Goal: Task Accomplishment & Management: Manage account settings

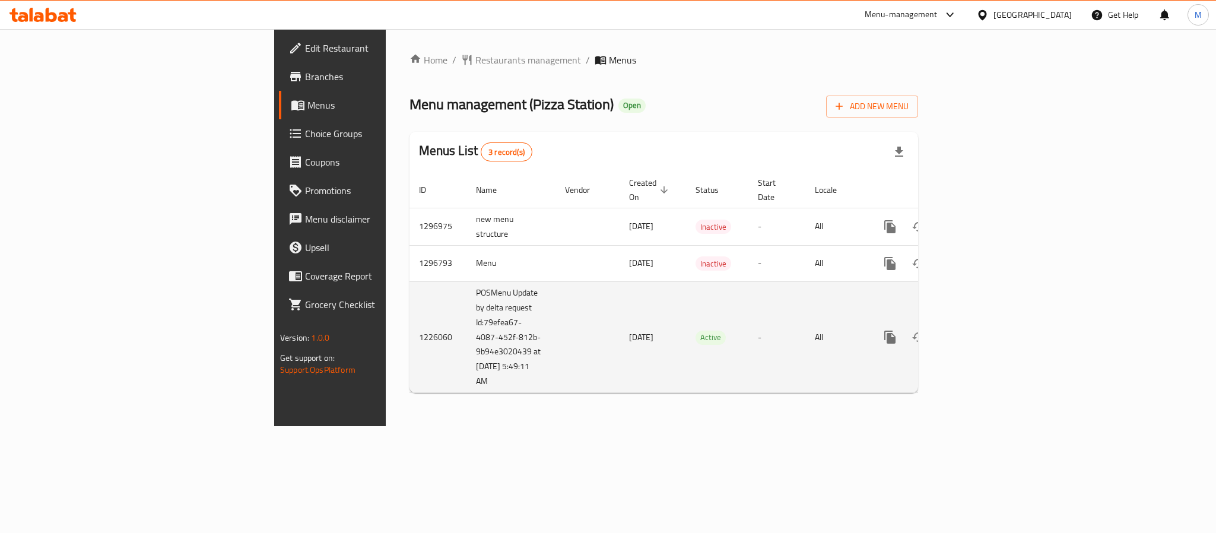
click at [990, 325] on link "enhanced table" at bounding box center [975, 337] width 28 height 28
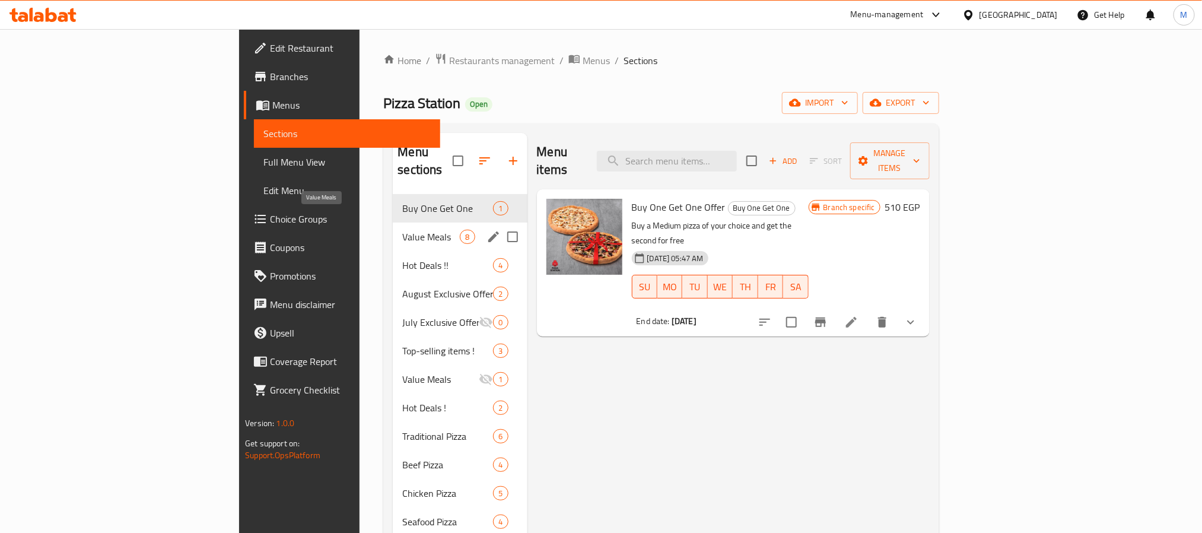
click at [402, 230] on span "Value Meals" at bounding box center [431, 237] width 58 height 14
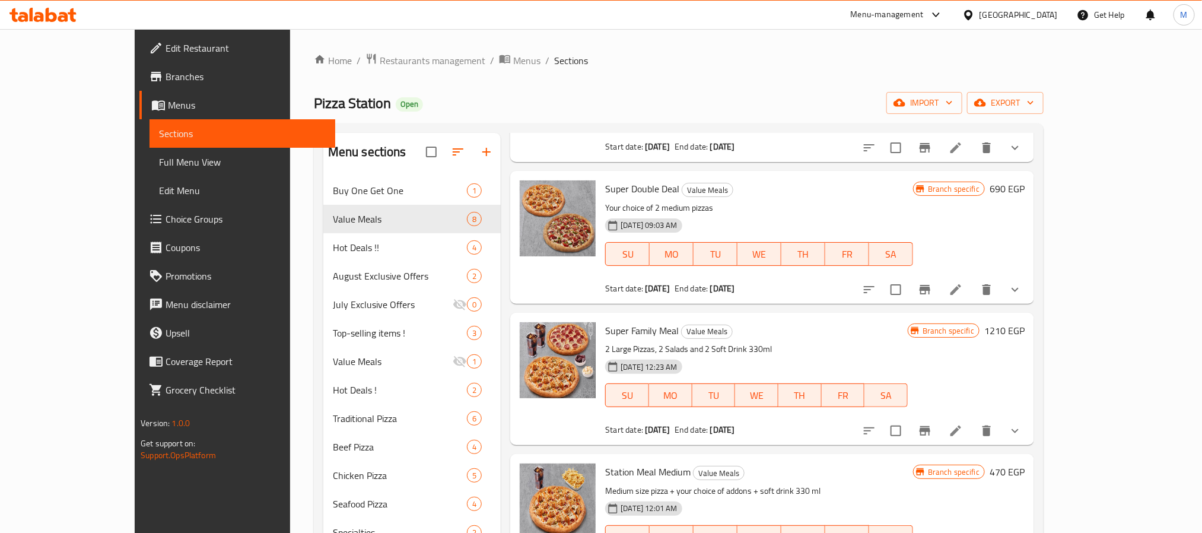
scroll to position [267, 0]
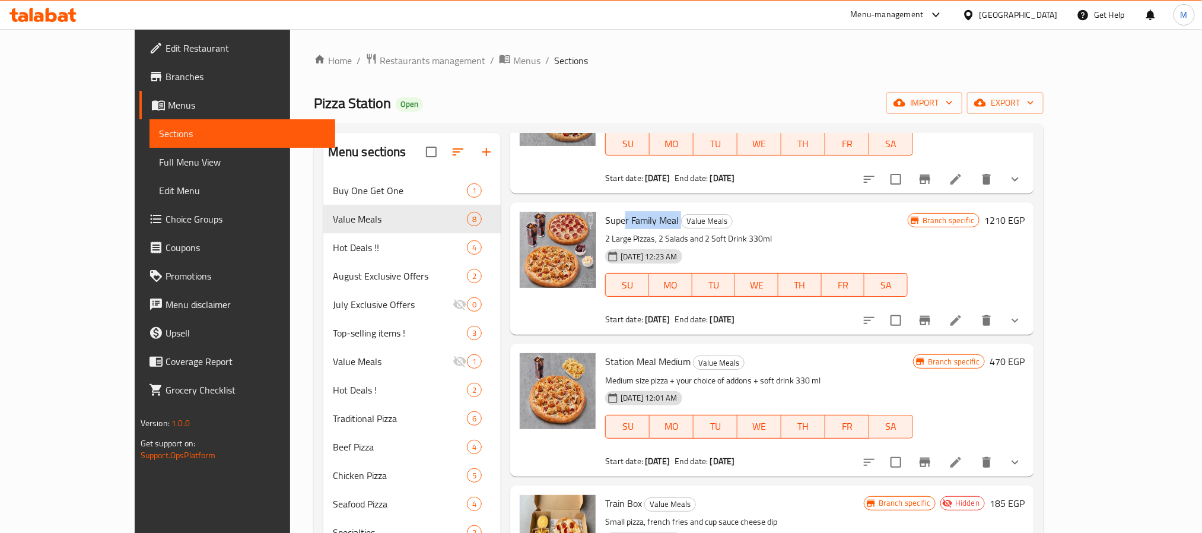
drag, startPoint x: 590, startPoint y: 209, endPoint x: 646, endPoint y: 207, distance: 56.4
click at [646, 212] on h6 "Super Family Meal Value Meals" at bounding box center [756, 220] width 302 height 17
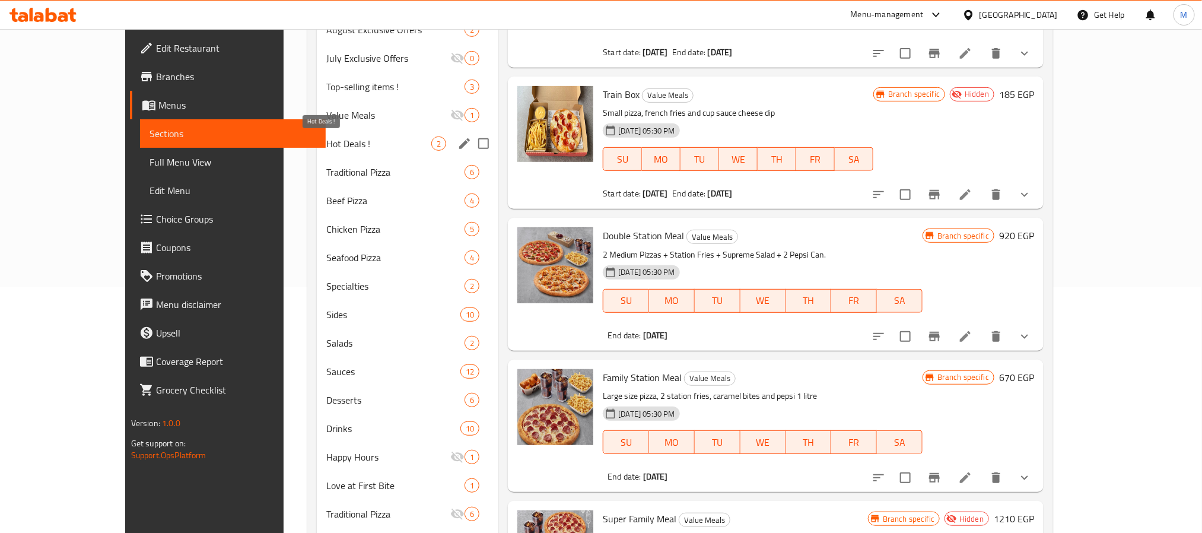
scroll to position [97, 0]
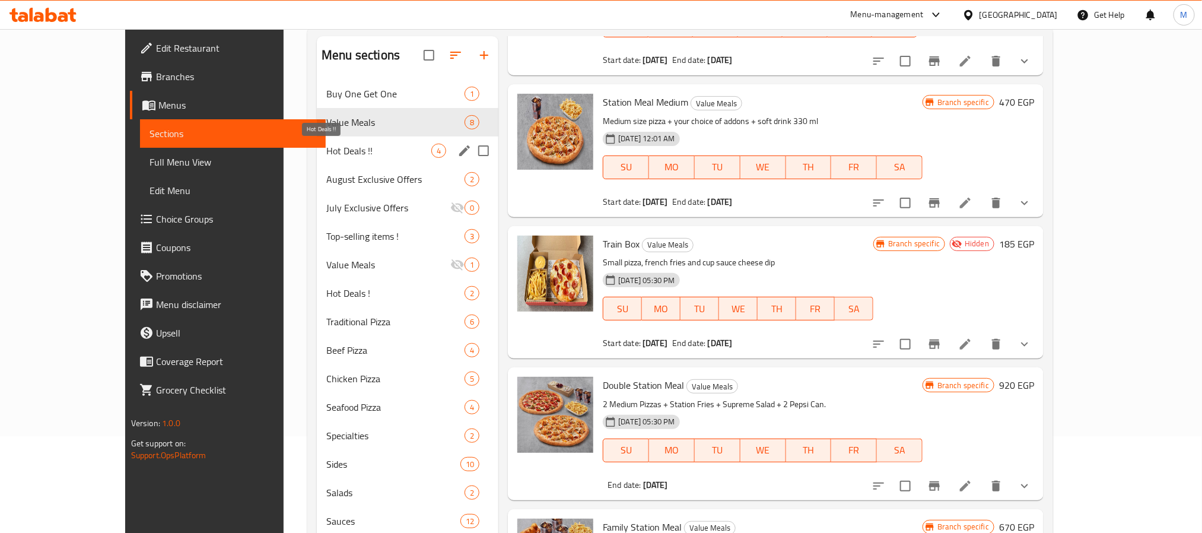
click at [326, 155] on span "Hot Deals !!" at bounding box center [378, 151] width 105 height 14
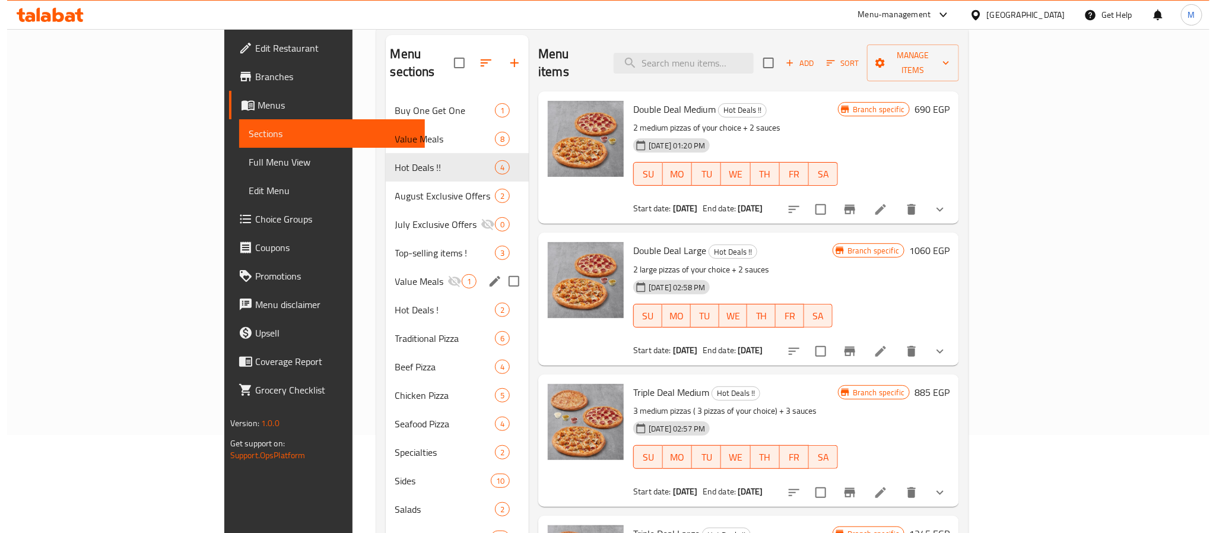
scroll to position [97, 0]
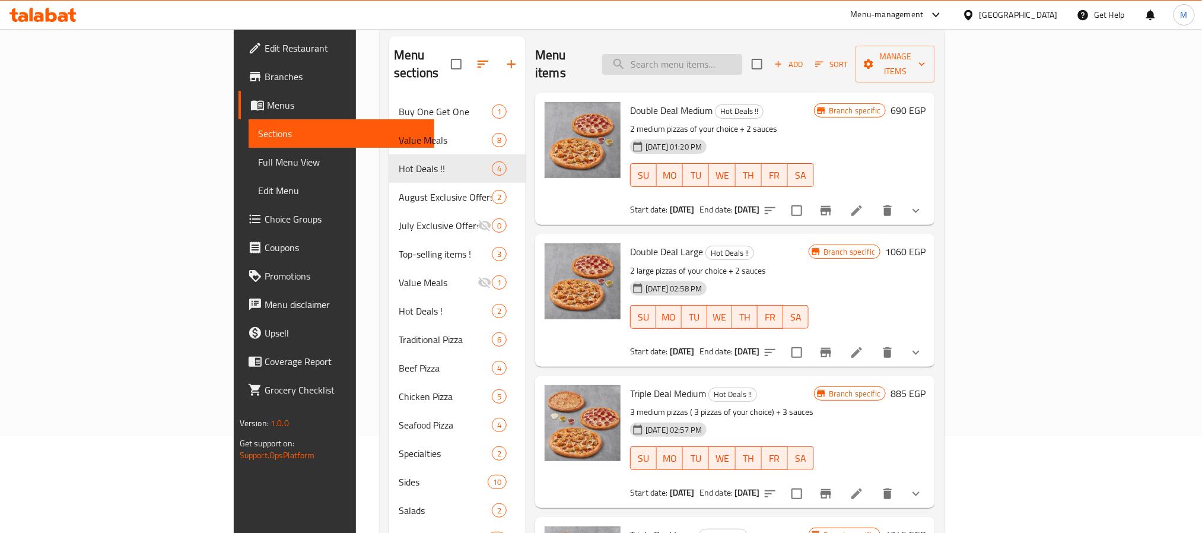
click at [733, 63] on input "search" at bounding box center [672, 64] width 140 height 21
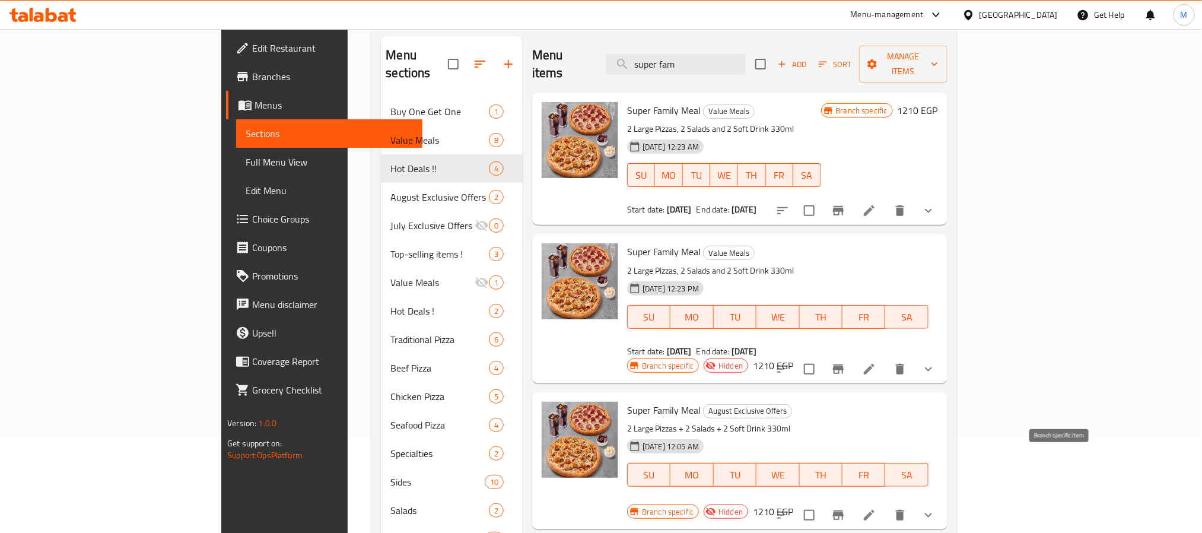
type input "super fam"
click at [845, 508] on icon "Branch-specific-item" at bounding box center [838, 515] width 14 height 14
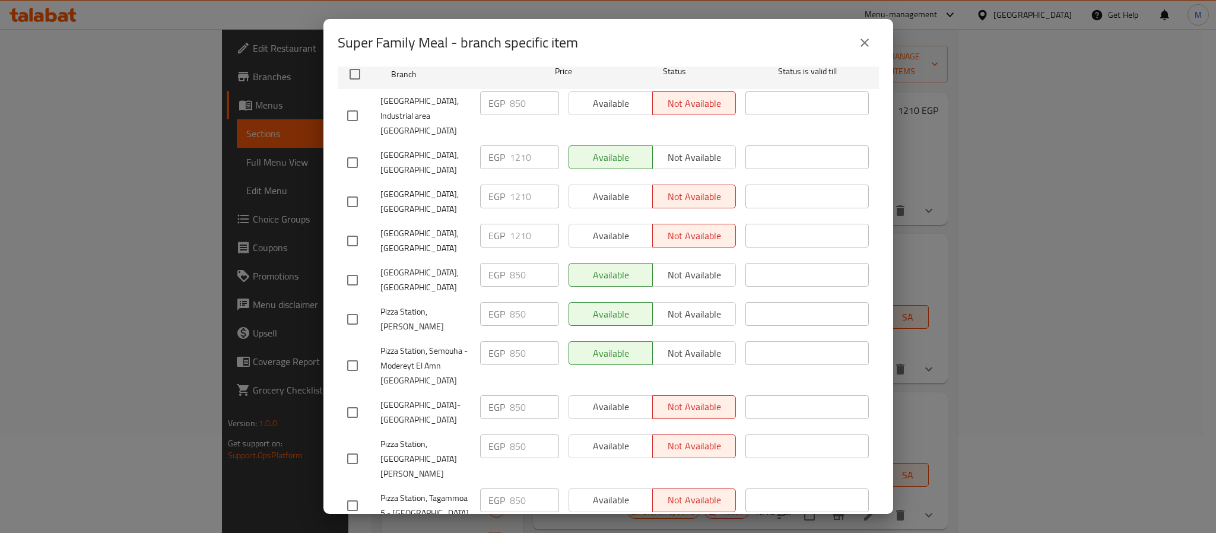
scroll to position [179, 0]
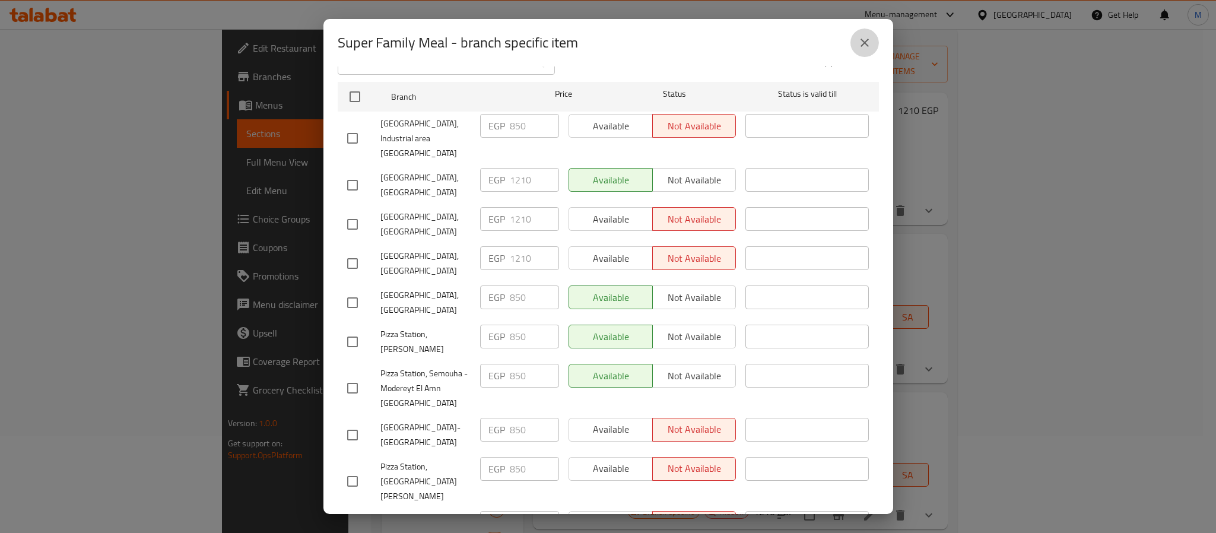
click at [869, 46] on icon "close" at bounding box center [864, 43] width 14 height 14
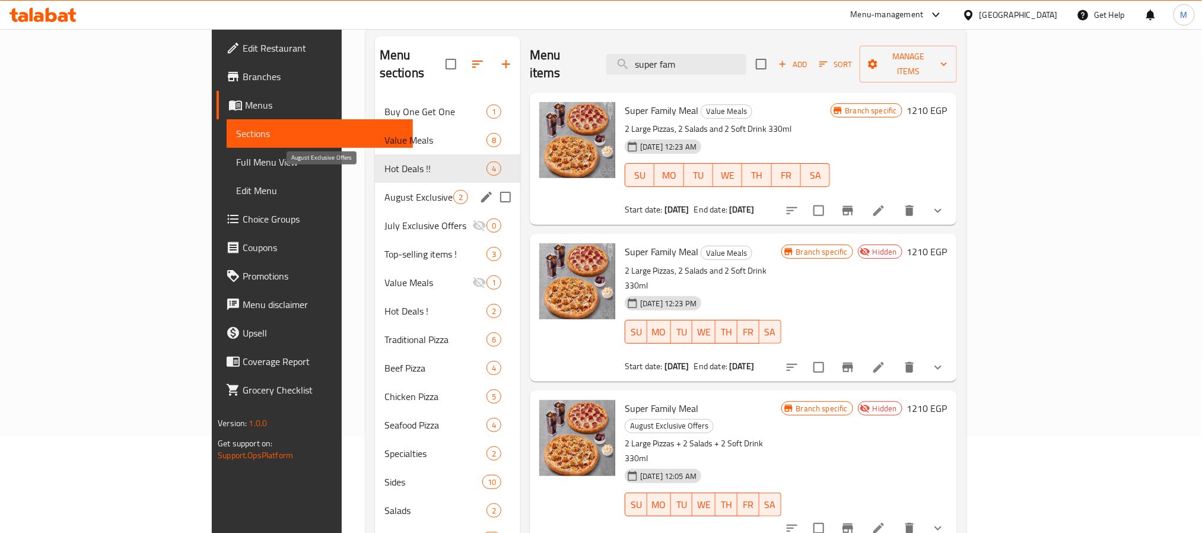
click at [384, 190] on span "August Exclusive Offers" at bounding box center [418, 197] width 69 height 14
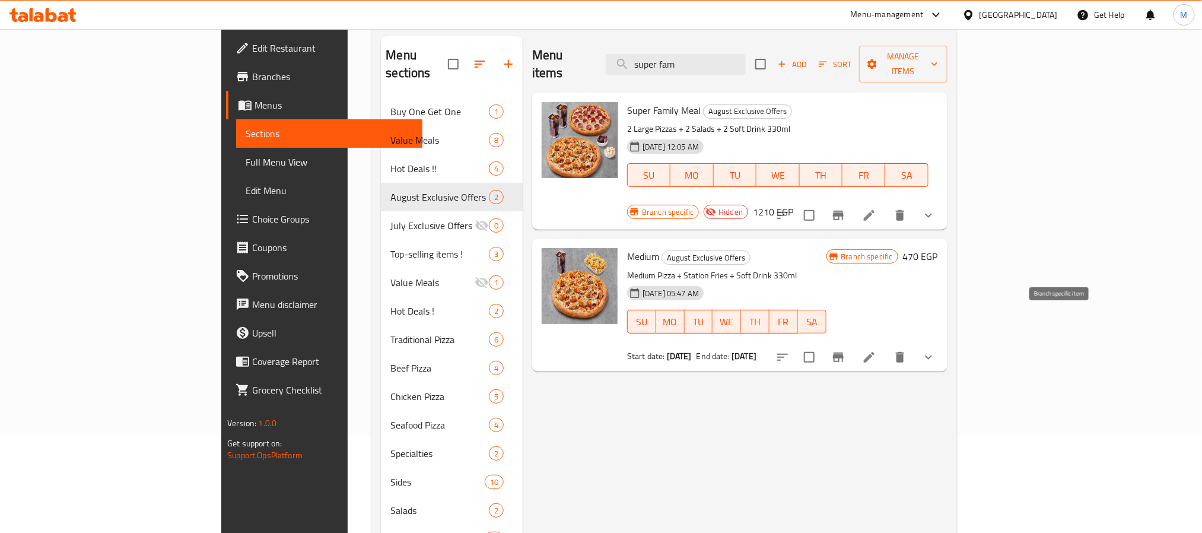
click at [845, 350] on icon "Branch-specific-item" at bounding box center [838, 357] width 14 height 14
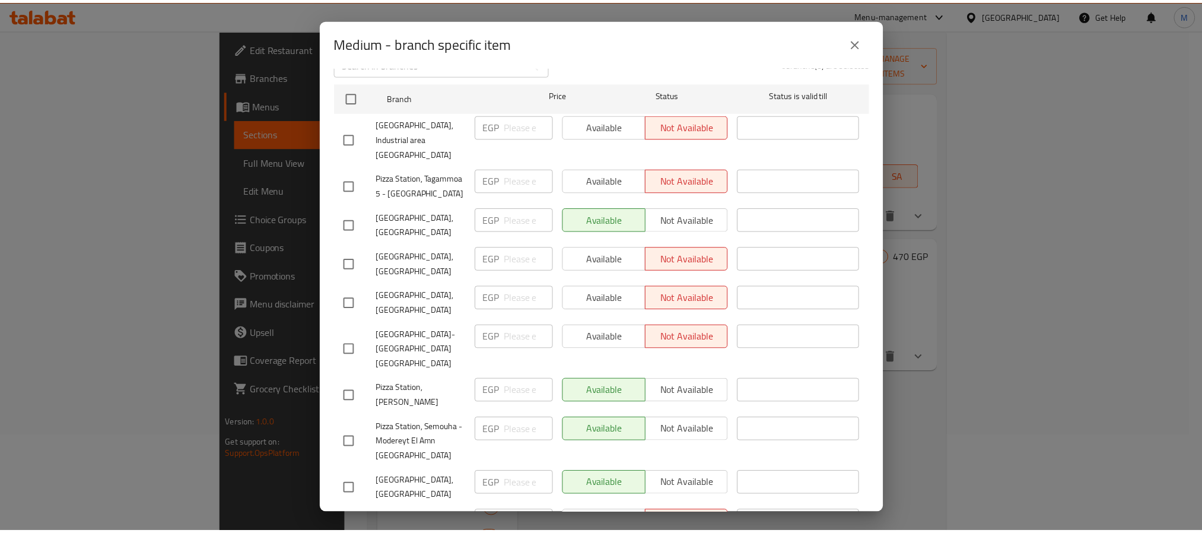
scroll to position [357, 0]
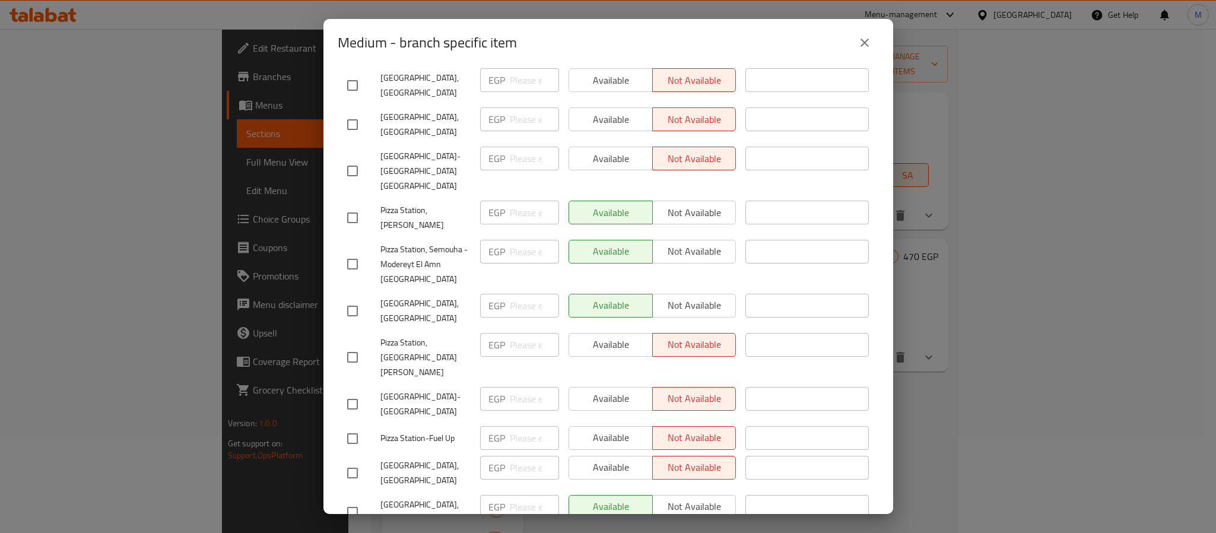
click at [860, 38] on icon "close" at bounding box center [864, 43] width 14 height 14
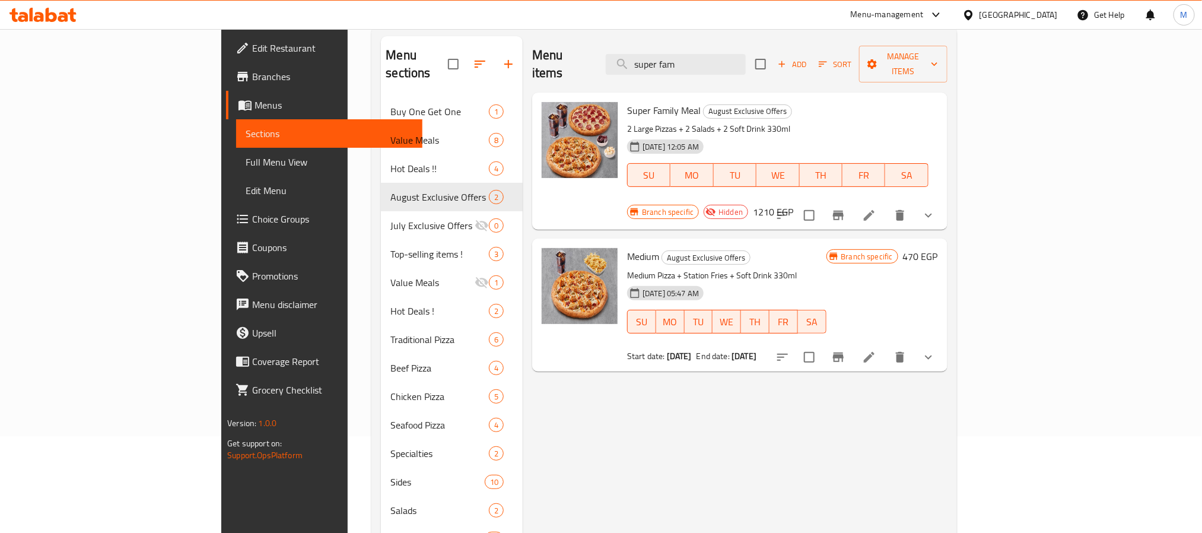
drag, startPoint x: 708, startPoint y: 328, endPoint x: 746, endPoint y: 324, distance: 38.2
click at [746, 350] on div "Start date: 13-02-2025 End date: 13-02-2125" at bounding box center [726, 356] width 199 height 12
click at [765, 389] on div "Menu items super fam Add Sort Manage items Super Family Meal August Exclusive O…" at bounding box center [735, 410] width 425 height 749
click at [876, 350] on icon at bounding box center [869, 357] width 14 height 14
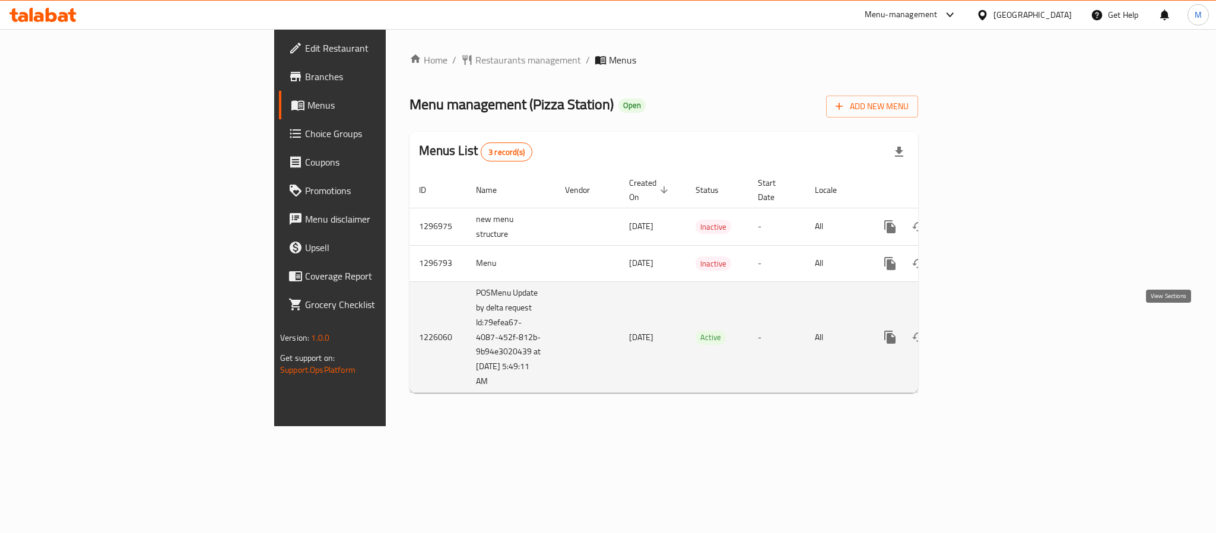
click at [983, 330] on icon "enhanced table" at bounding box center [975, 337] width 14 height 14
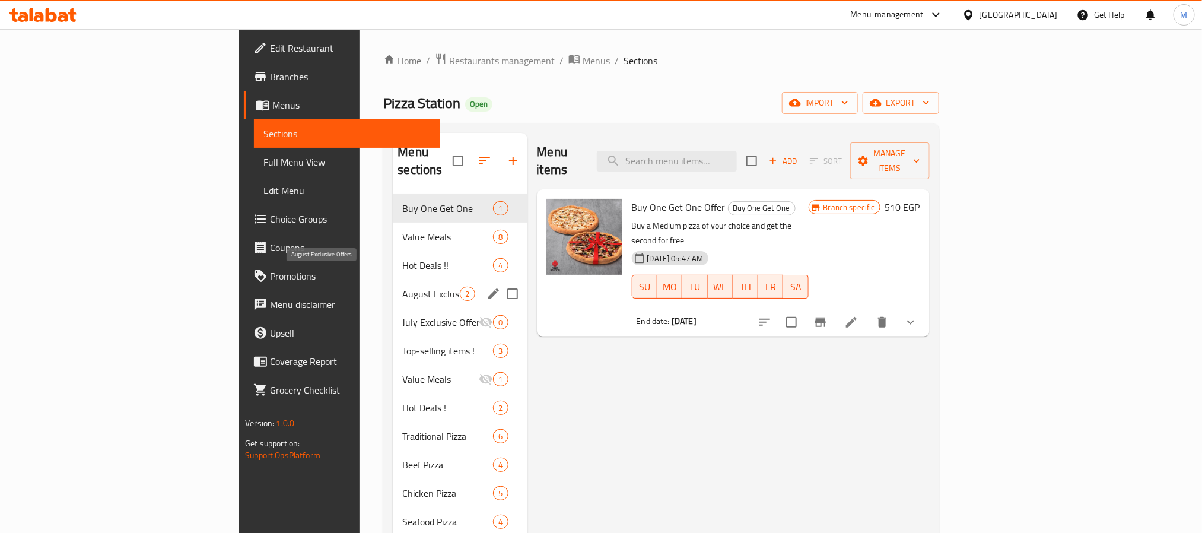
click at [402, 287] on span "August Exclusive Offers" at bounding box center [431, 294] width 58 height 14
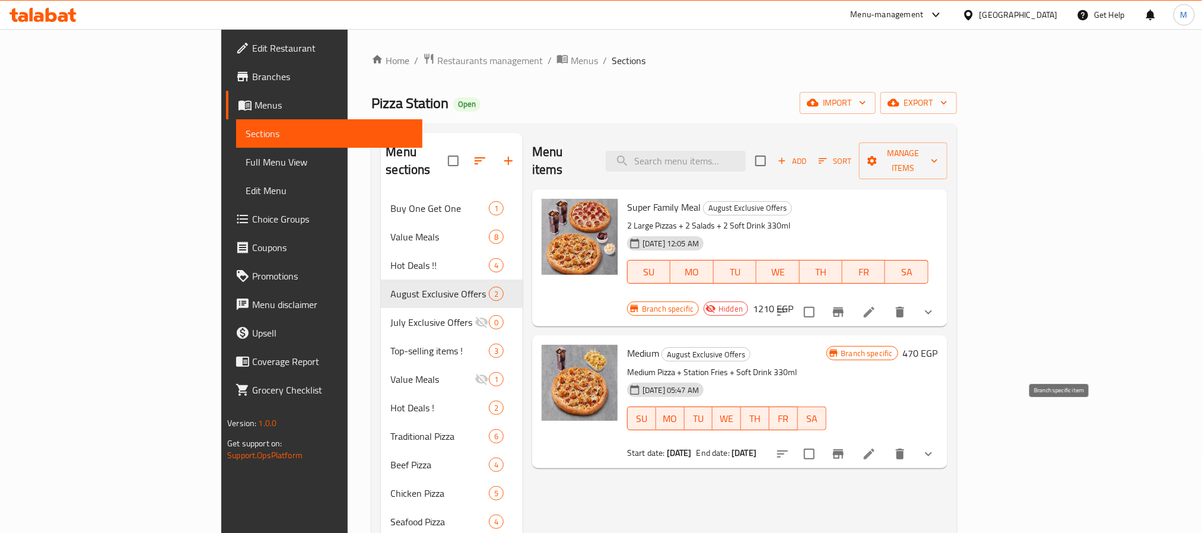
click at [853, 440] on button "Branch-specific-item" at bounding box center [838, 454] width 28 height 28
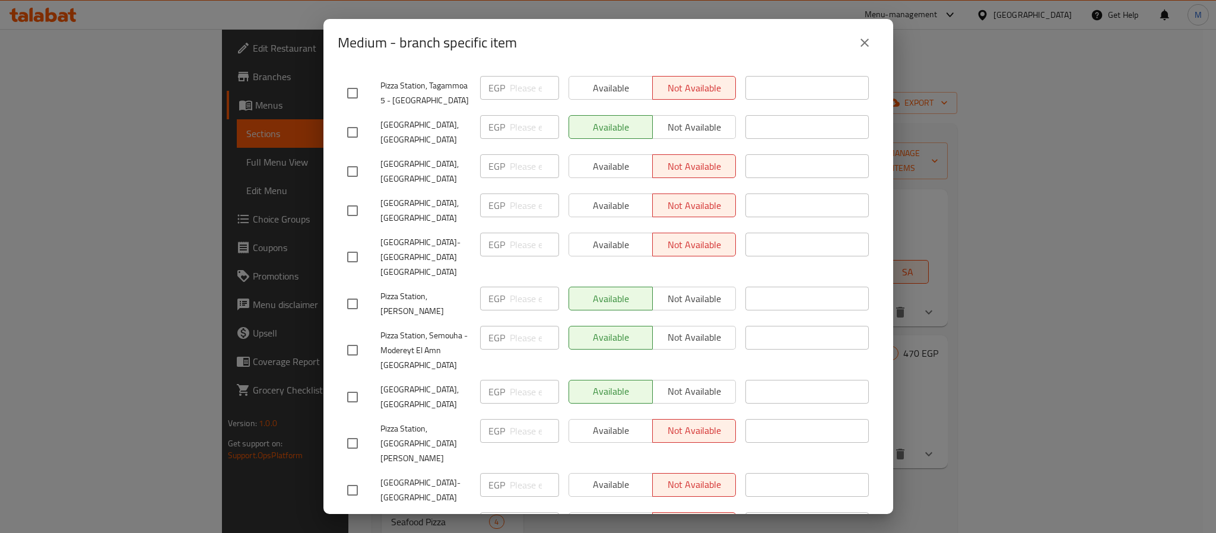
scroll to position [356, 0]
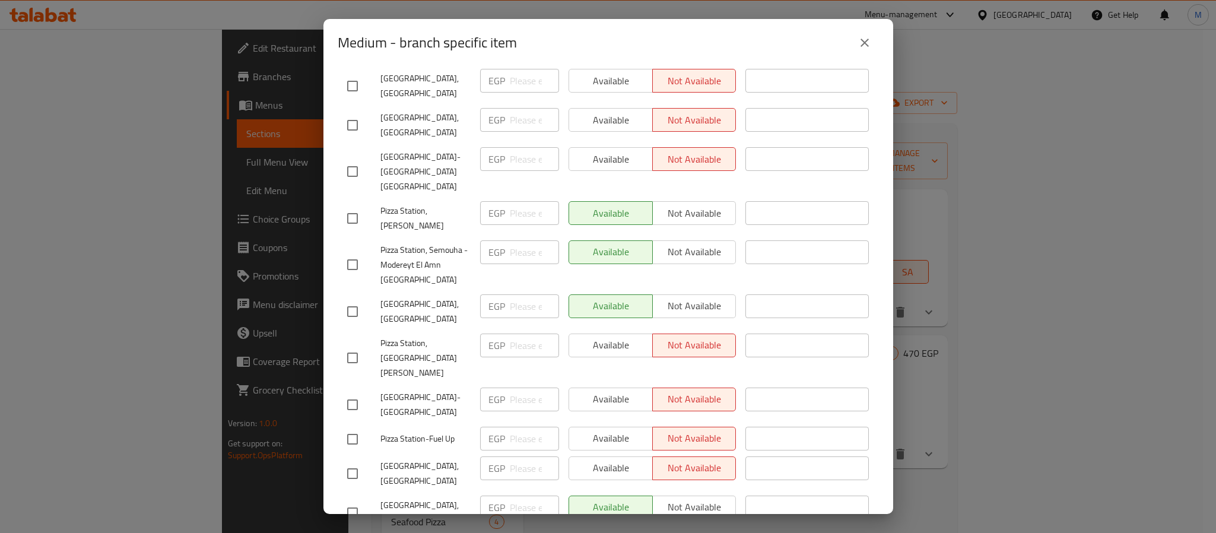
click at [865, 39] on icon "close" at bounding box center [864, 43] width 14 height 14
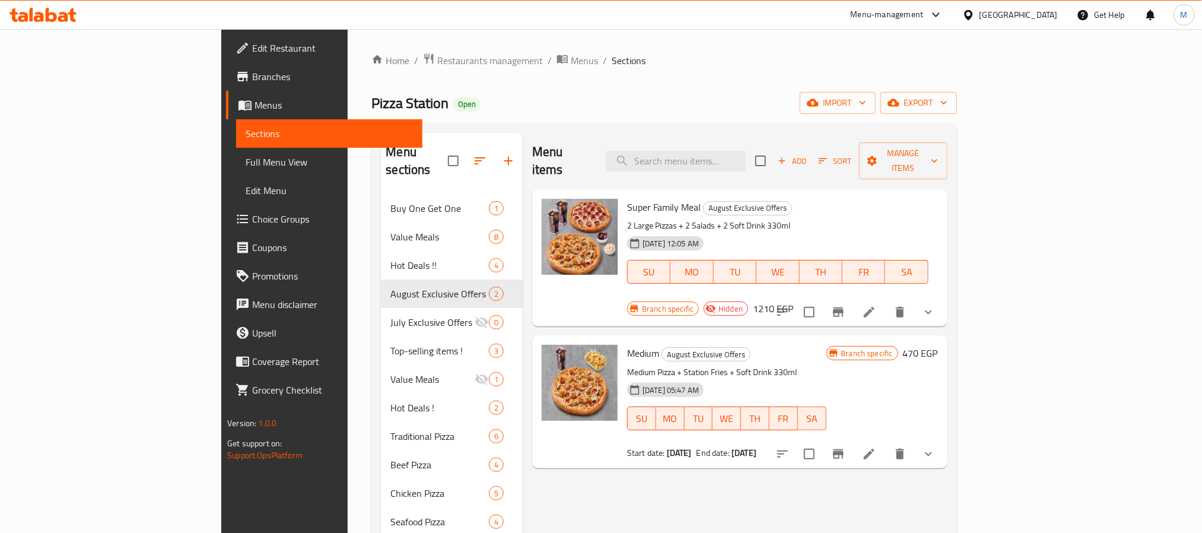
drag, startPoint x: 586, startPoint y: 192, endPoint x: 646, endPoint y: 192, distance: 60.5
click at [646, 198] on span "Super Family Meal" at bounding box center [664, 207] width 74 height 18
click at [844, 307] on icon "Branch-specific-item" at bounding box center [838, 311] width 11 height 9
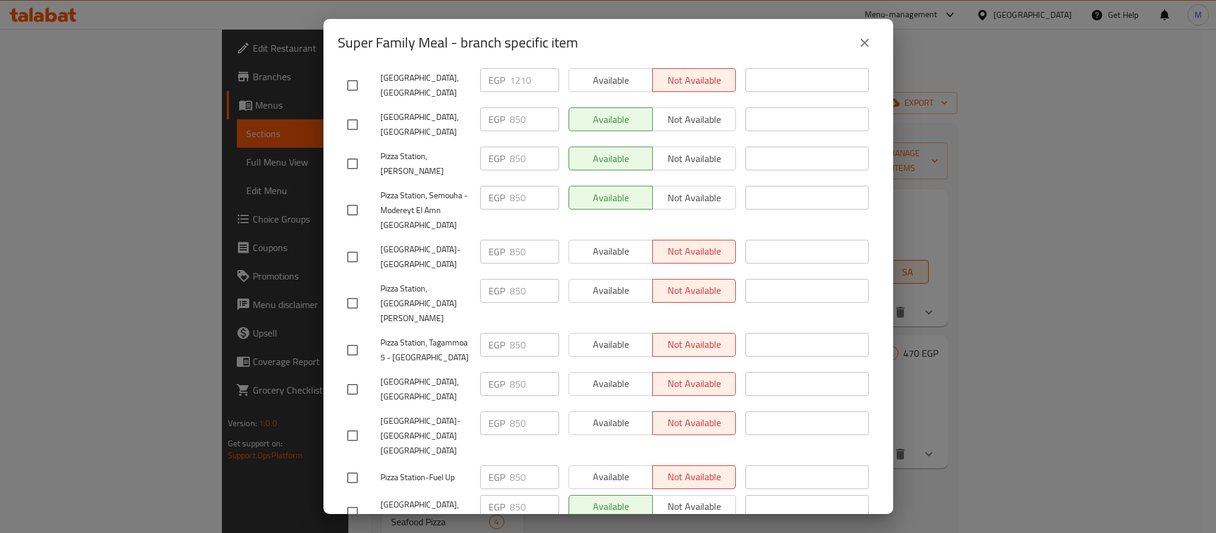
scroll to position [90, 0]
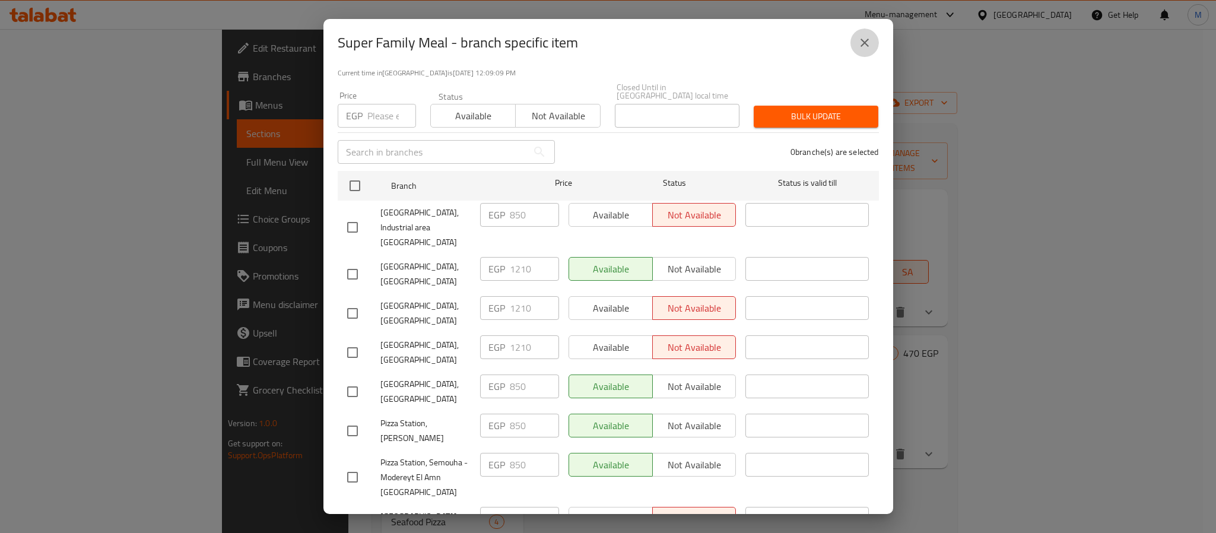
click at [867, 41] on icon "close" at bounding box center [864, 43] width 14 height 14
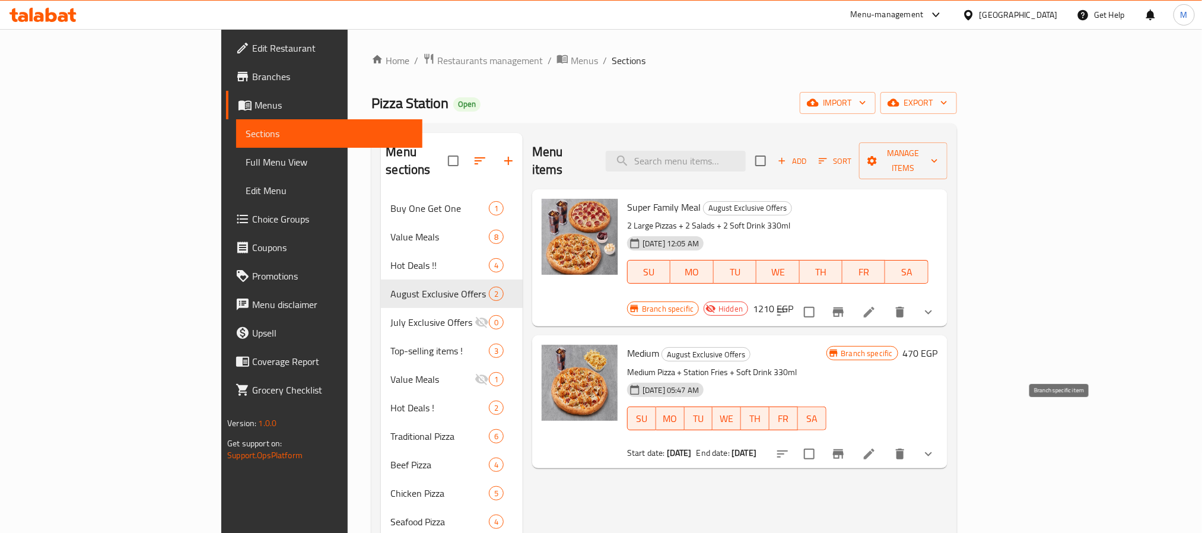
click at [845, 447] on icon "Branch-specific-item" at bounding box center [838, 454] width 14 height 14
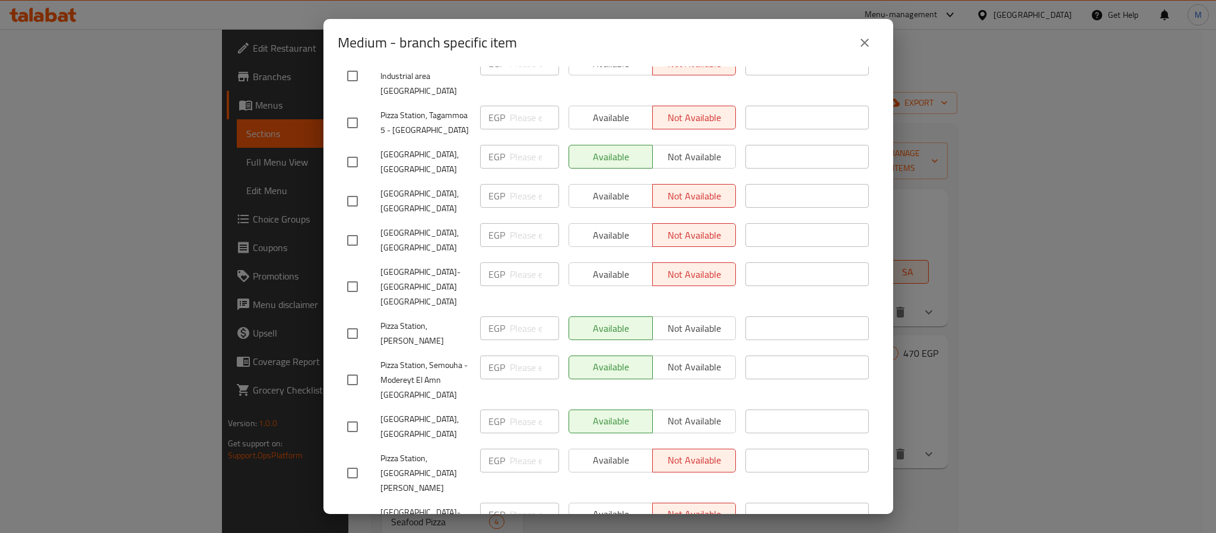
scroll to position [0, 0]
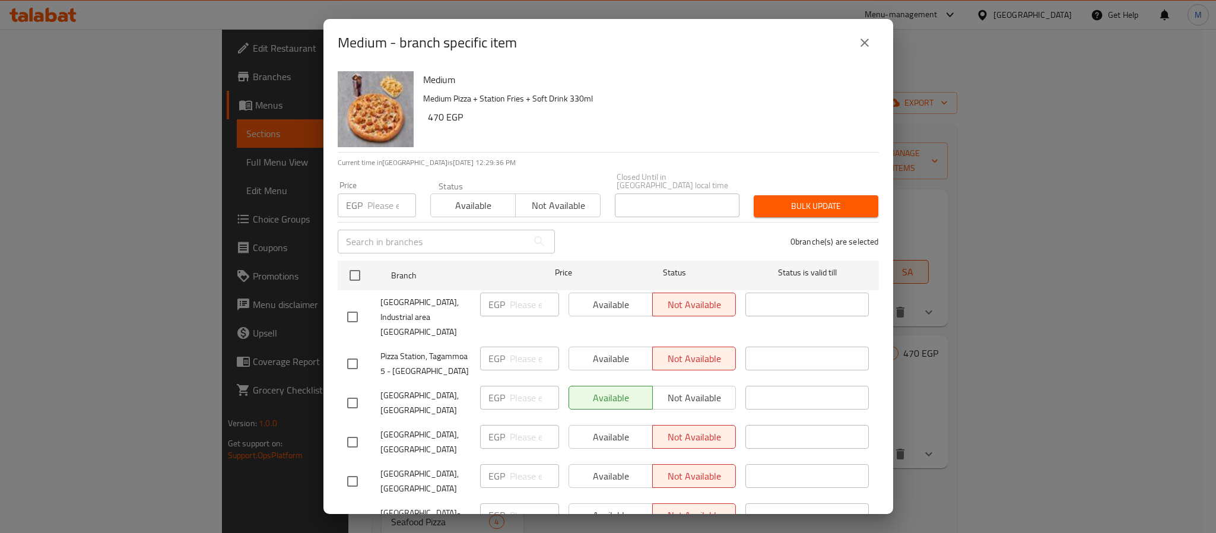
click at [866, 41] on icon "close" at bounding box center [864, 43] width 8 height 8
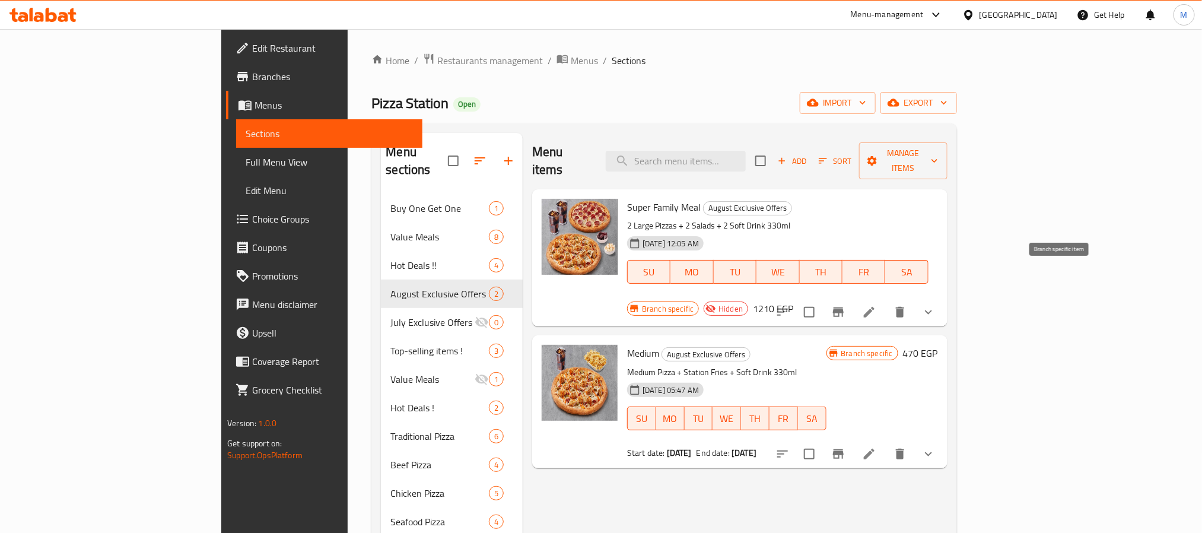
click at [845, 305] on icon "Branch-specific-item" at bounding box center [838, 312] width 14 height 14
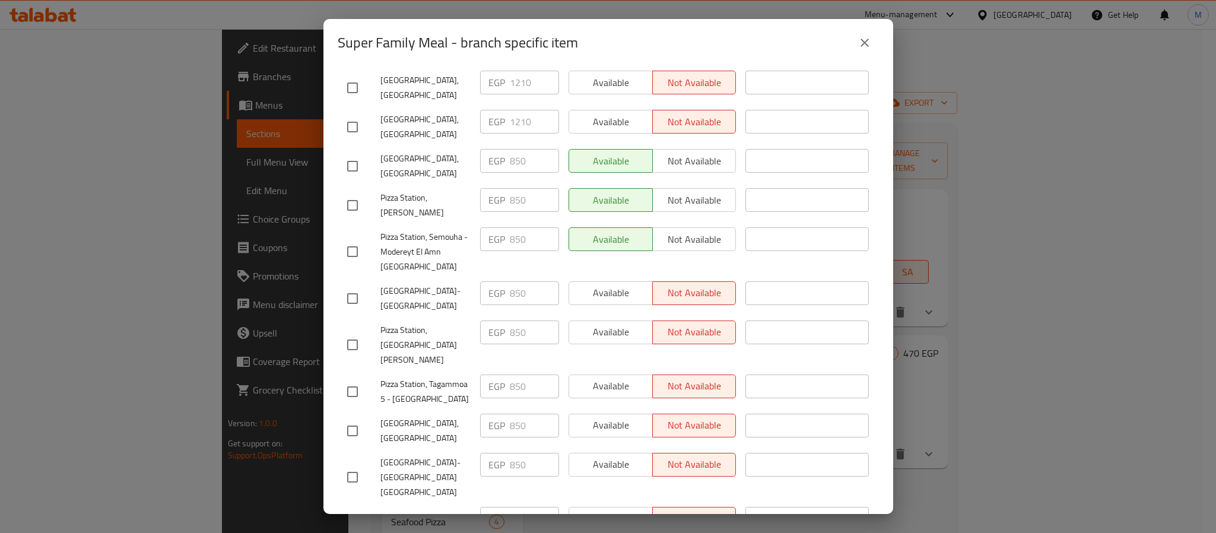
scroll to position [357, 0]
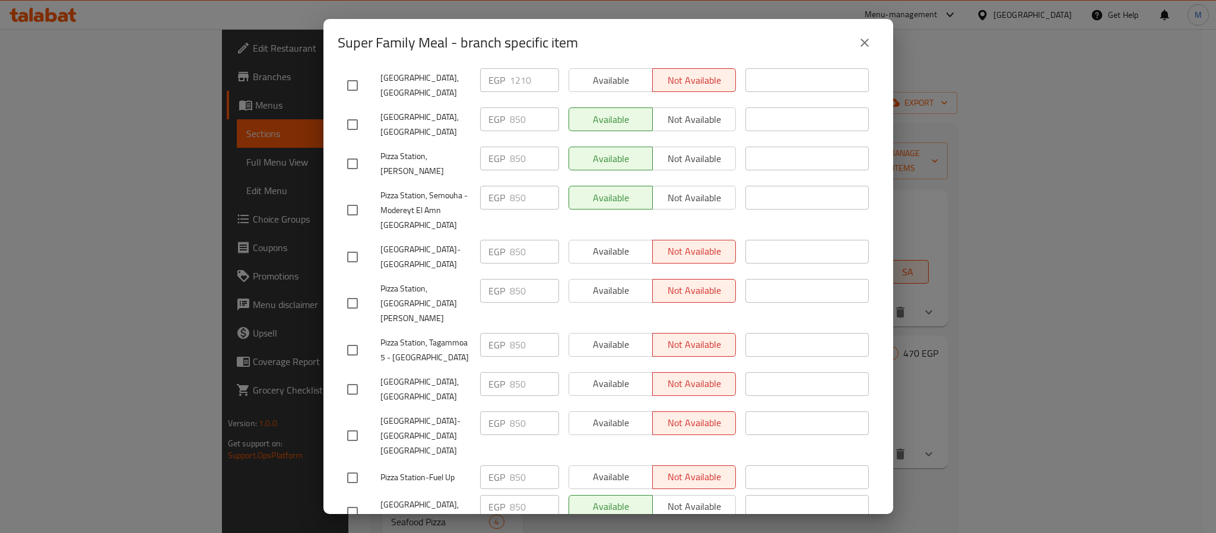
click at [866, 43] on icon "close" at bounding box center [864, 43] width 14 height 14
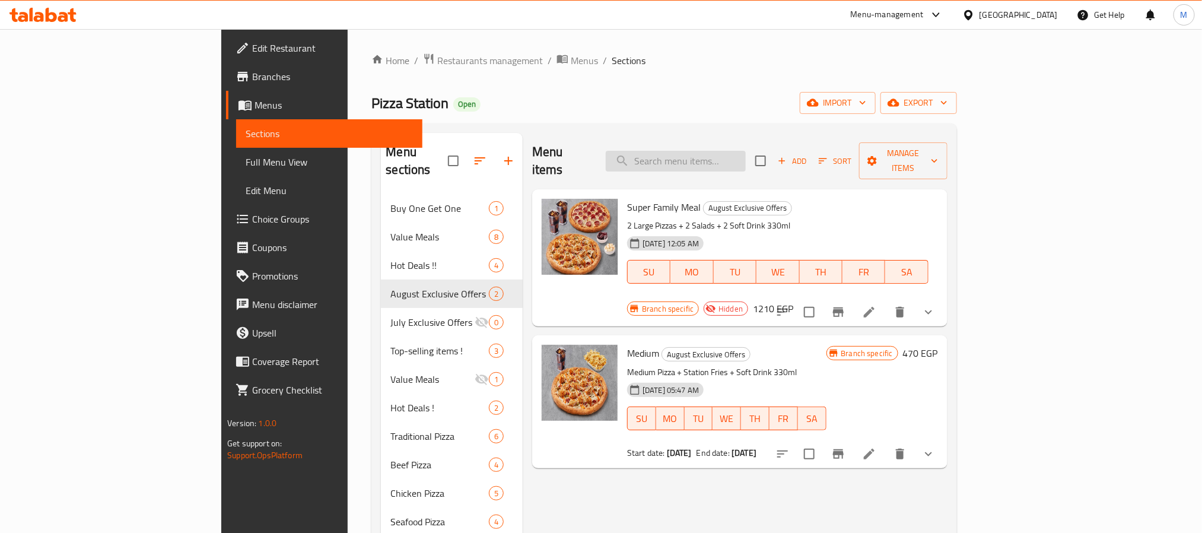
click at [723, 152] on input "search" at bounding box center [676, 161] width 140 height 21
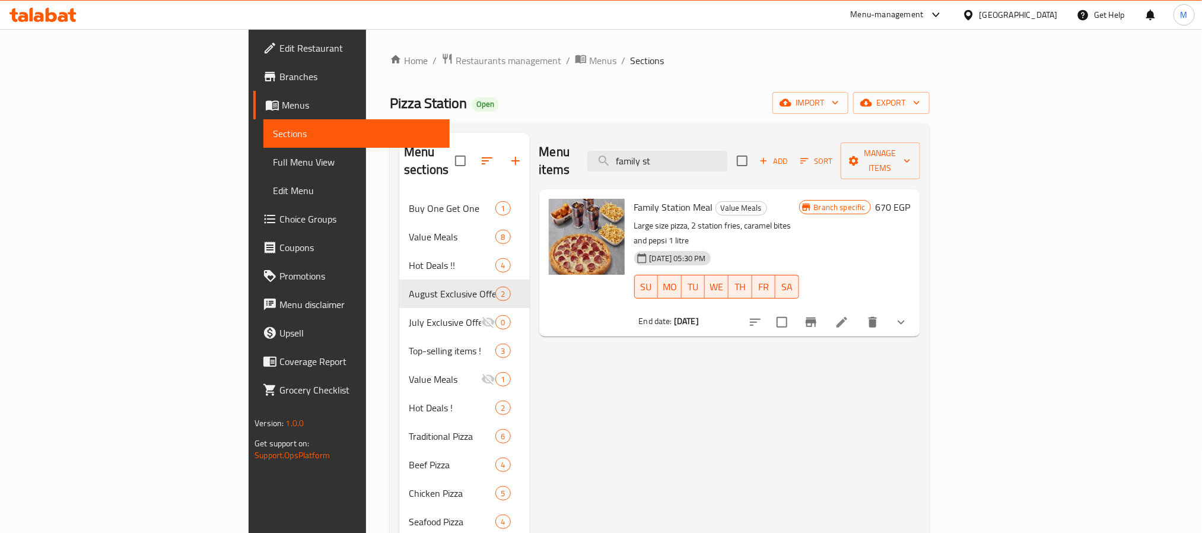
type input "family st"
click at [825, 308] on button "Branch-specific-item" at bounding box center [811, 322] width 28 height 28
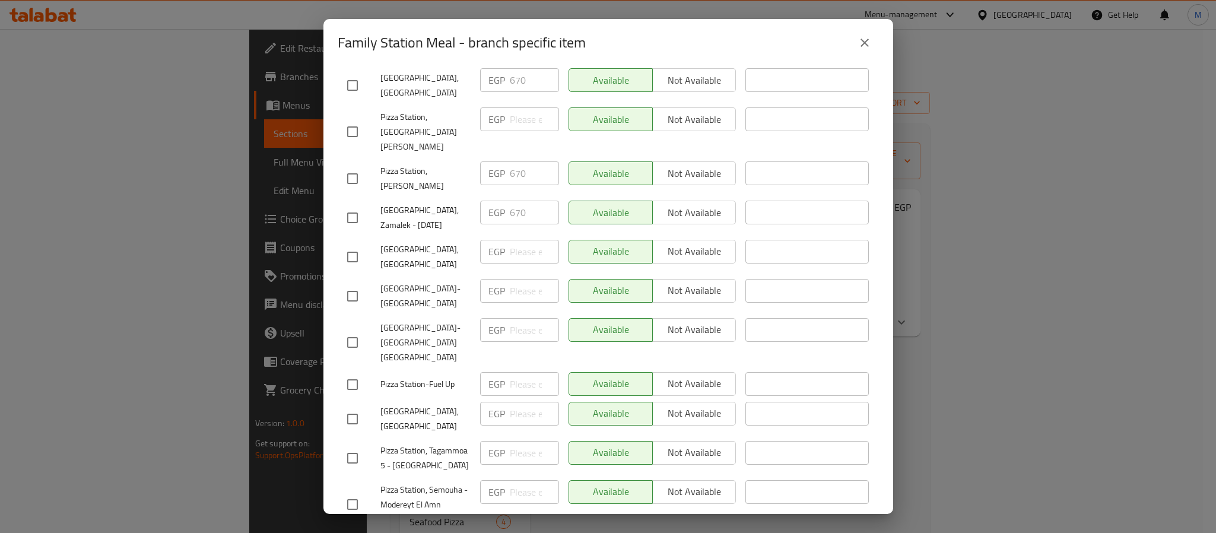
click at [863, 36] on icon "close" at bounding box center [864, 43] width 14 height 14
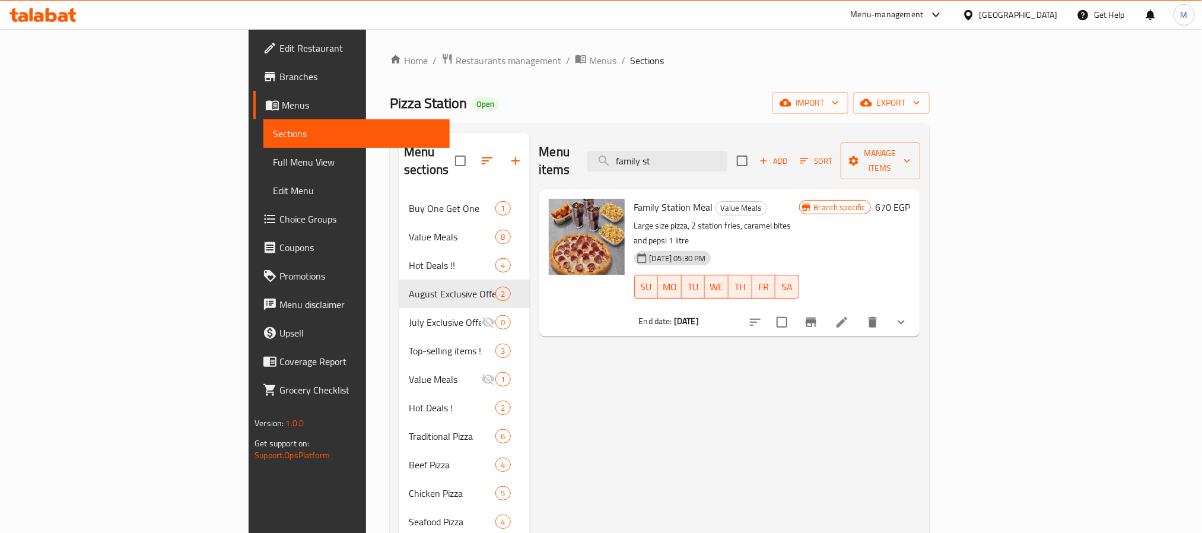
click at [890, 47] on div "Home / Restaurants management / Menus / Sections Pizza Station Open import expo…" at bounding box center [659, 472] width 587 height 886
click at [727, 152] on input "family st" at bounding box center [657, 161] width 140 height 21
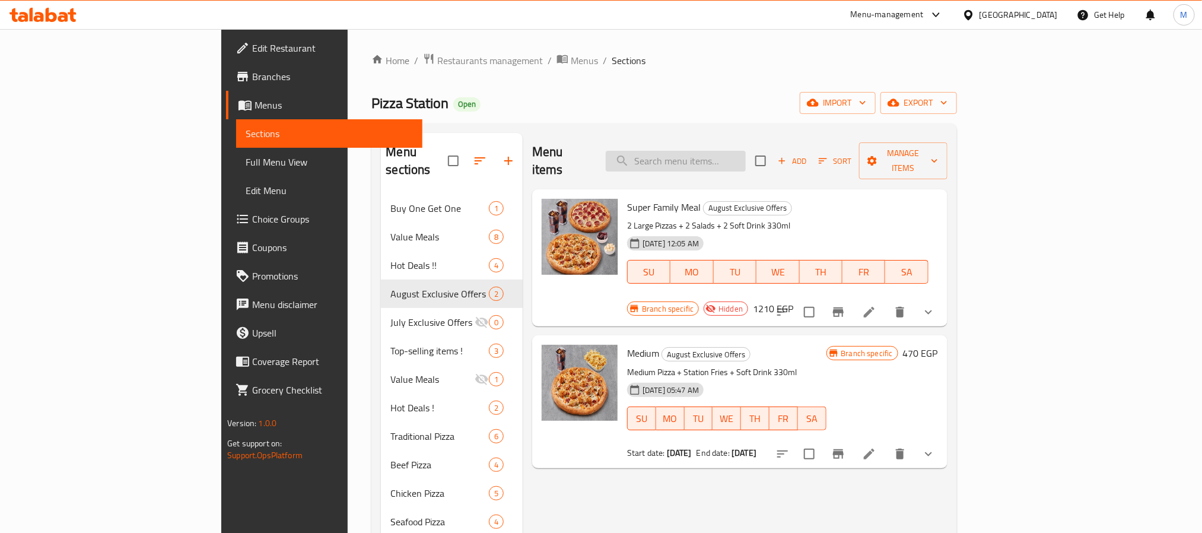
click at [746, 155] on input "search" at bounding box center [676, 161] width 140 height 21
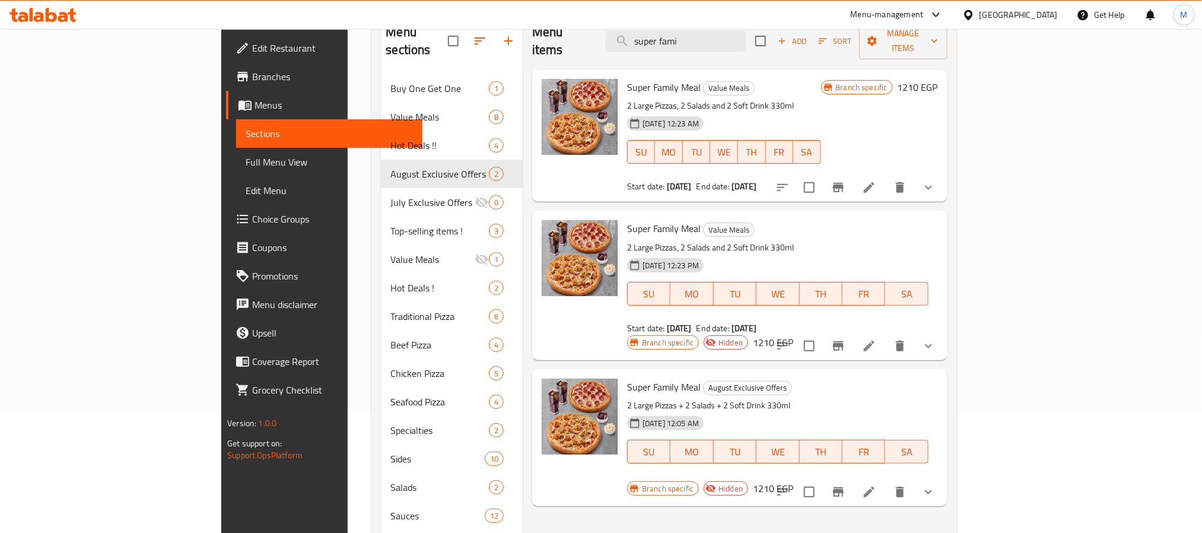
scroll to position [89, 0]
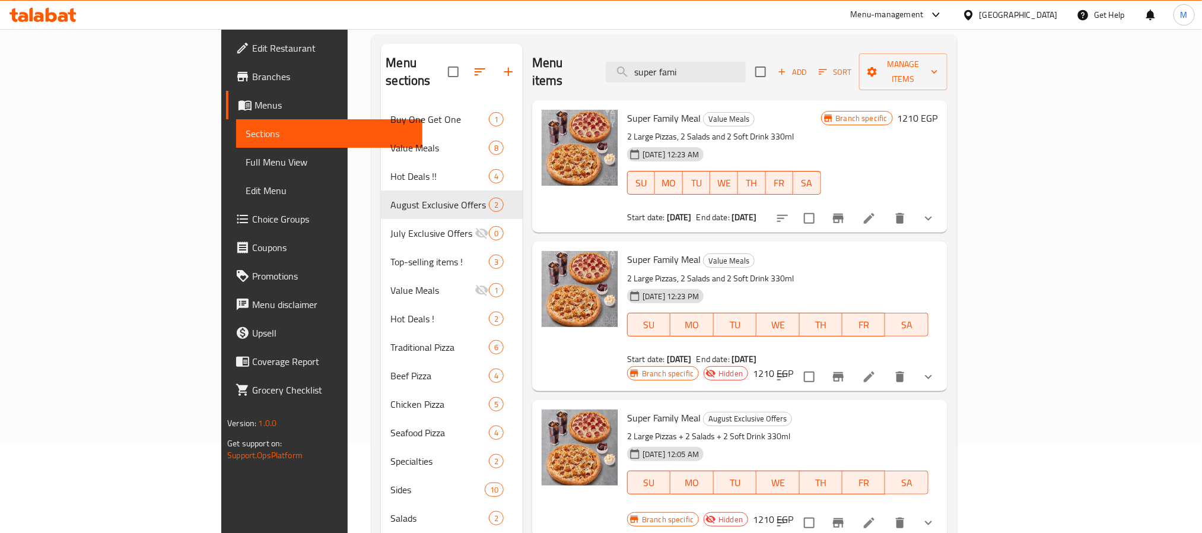
type input "super fami"
drag, startPoint x: 580, startPoint y: 101, endPoint x: 603, endPoint y: 103, distance: 23.2
click at [627, 109] on span "Super Family Meal" at bounding box center [664, 118] width 74 height 18
drag, startPoint x: 600, startPoint y: 380, endPoint x: 632, endPoint y: 390, distance: 33.6
click at [632, 409] on span "Super Family Meal" at bounding box center [664, 418] width 74 height 18
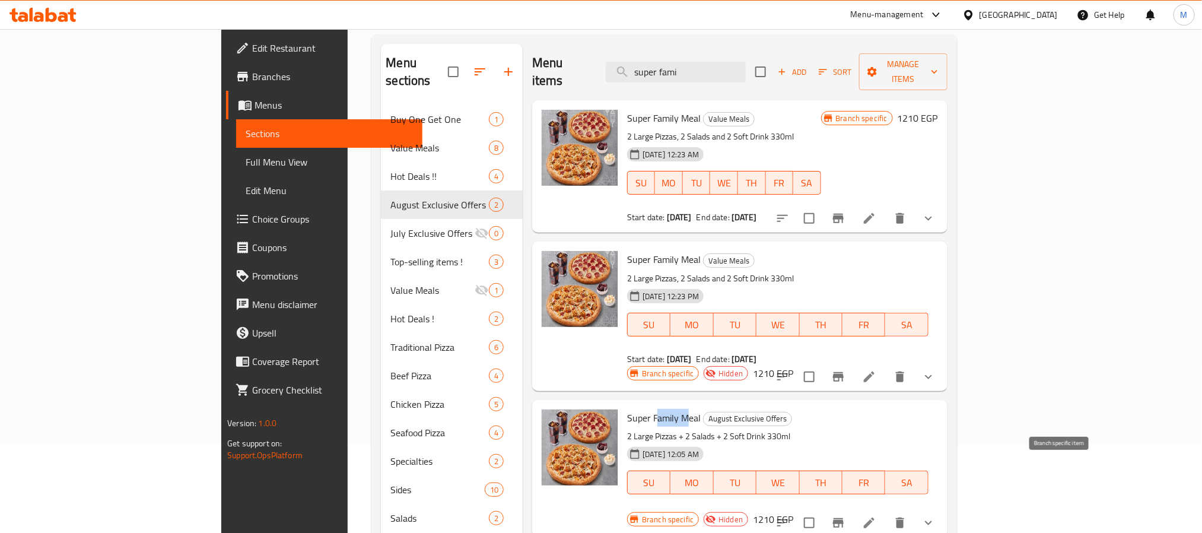
click at [845, 516] on icon "Branch-specific-item" at bounding box center [838, 523] width 14 height 14
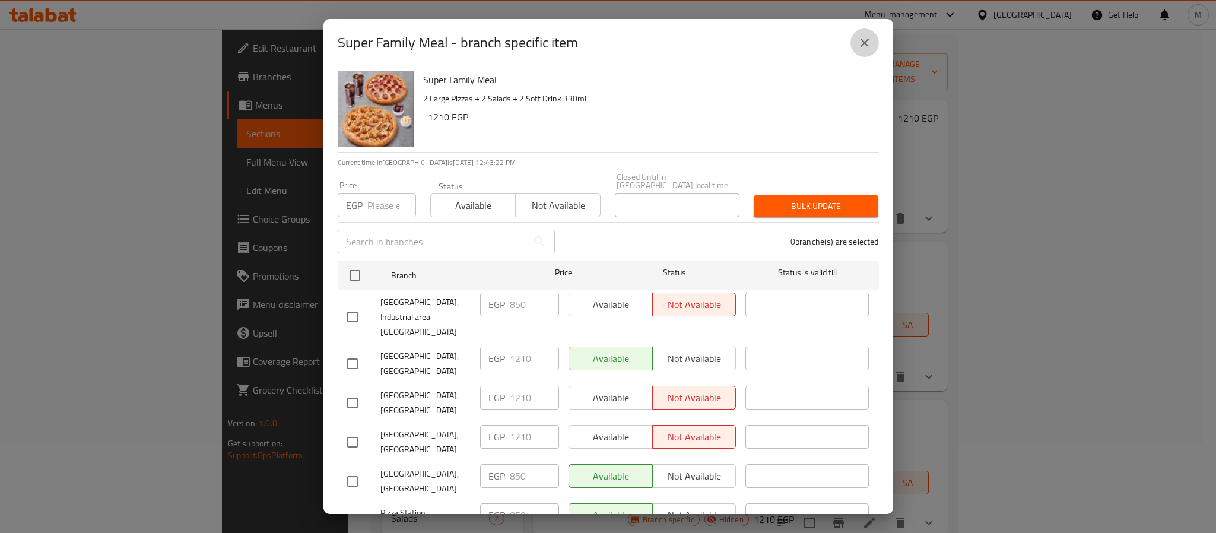
click at [867, 42] on icon "close" at bounding box center [864, 43] width 14 height 14
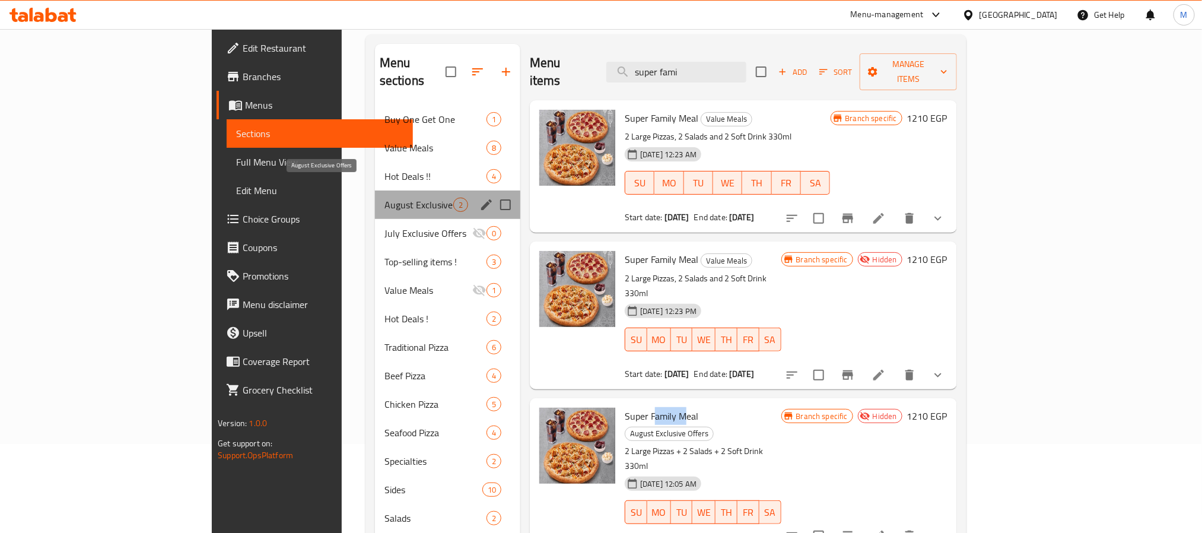
click at [384, 198] on span "August Exclusive Offers" at bounding box center [418, 205] width 69 height 14
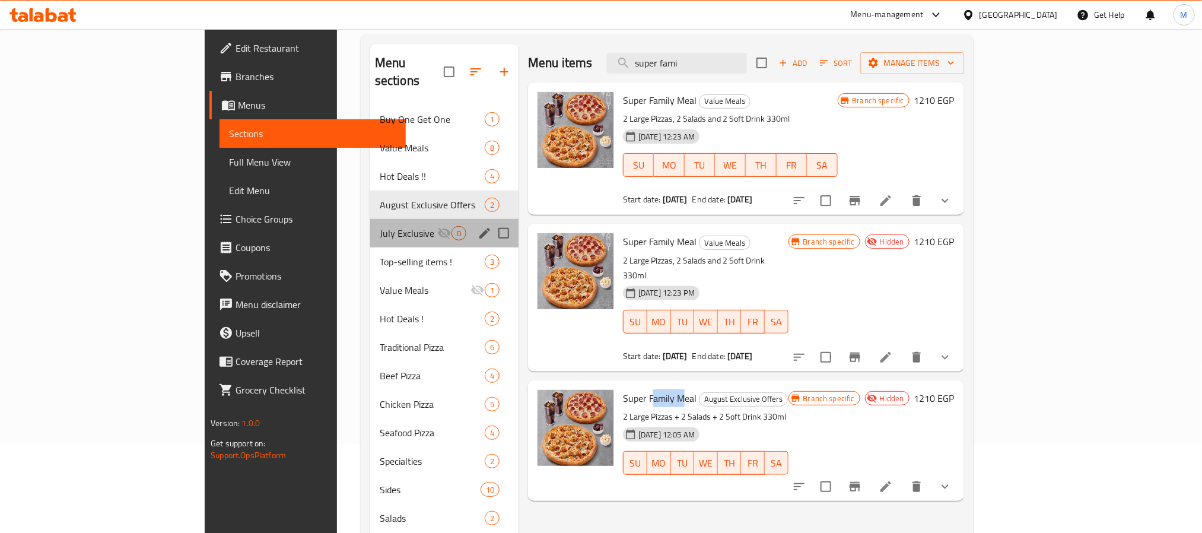
click at [370, 225] on div "July Exclusive Offers 0" at bounding box center [444, 233] width 148 height 28
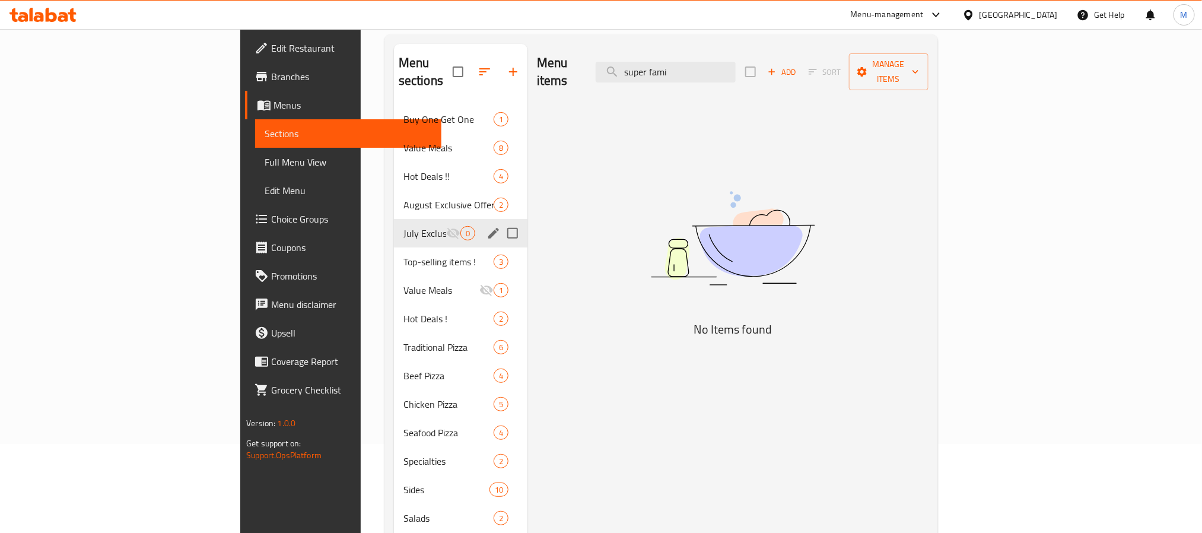
click at [394, 200] on div "Buy One Get One 1 Value Meals 8 Hot Deals !! 4 August Exclusive Offers 2 July E…" at bounding box center [460, 447] width 133 height 684
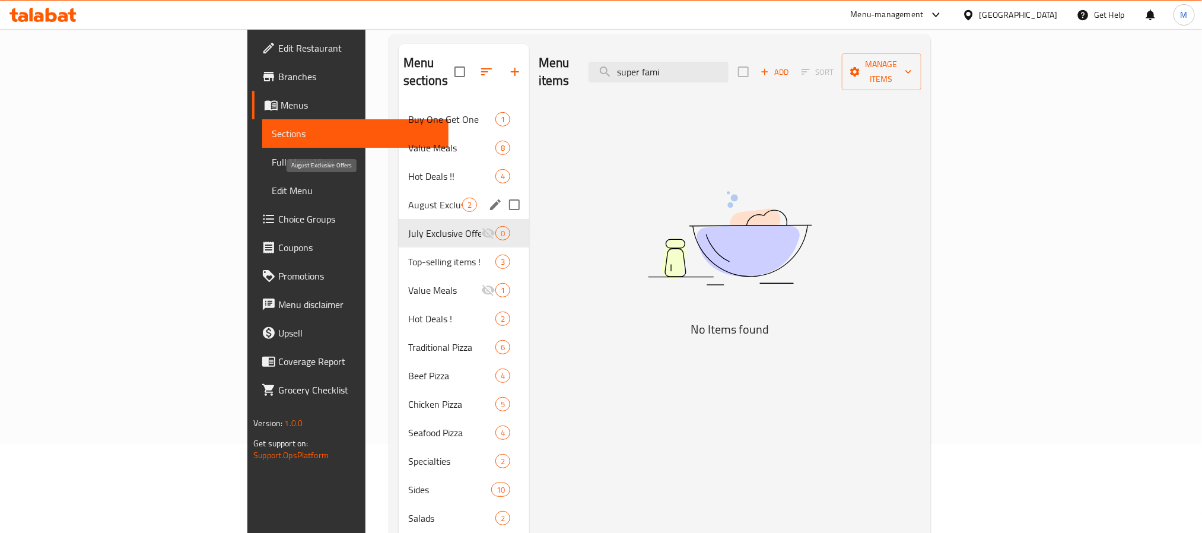
click at [408, 198] on span "August Exclusive Offers" at bounding box center [435, 205] width 54 height 14
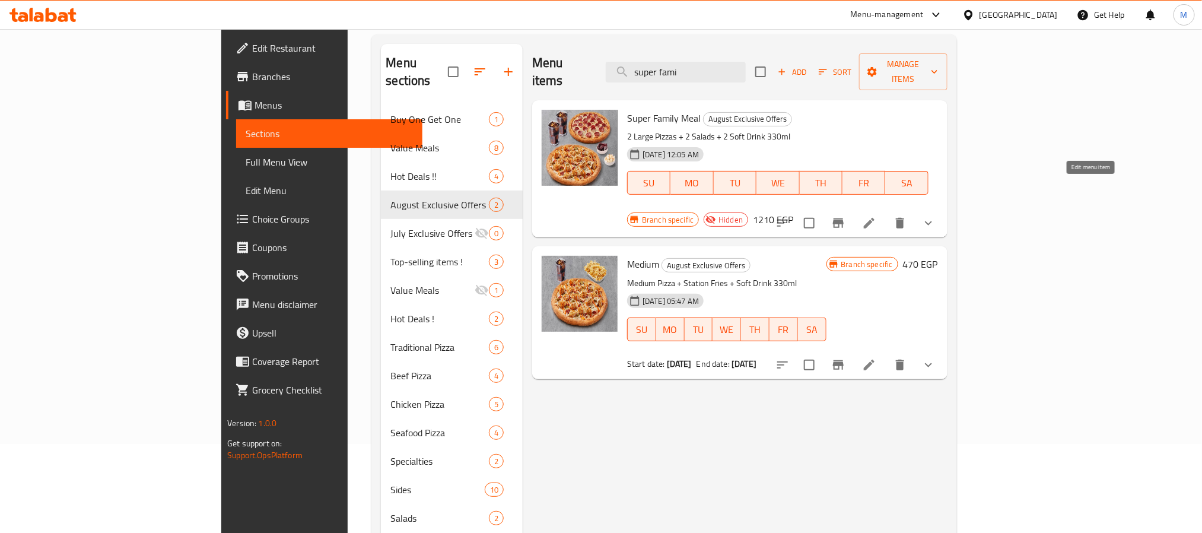
click at [876, 216] on icon at bounding box center [869, 223] width 14 height 14
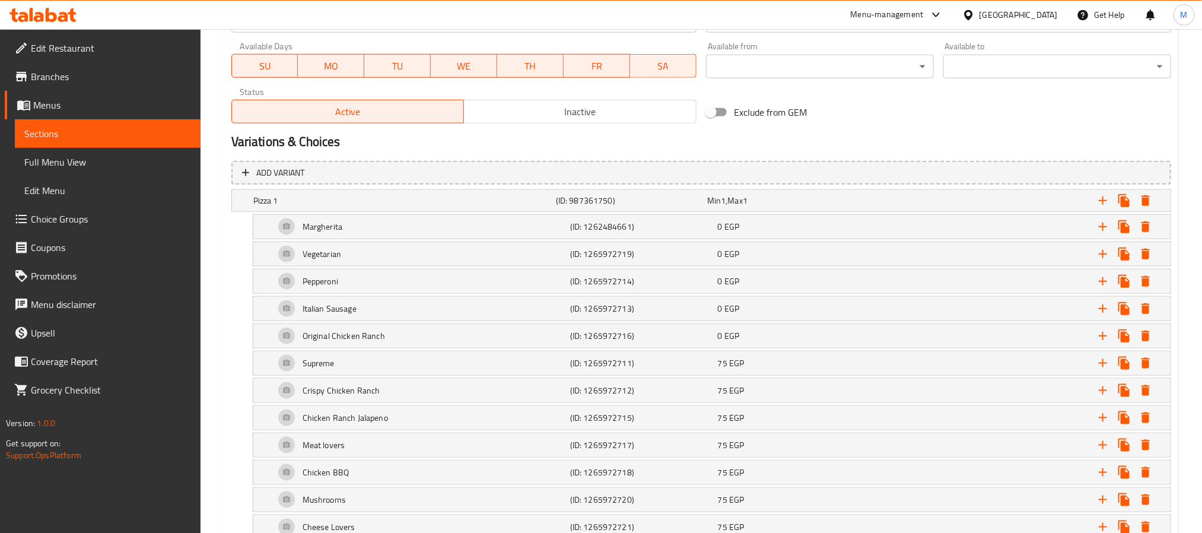
scroll to position [267, 0]
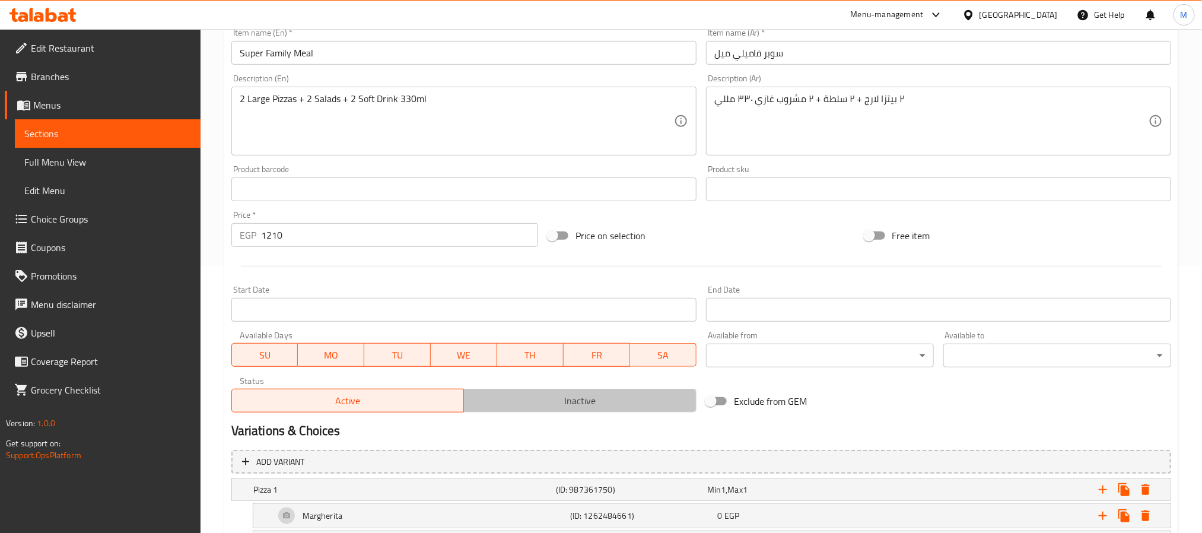
drag, startPoint x: 564, startPoint y: 395, endPoint x: 403, endPoint y: 394, distance: 161.4
click at [563, 395] on span "Inactive" at bounding box center [580, 400] width 223 height 17
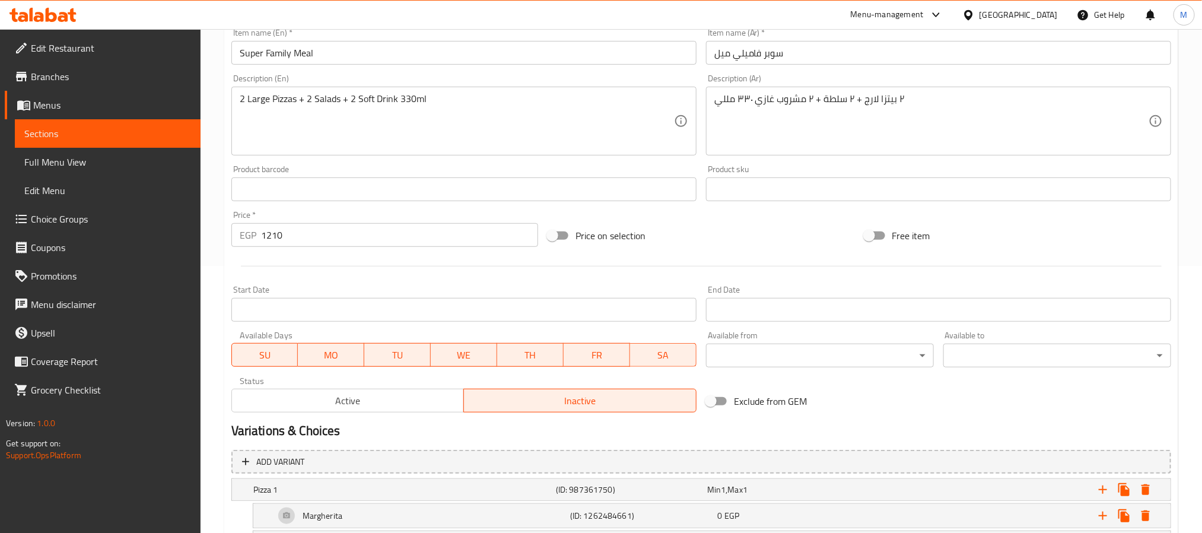
click at [383, 405] on span "Active" at bounding box center [348, 400] width 223 height 17
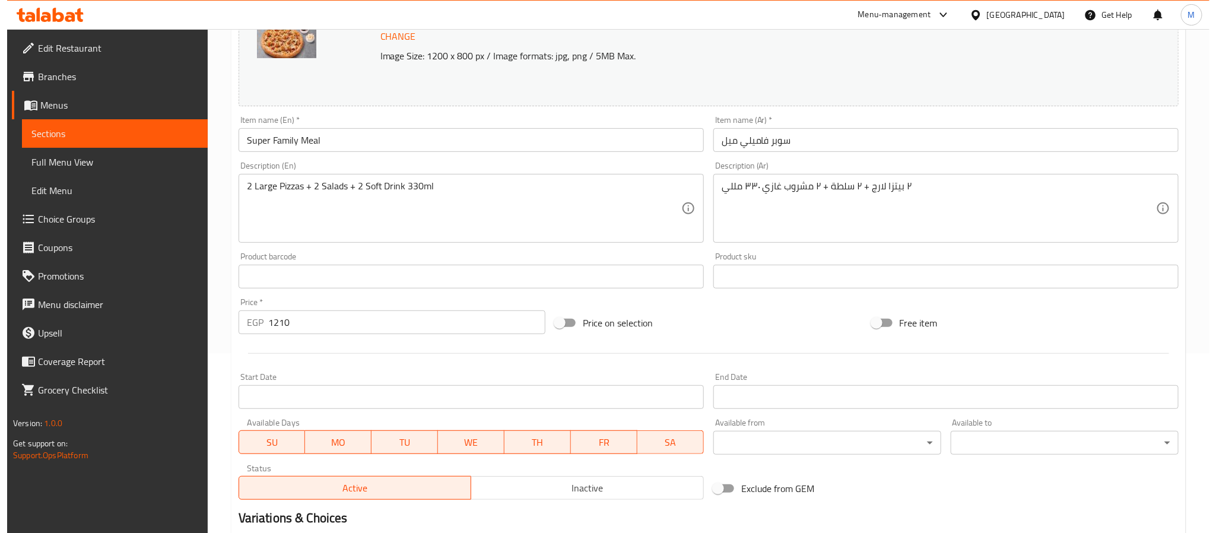
scroll to position [0, 0]
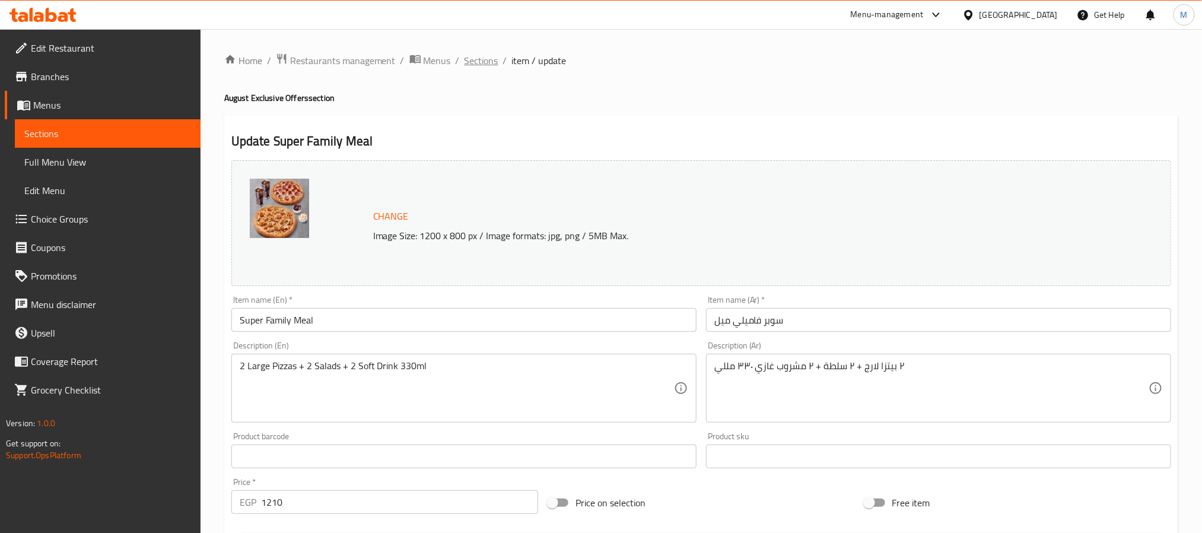
click at [481, 55] on span "Sections" at bounding box center [482, 60] width 34 height 14
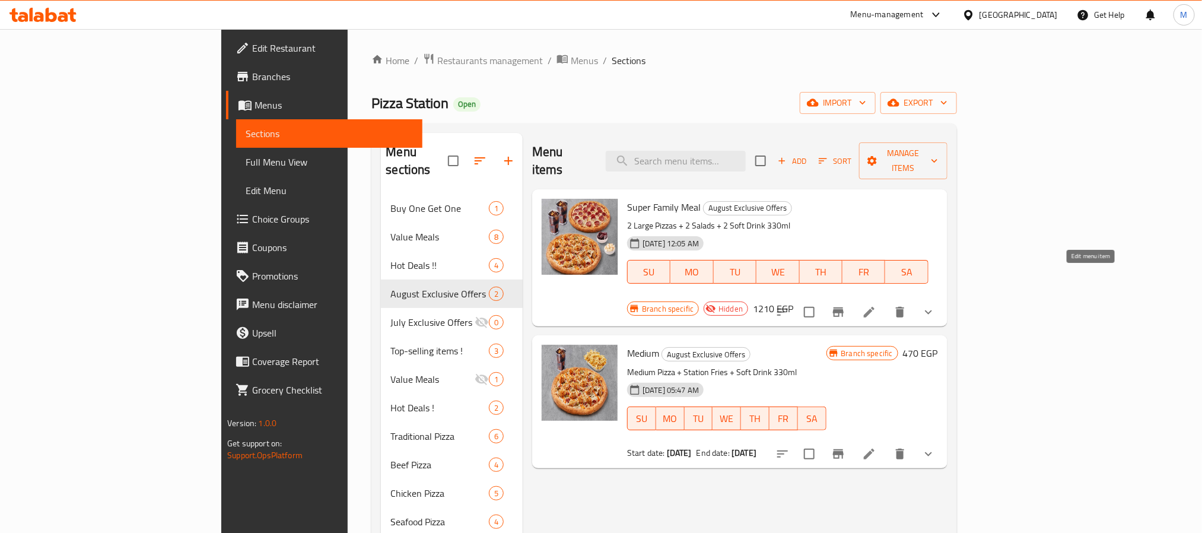
click at [875, 307] on icon at bounding box center [869, 312] width 11 height 11
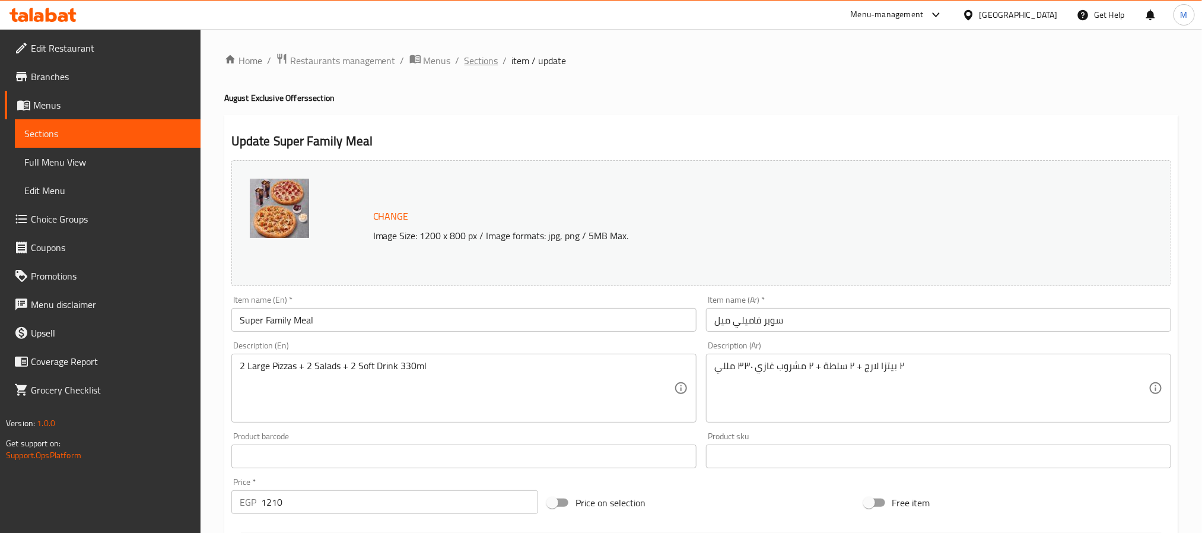
click at [479, 59] on span "Sections" at bounding box center [482, 60] width 34 height 14
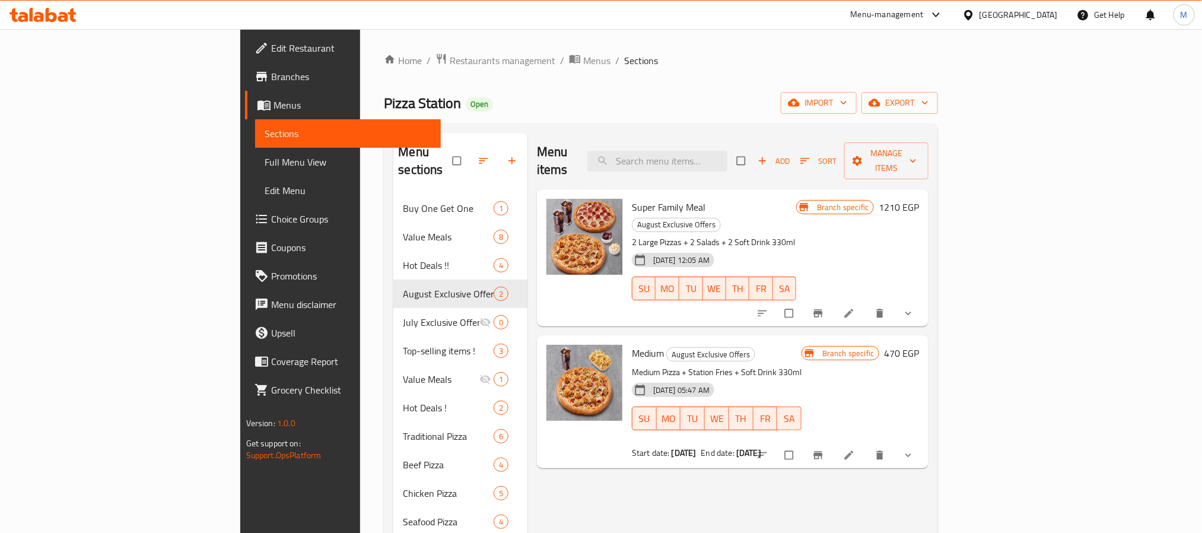
click at [824, 307] on icon "Branch-specific-item" at bounding box center [818, 313] width 12 height 12
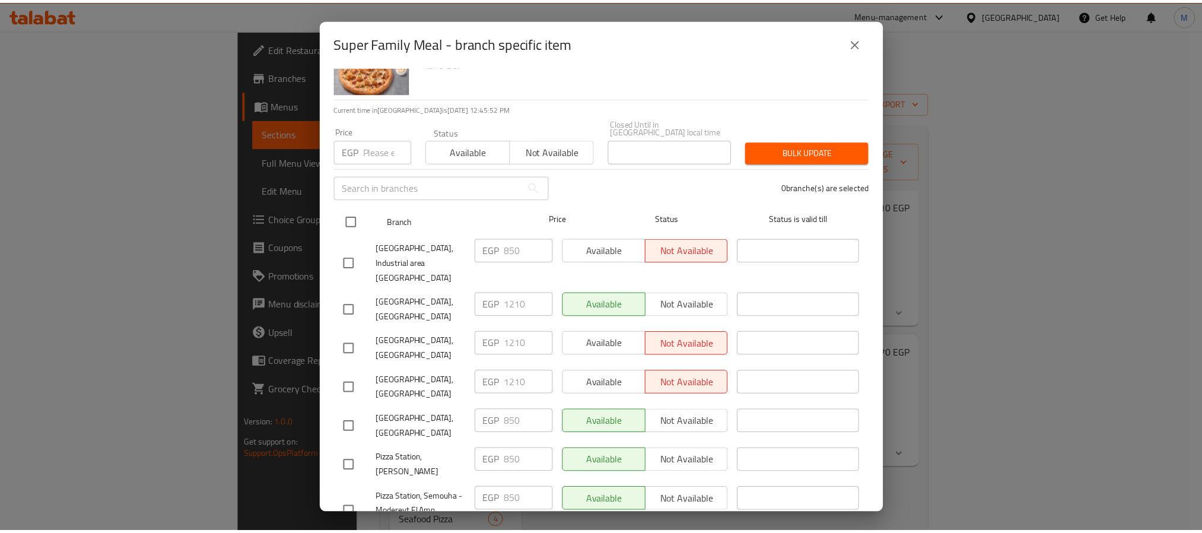
scroll to position [178, 0]
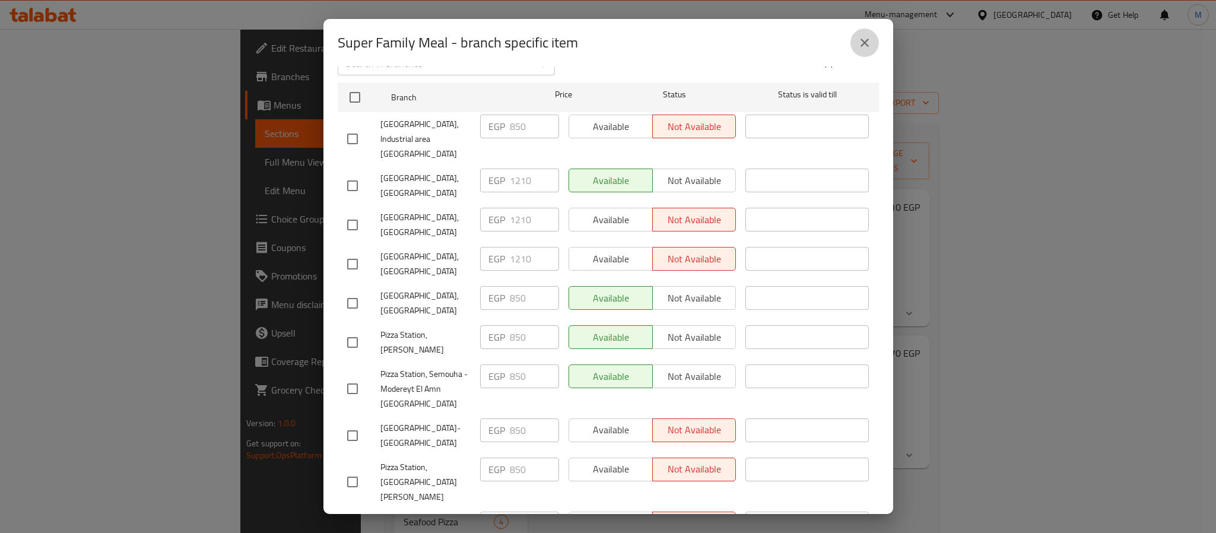
click at [856, 39] on button "close" at bounding box center [864, 42] width 28 height 28
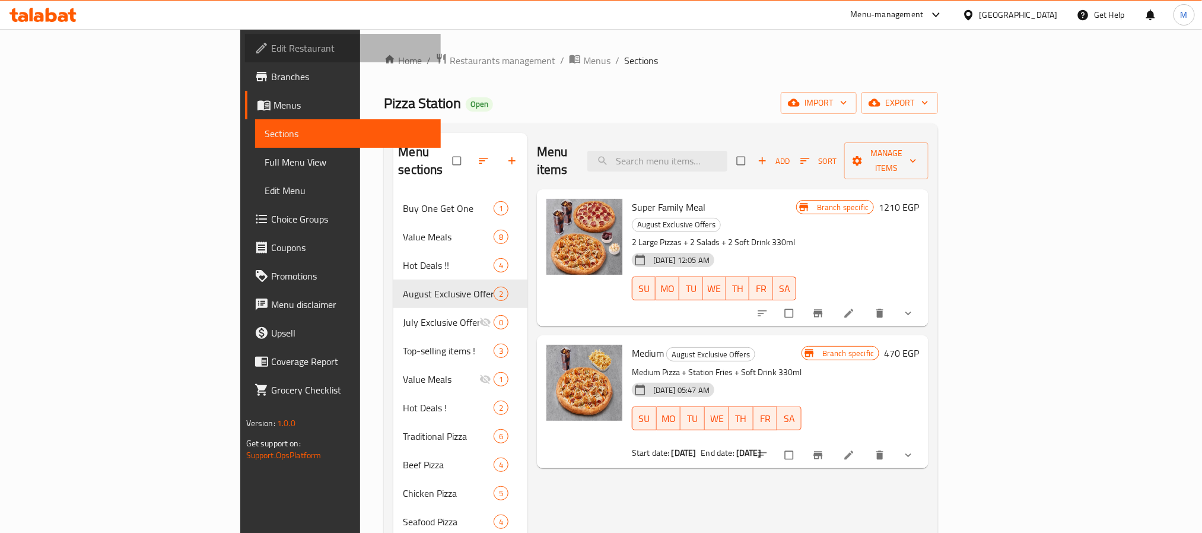
click at [271, 45] on span "Edit Restaurant" at bounding box center [351, 48] width 160 height 14
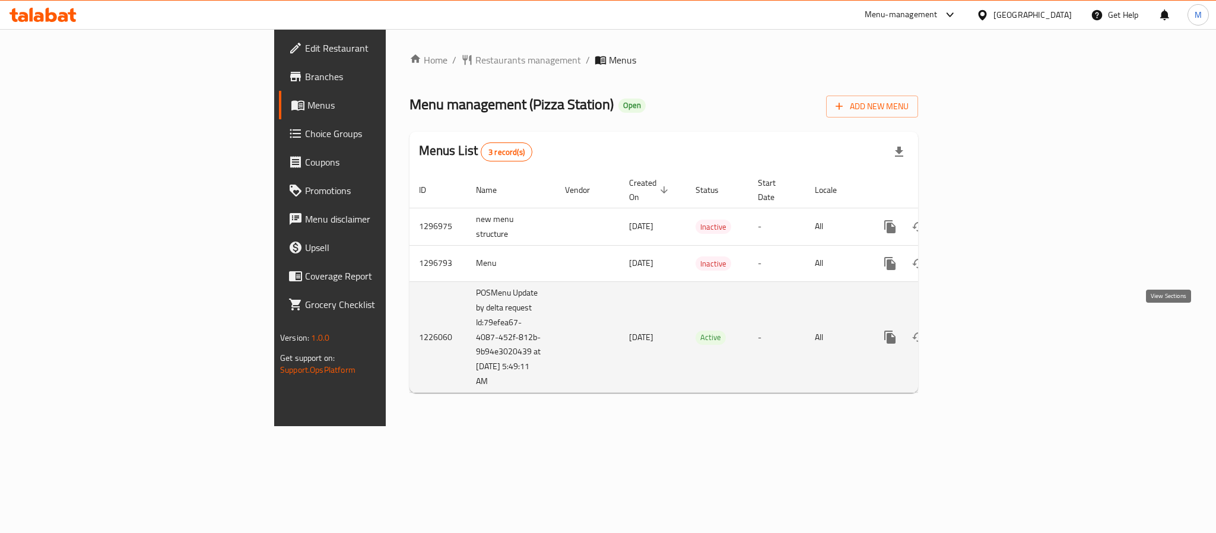
click at [981, 332] on icon "enhanced table" at bounding box center [975, 337] width 11 height 11
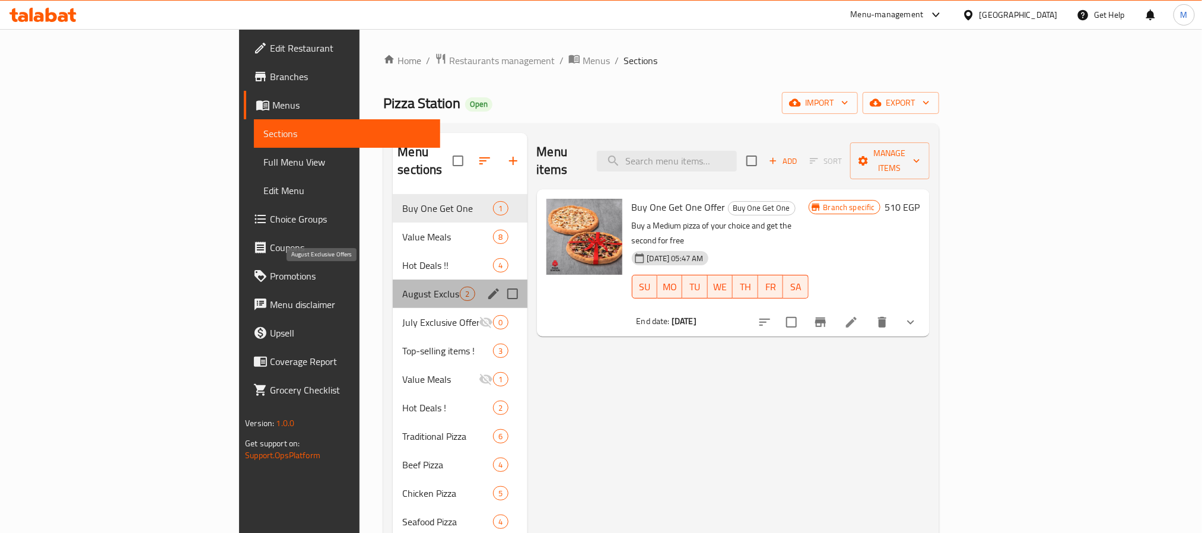
click at [402, 287] on span "August Exclusive Offers" at bounding box center [431, 294] width 58 height 14
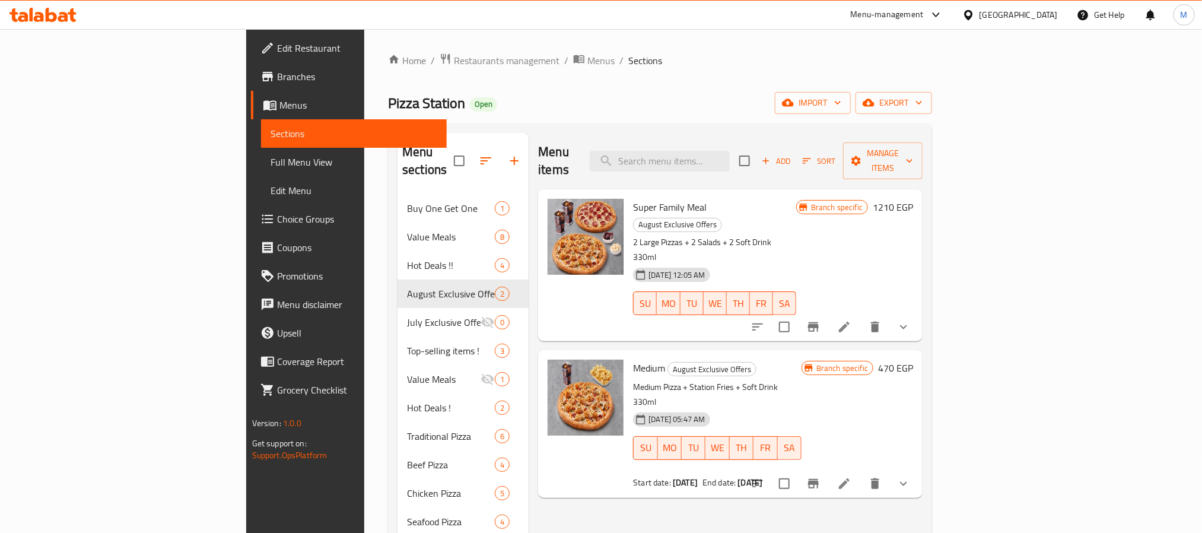
click at [821, 320] on icon "Branch-specific-item" at bounding box center [813, 327] width 14 height 14
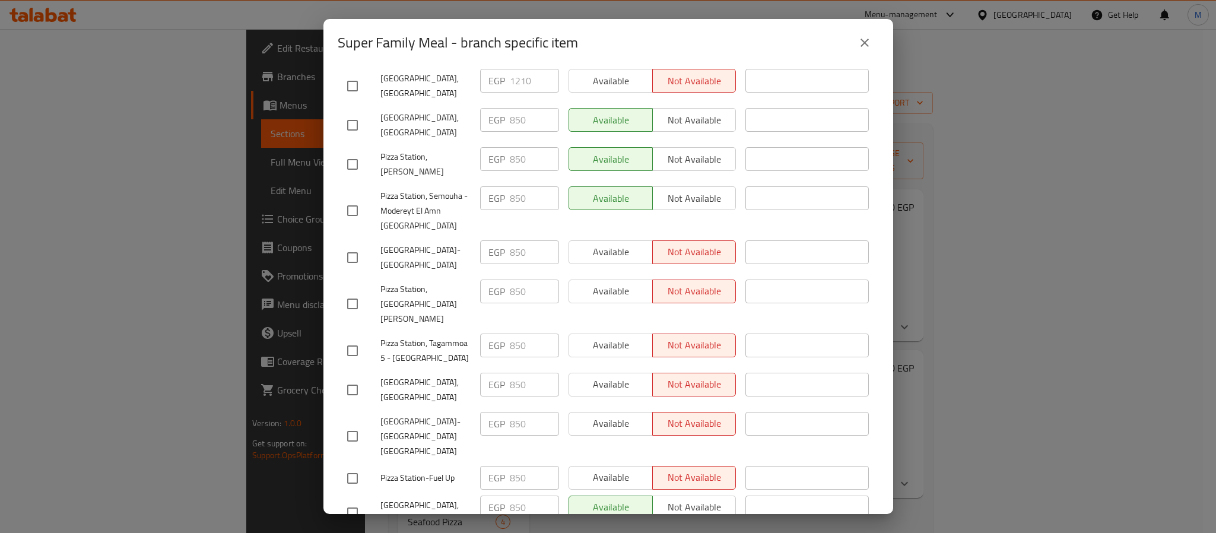
scroll to position [357, 0]
click at [417, 497] on span "Pizza Station, Zamalek - 26 July" at bounding box center [425, 512] width 90 height 30
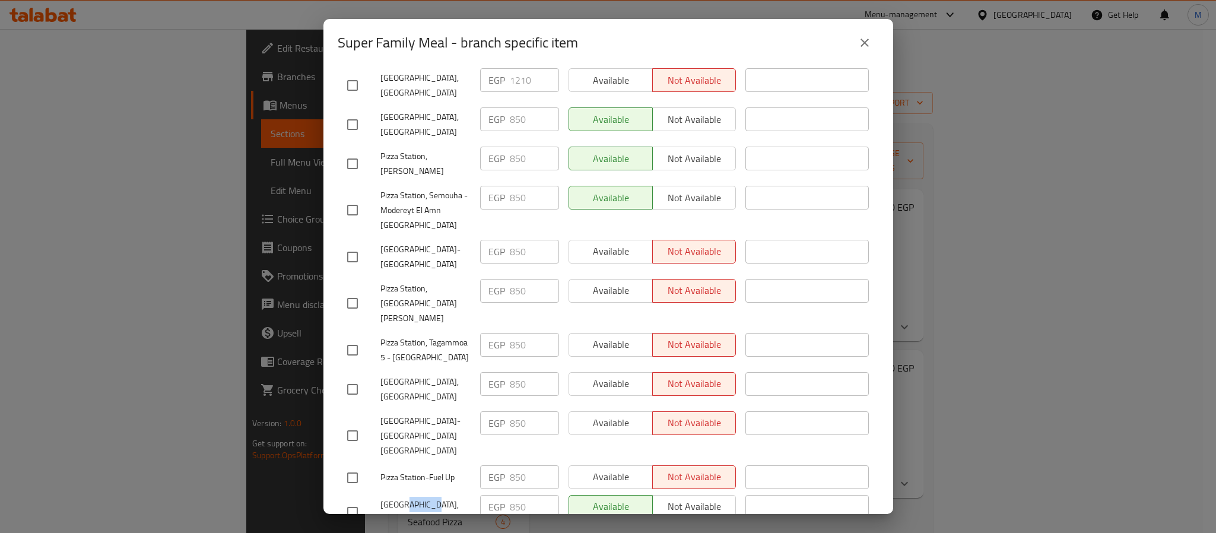
click at [417, 497] on span "Pizza Station, Zamalek - 26 July" at bounding box center [425, 512] width 90 height 30
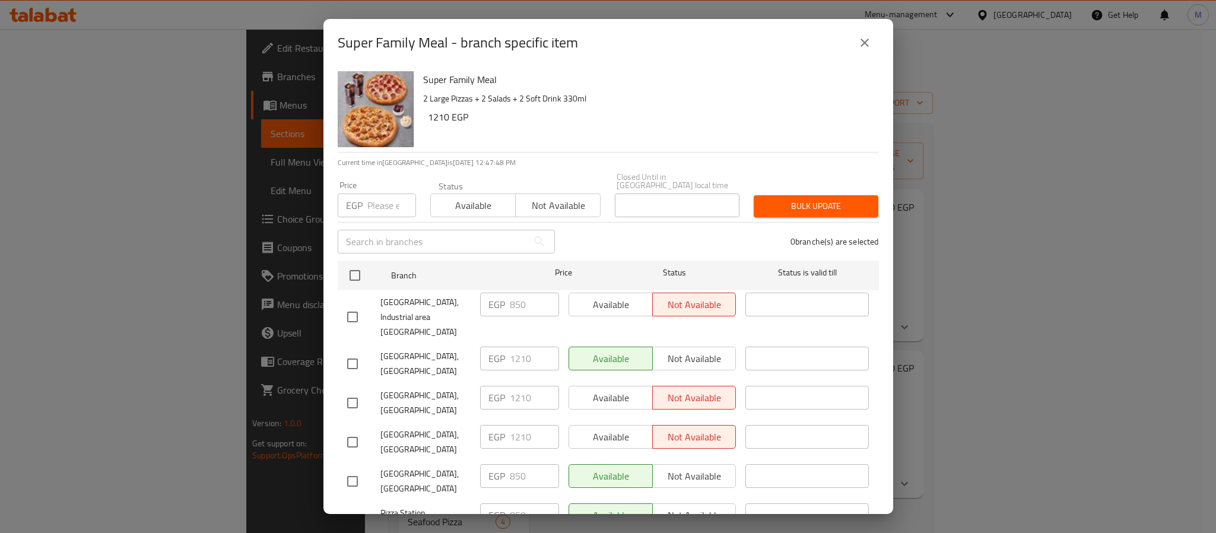
scroll to position [89, 0]
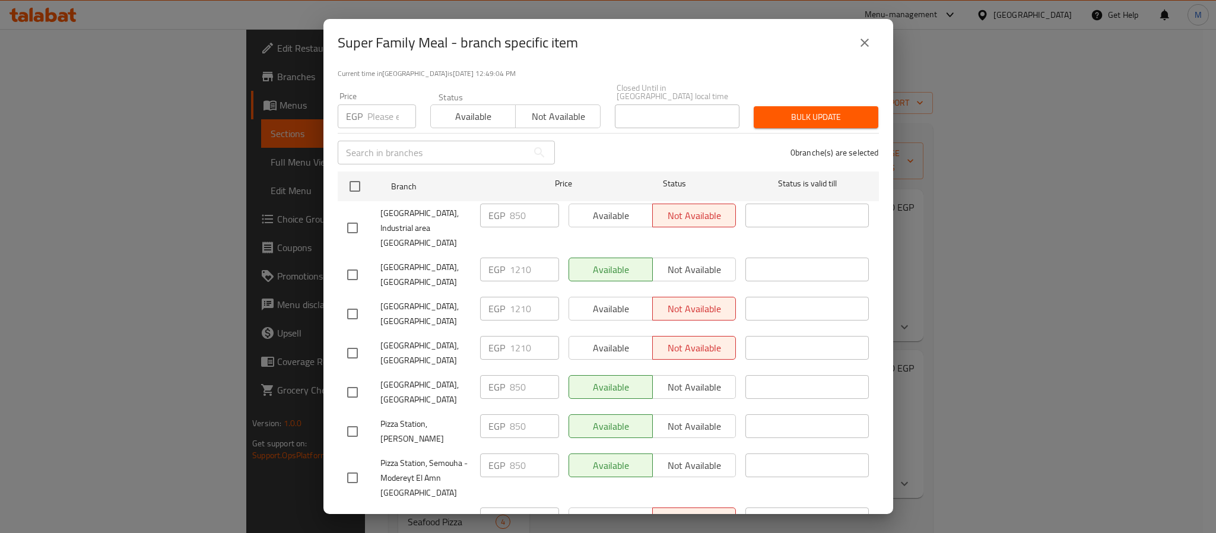
click at [858, 42] on icon "close" at bounding box center [864, 43] width 14 height 14
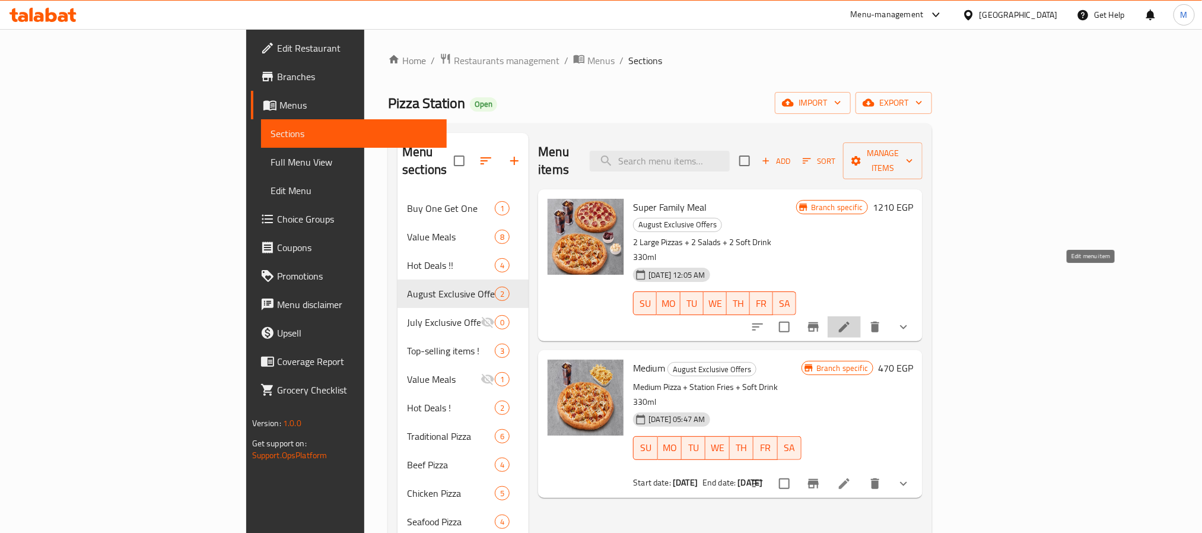
click at [851, 320] on icon at bounding box center [844, 327] width 14 height 14
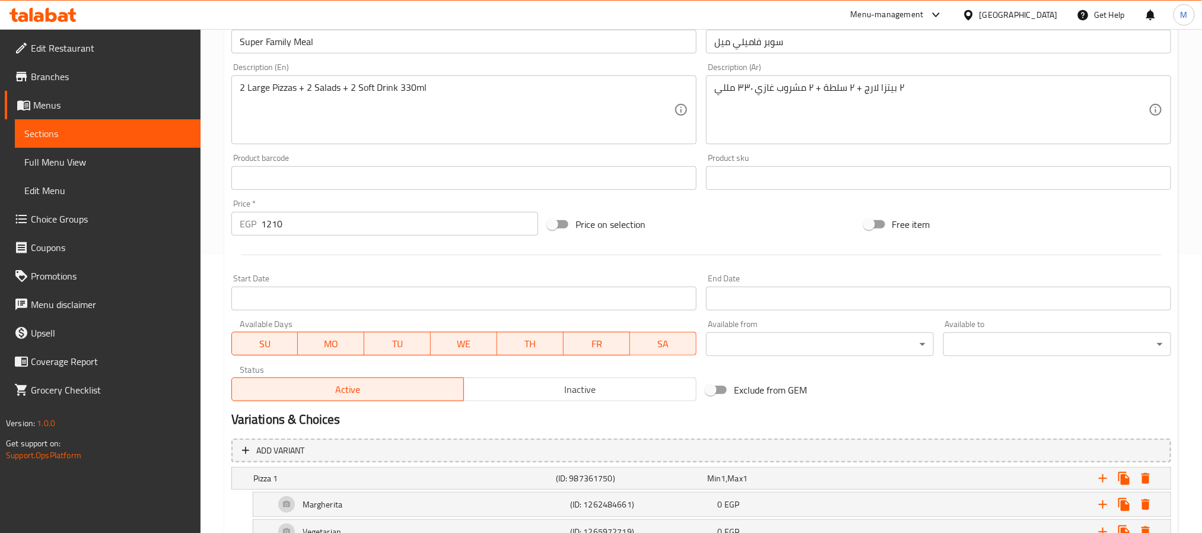
scroll to position [267, 0]
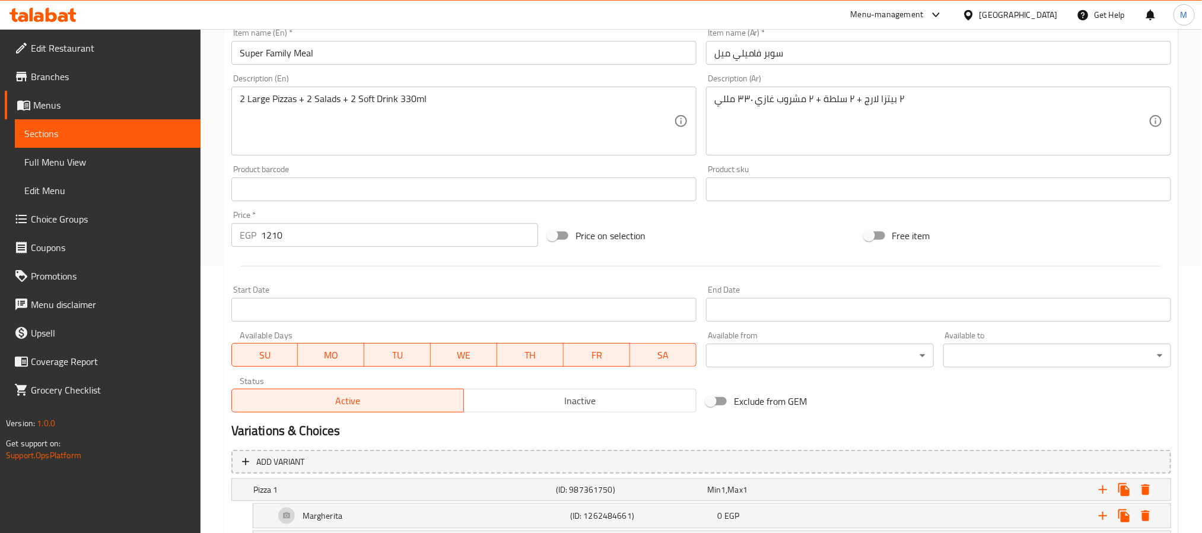
click at [511, 393] on span "Inactive" at bounding box center [580, 400] width 223 height 17
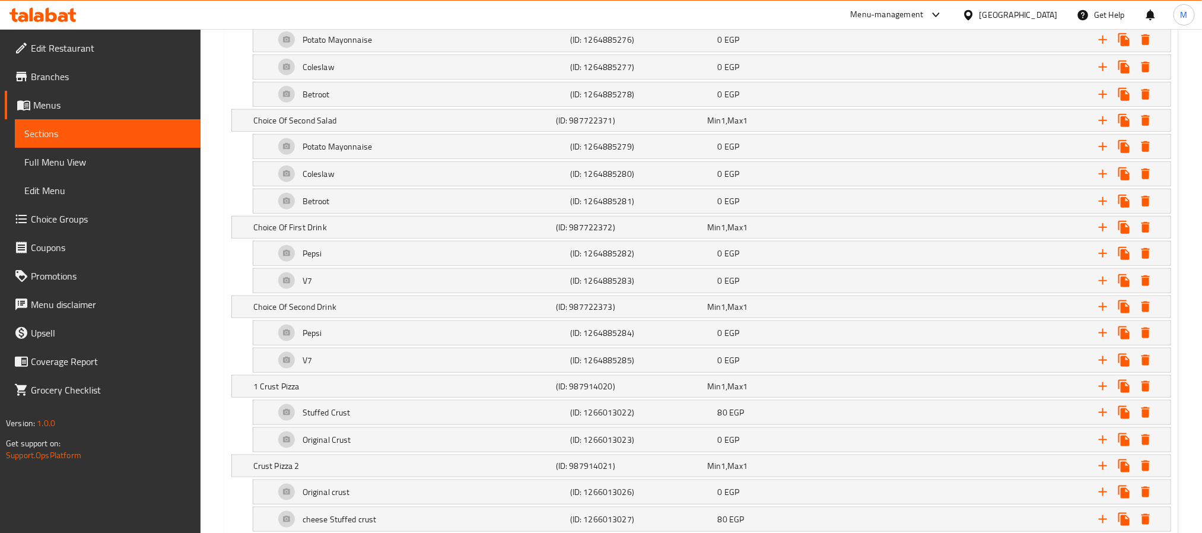
scroll to position [3158, 0]
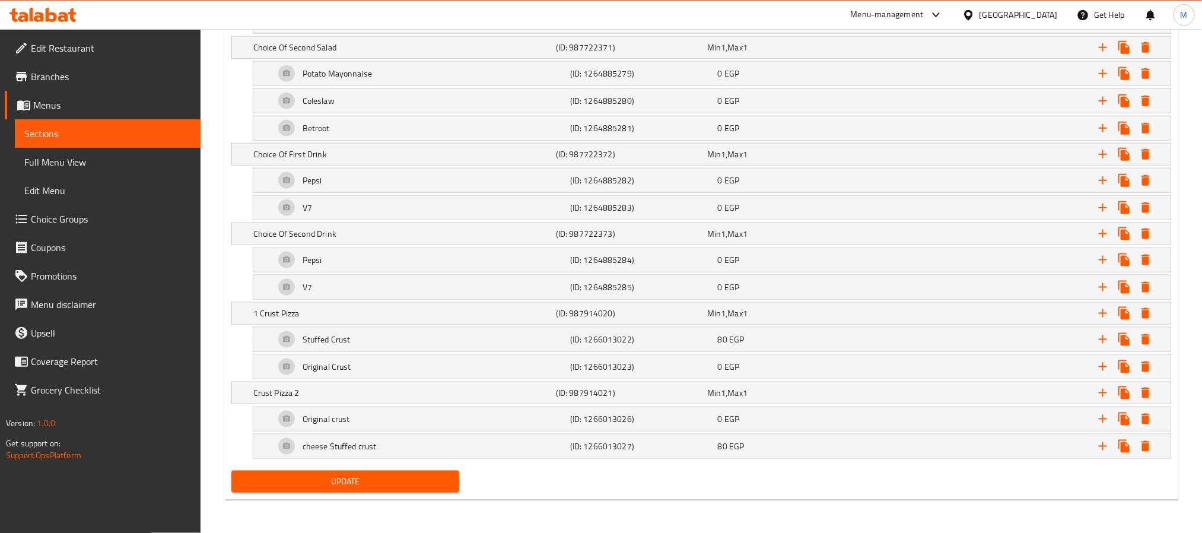
click at [304, 474] on span "Update" at bounding box center [345, 481] width 209 height 15
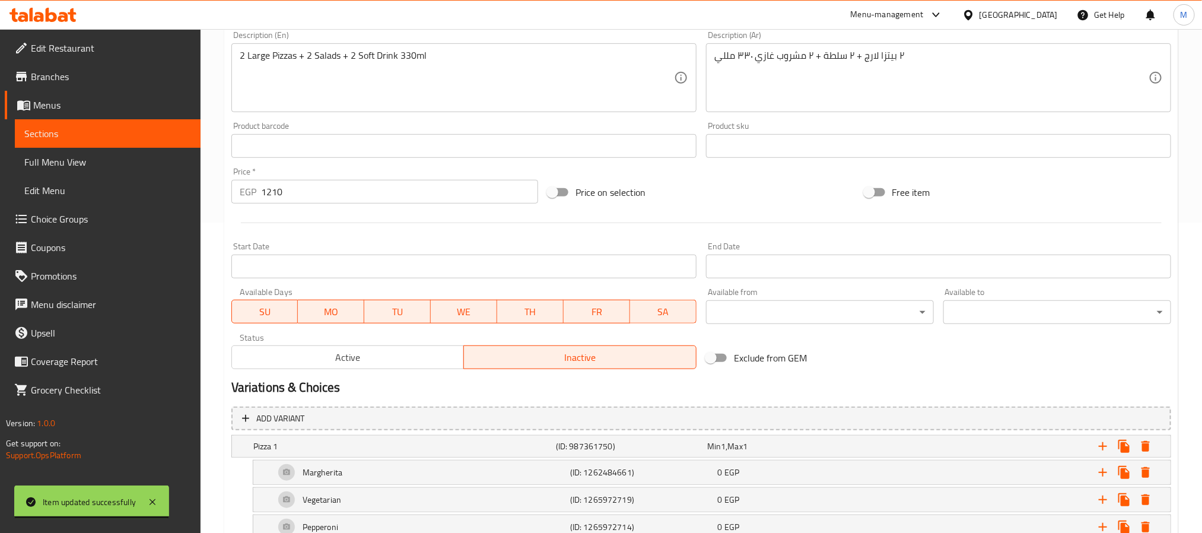
scroll to position [0, 0]
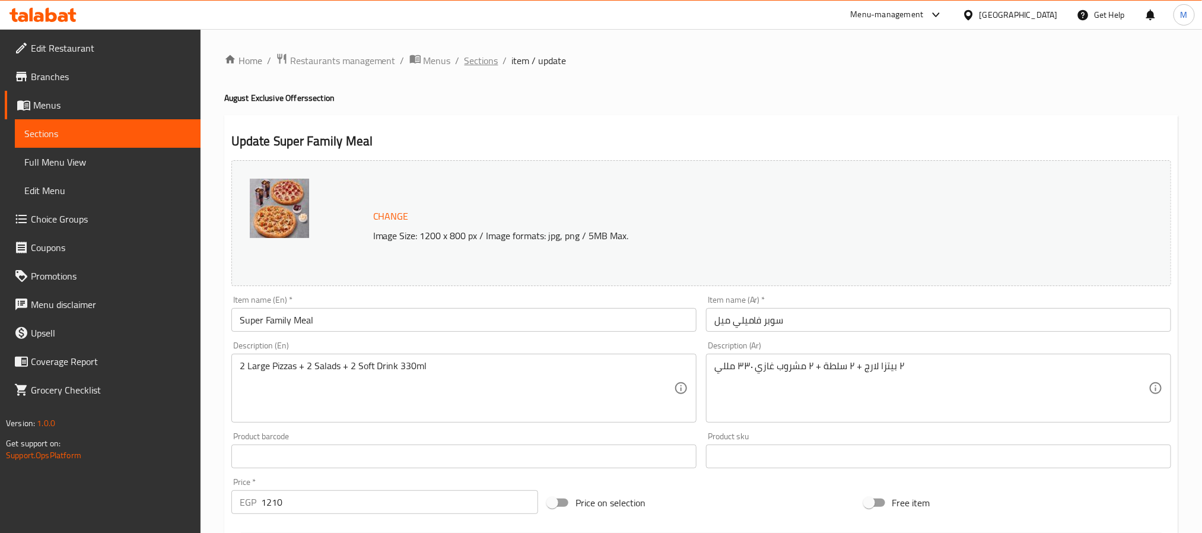
click at [475, 59] on span "Sections" at bounding box center [482, 60] width 34 height 14
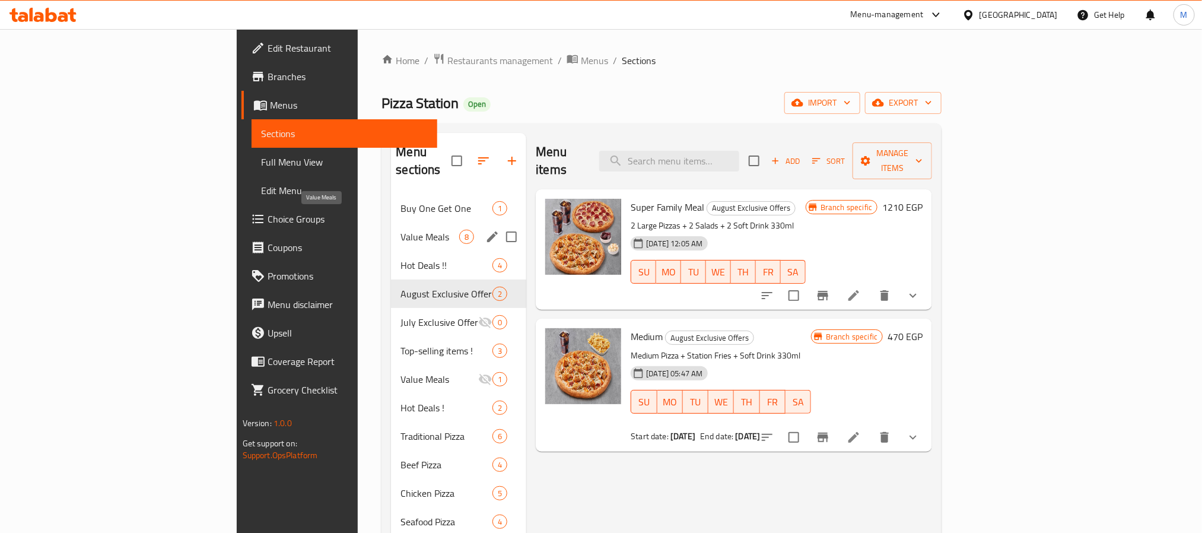
click at [400, 230] on span "Value Meals" at bounding box center [429, 237] width 59 height 14
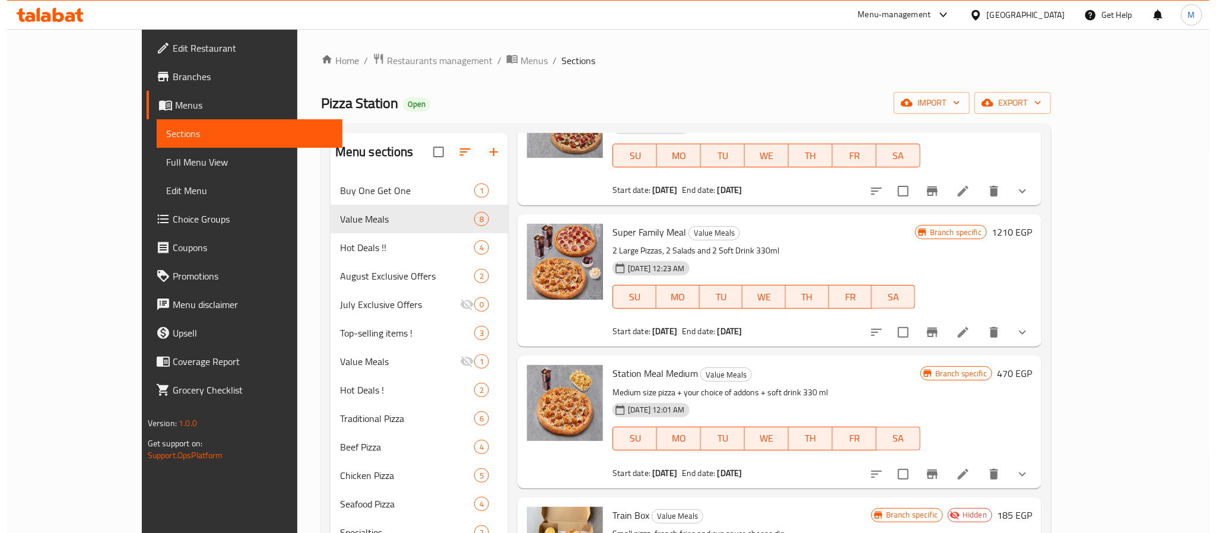
scroll to position [252, 0]
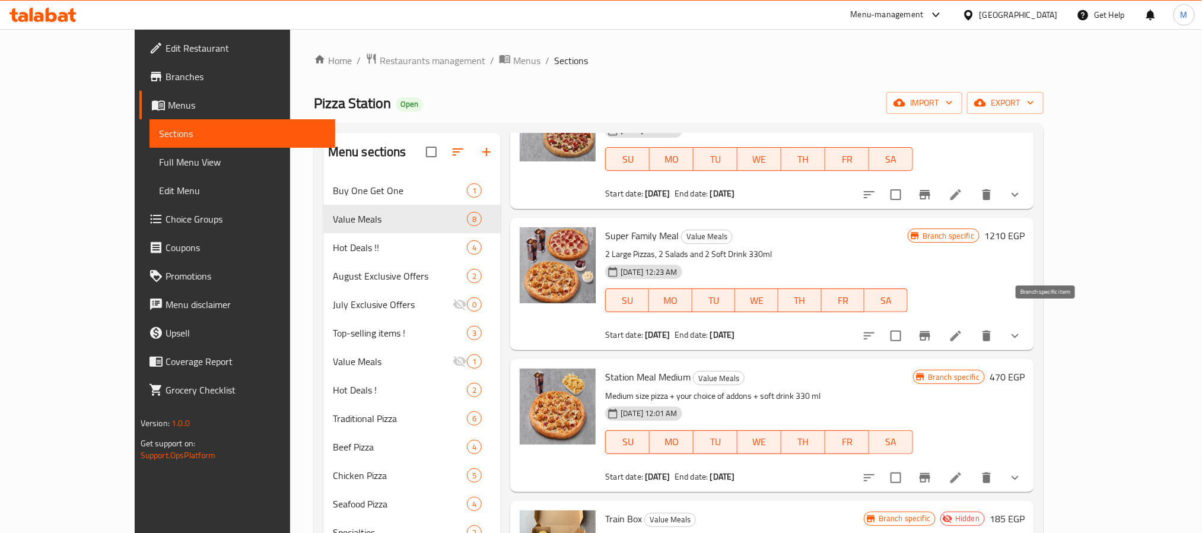
click at [930, 331] on icon "Branch-specific-item" at bounding box center [925, 335] width 11 height 9
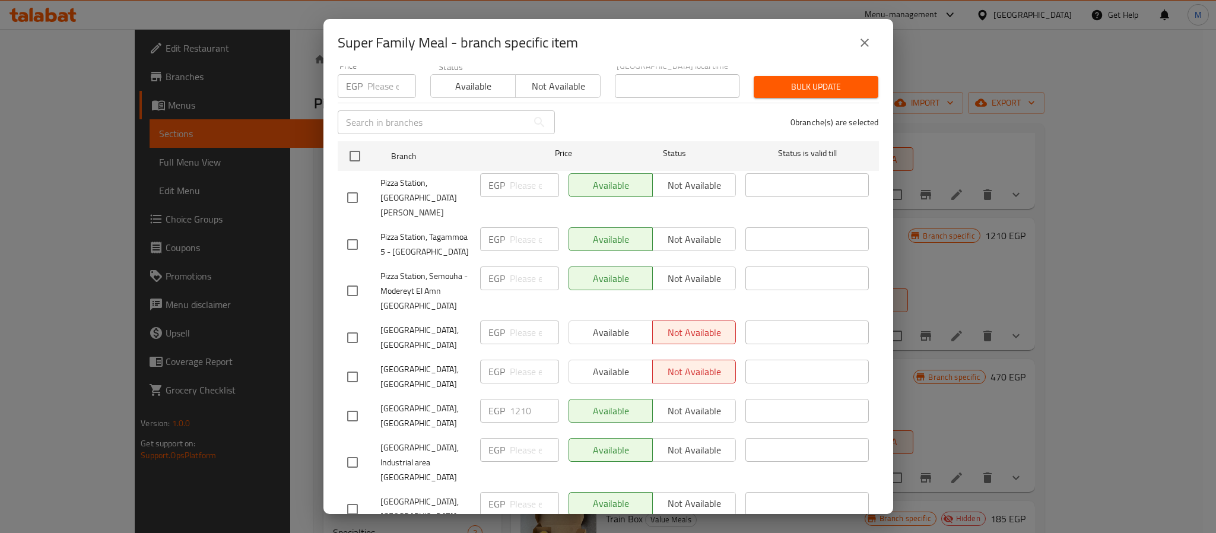
scroll to position [89, 0]
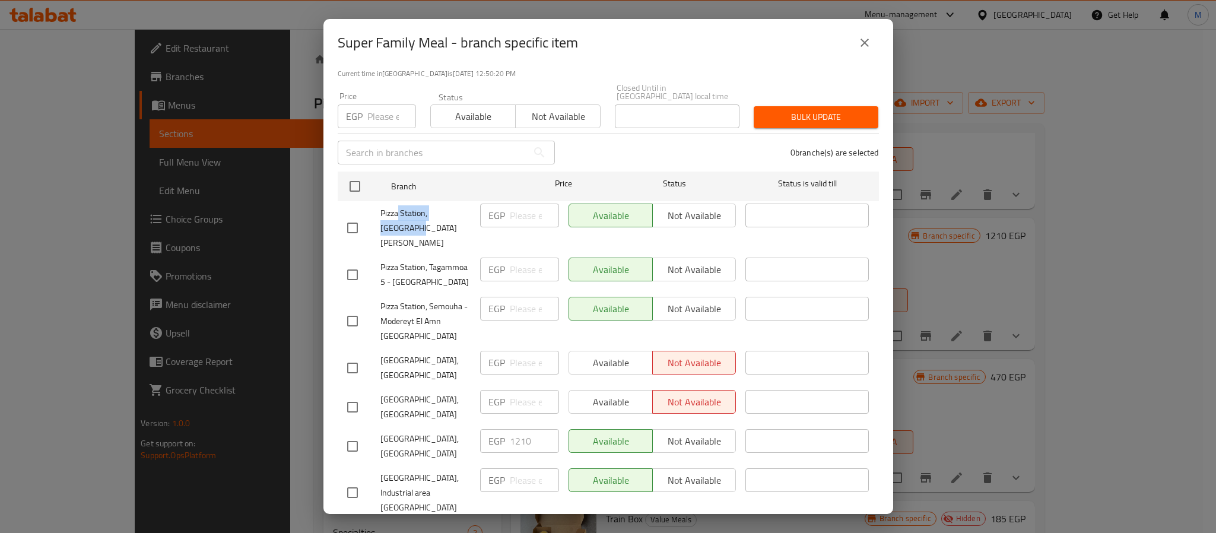
drag, startPoint x: 397, startPoint y: 207, endPoint x: 414, endPoint y: 216, distance: 18.8
click at [414, 216] on span "Pizza Station, El Mahrosa" at bounding box center [425, 228] width 90 height 44
drag, startPoint x: 401, startPoint y: 265, endPoint x: 415, endPoint y: 298, distance: 35.4
click at [415, 298] on ul "Branch Price Status Status is valid till Pizza Station, El Mahrosa EGP ​ Availa…" at bounding box center [608, 485] width 541 height 637
drag, startPoint x: 401, startPoint y: 309, endPoint x: 425, endPoint y: 342, distance: 41.2
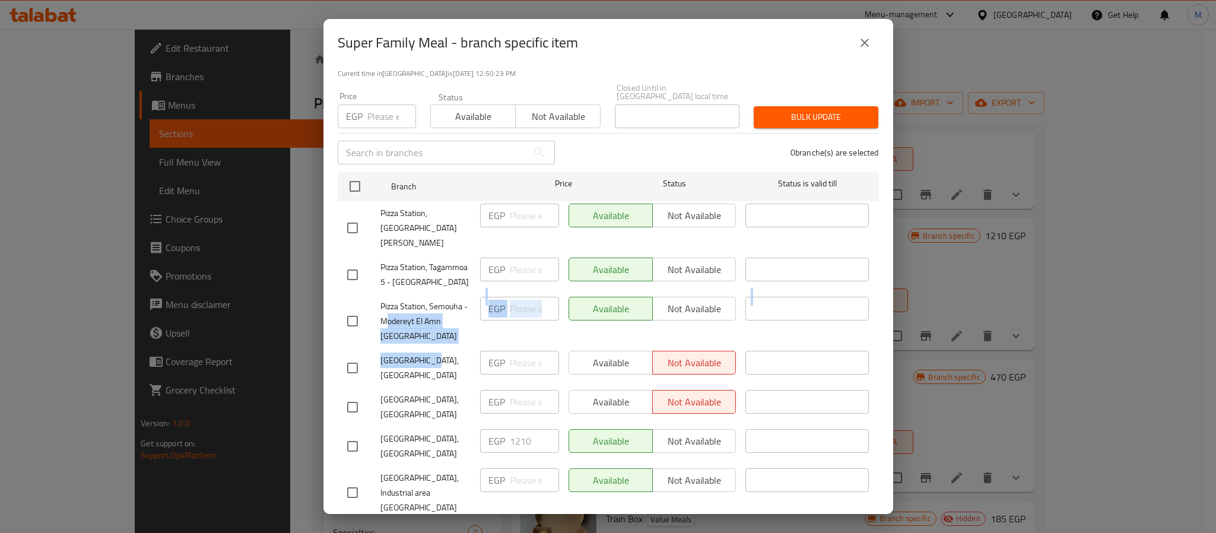
click at [425, 342] on ul "Branch Price Status Status is valid till Pizza Station, El Mahrosa EGP ​ Availa…" at bounding box center [608, 485] width 541 height 637
click at [408, 299] on span "Pizza Station, Semouha - Modereyt El Amn El Gadeda" at bounding box center [425, 321] width 90 height 44
drag, startPoint x: 374, startPoint y: 194, endPoint x: 428, endPoint y: 218, distance: 58.4
click at [428, 218] on div "Pizza Station, El Mahrosa" at bounding box center [408, 228] width 133 height 59
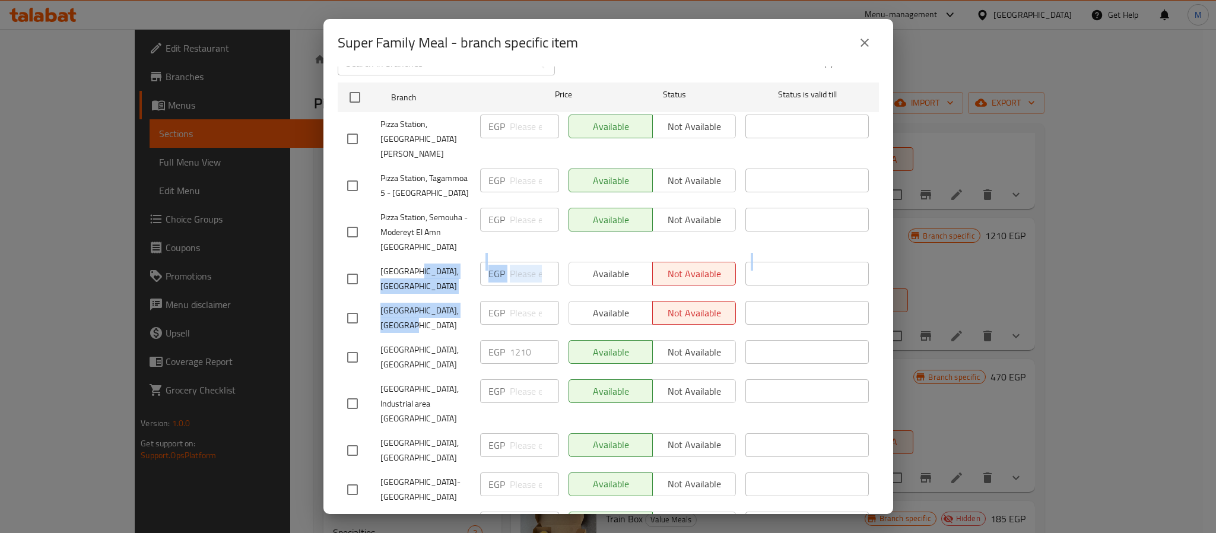
drag, startPoint x: 414, startPoint y: 267, endPoint x: 447, endPoint y: 314, distance: 57.5
click at [447, 314] on ul "Branch Price Status Status is valid till Pizza Station, El Mahrosa EGP ​ Availa…" at bounding box center [608, 396] width 541 height 637
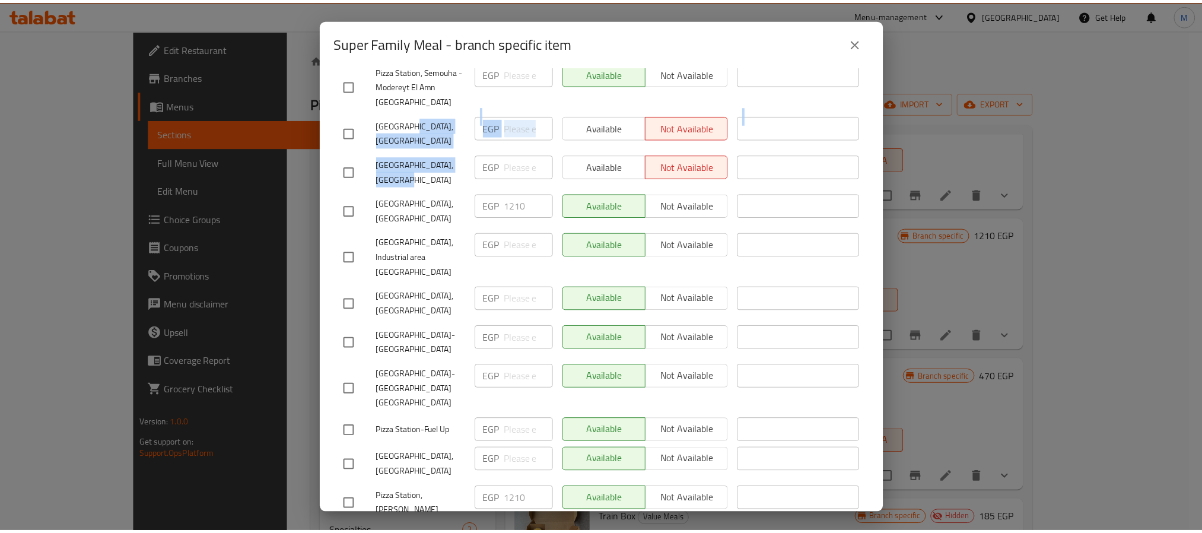
scroll to position [356, 0]
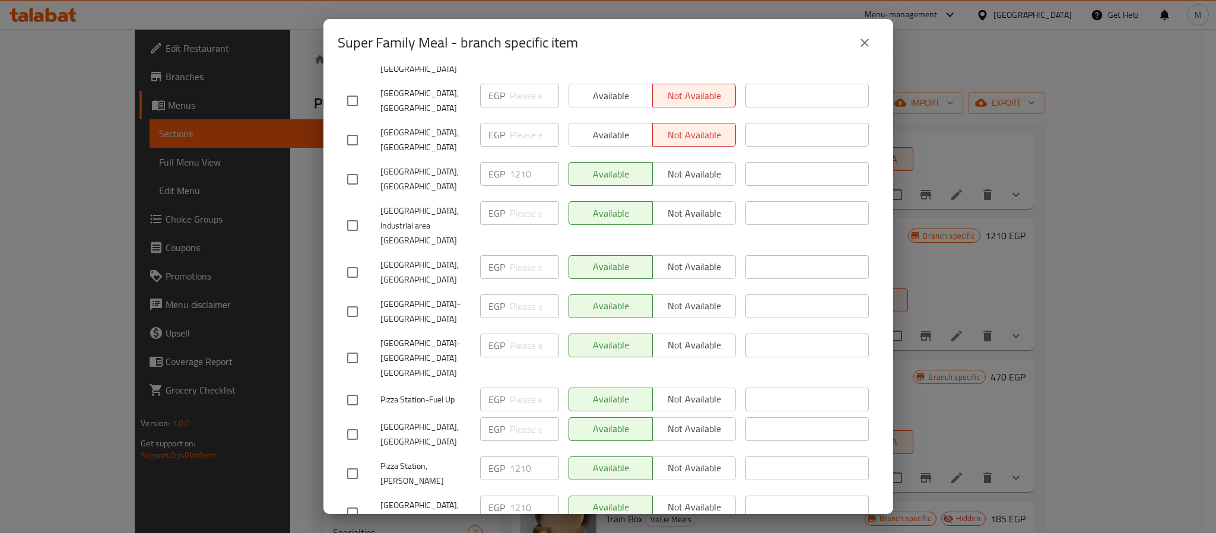
click at [486, 456] on div "EGP 1210 ​" at bounding box center [519, 468] width 79 height 24
click at [873, 38] on button "close" at bounding box center [864, 42] width 28 height 28
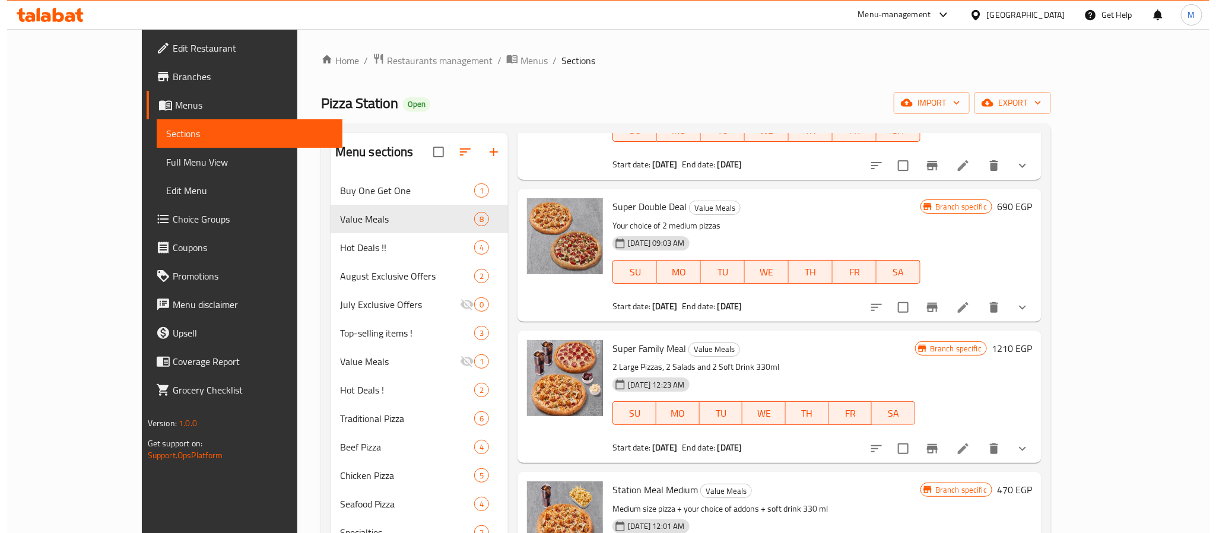
scroll to position [0, 0]
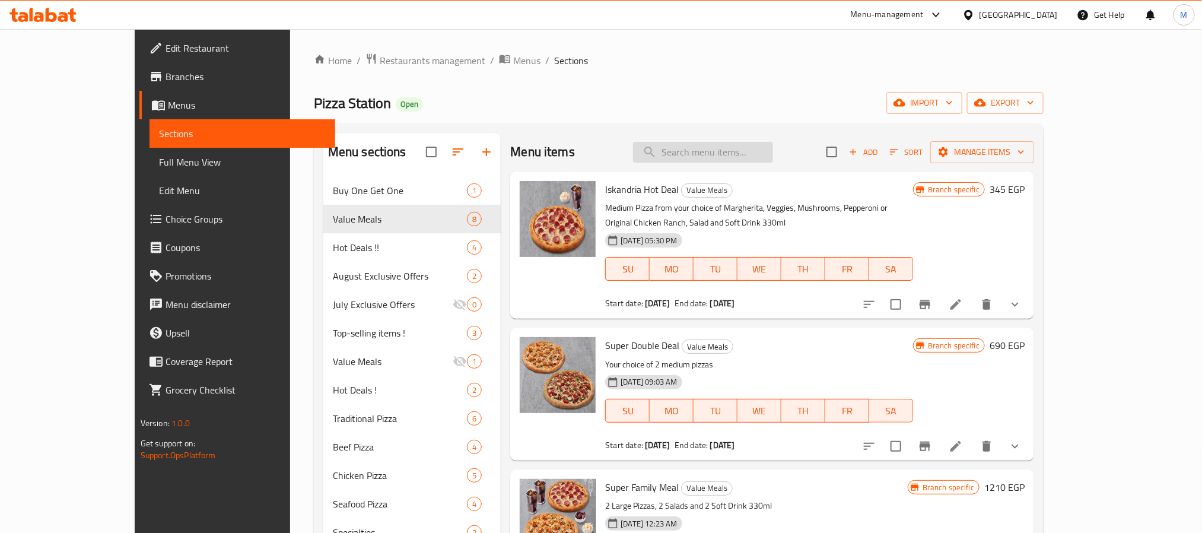
click at [726, 155] on input "search" at bounding box center [703, 152] width 140 height 21
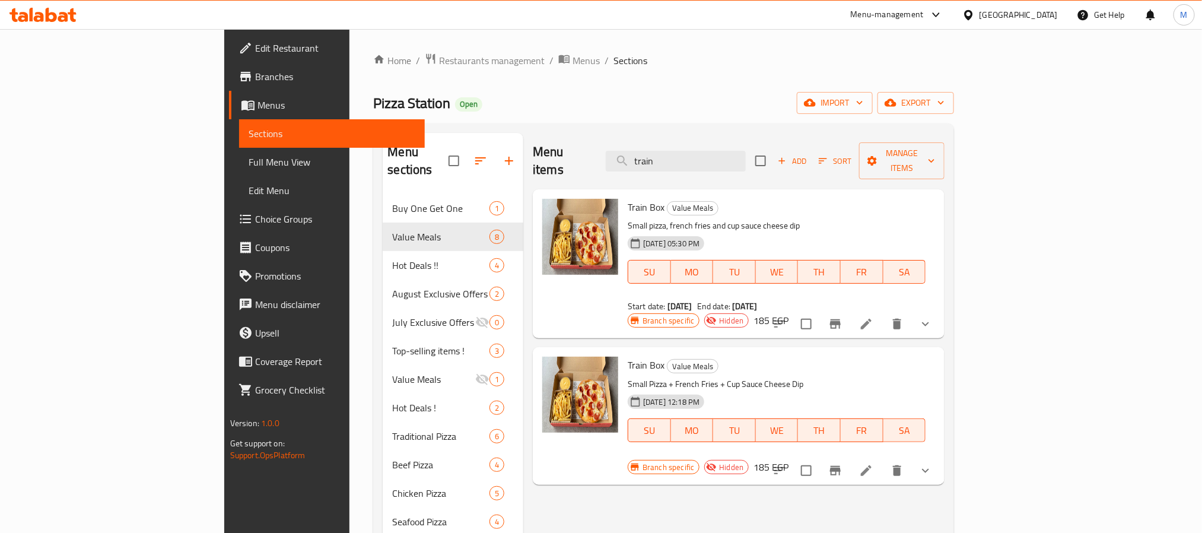
type input "train"
click at [841, 319] on icon "Branch-specific-item" at bounding box center [835, 323] width 11 height 9
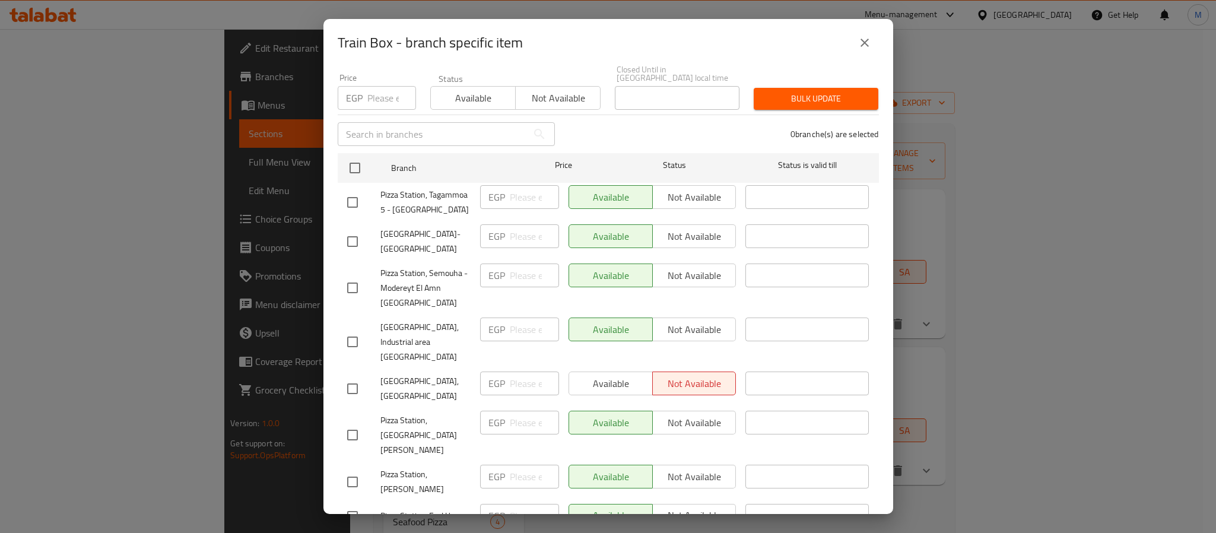
scroll to position [357, 0]
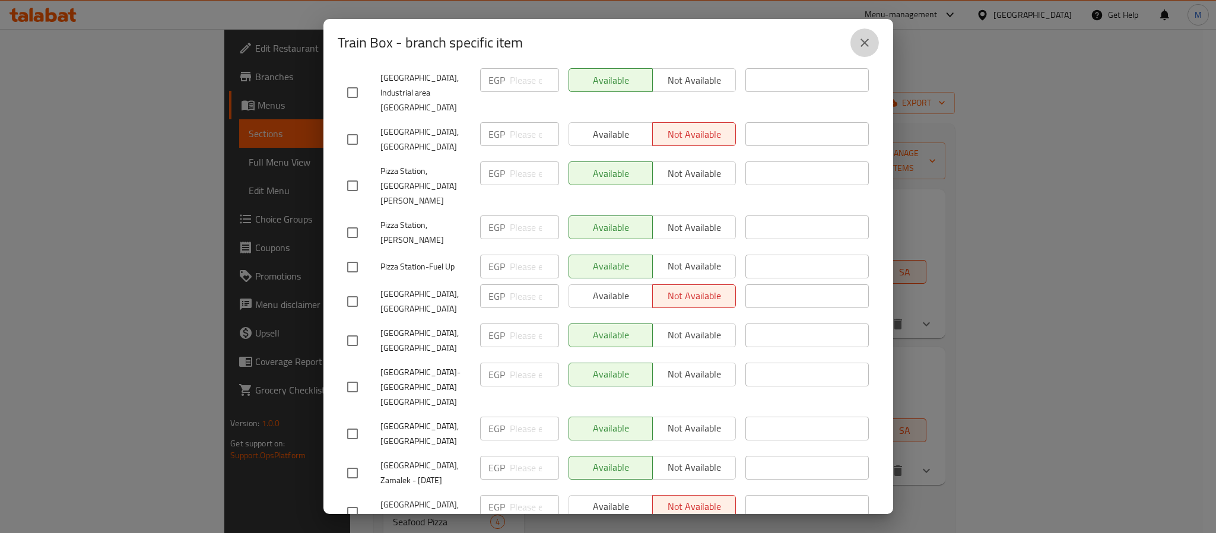
click at [869, 31] on button "close" at bounding box center [864, 42] width 28 height 28
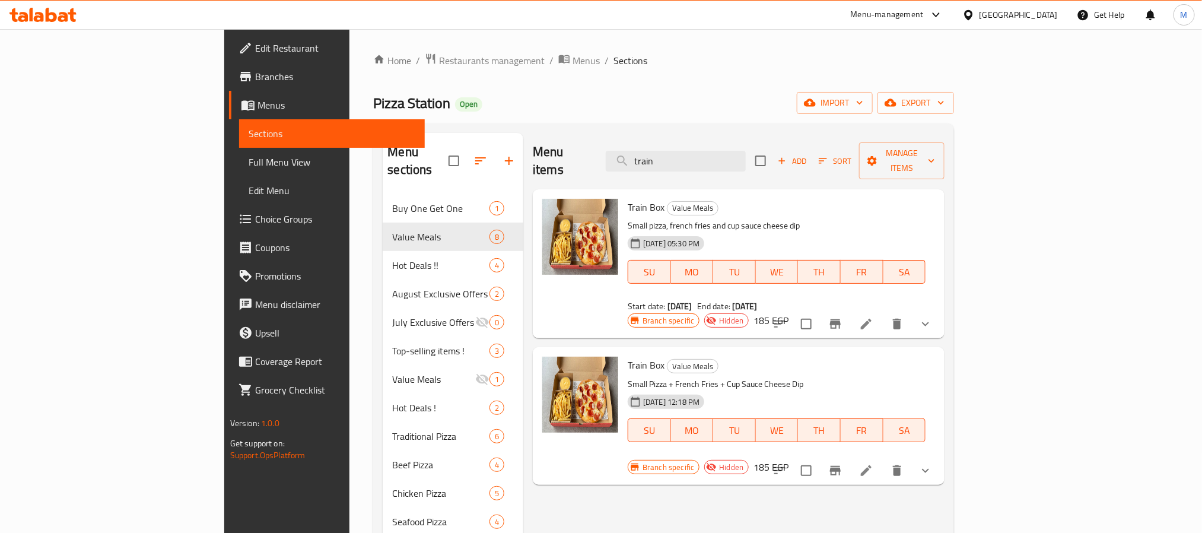
drag, startPoint x: 1072, startPoint y: 430, endPoint x: 1059, endPoint y: 426, distance: 13.5
click at [940, 456] on div at bounding box center [852, 470] width 174 height 28
click at [843, 463] on icon "Branch-specific-item" at bounding box center [835, 470] width 14 height 14
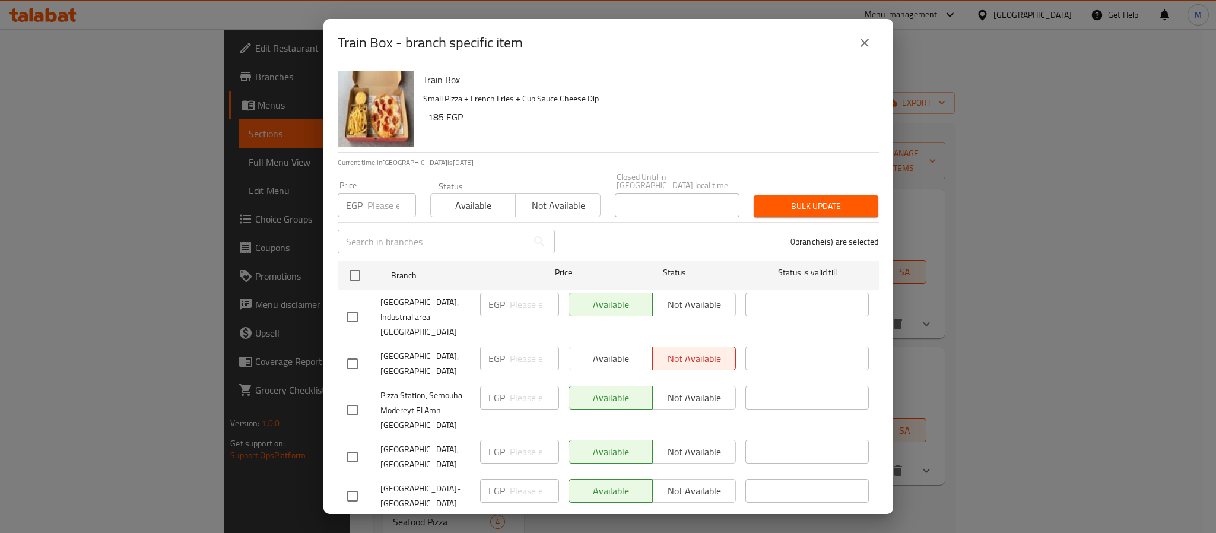
click at [866, 30] on button "close" at bounding box center [864, 42] width 28 height 28
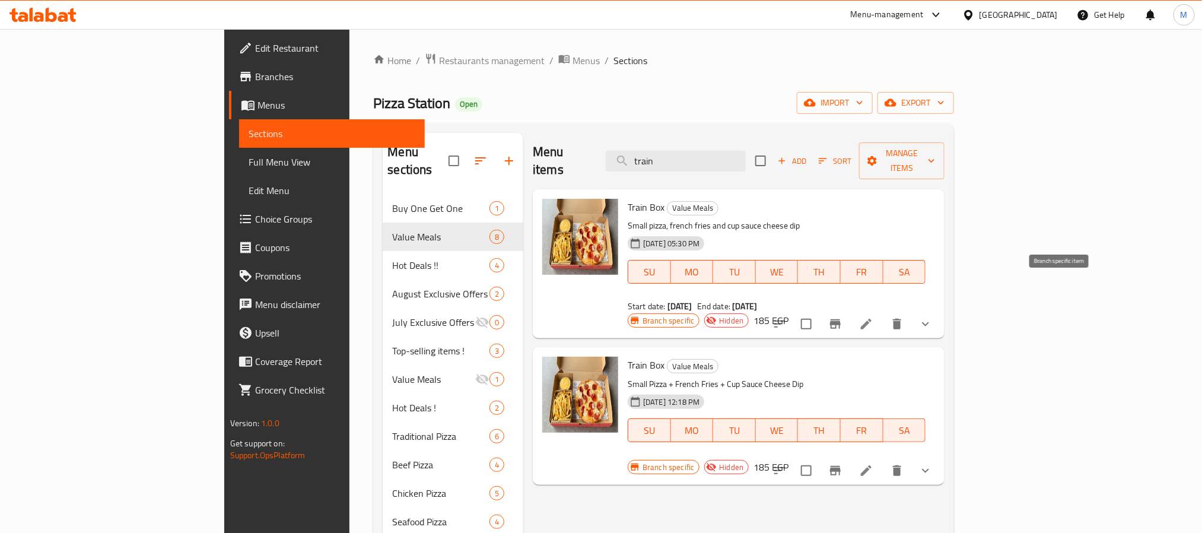
click at [843, 317] on icon "Branch-specific-item" at bounding box center [835, 324] width 14 height 14
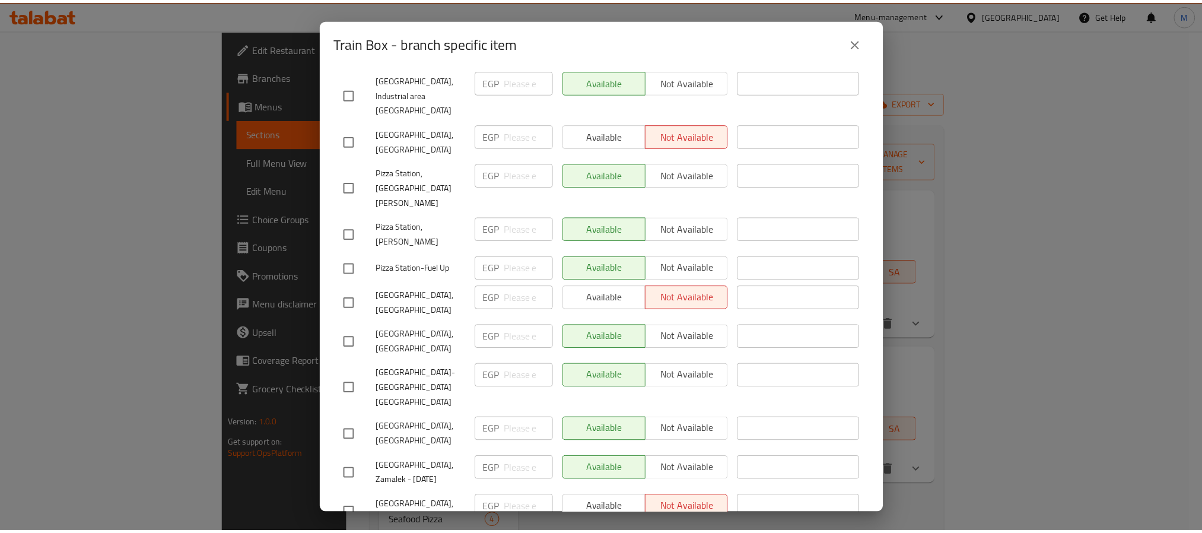
scroll to position [356, 0]
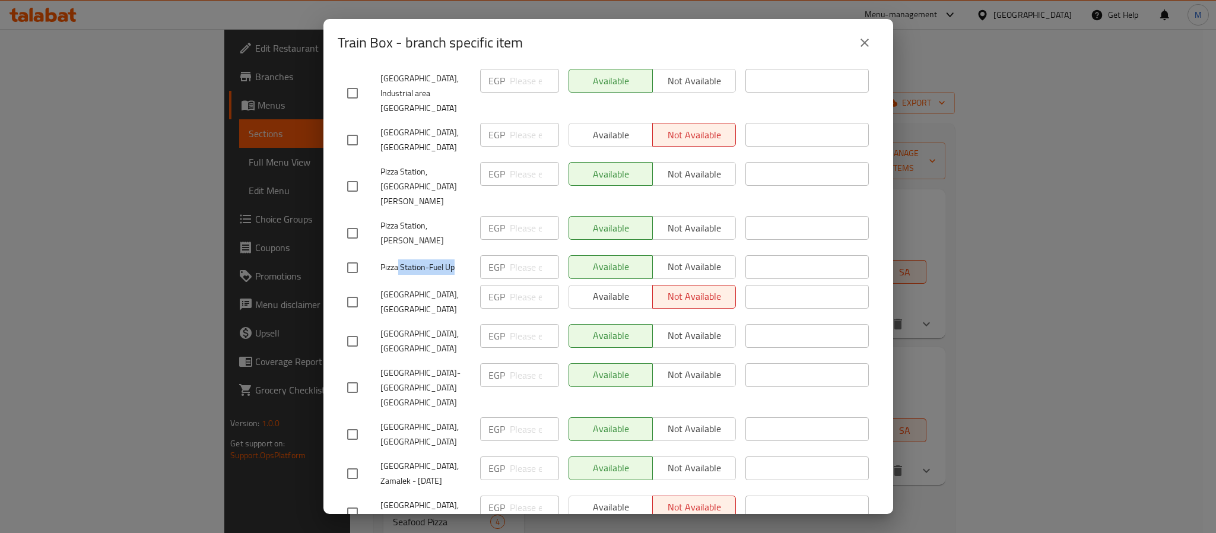
drag, startPoint x: 397, startPoint y: 247, endPoint x: 456, endPoint y: 243, distance: 58.9
click at [456, 260] on span "Pizza Station-Fuel Up" at bounding box center [425, 267] width 90 height 15
click at [437, 260] on span "Pizza Station-Fuel Up" at bounding box center [425, 267] width 90 height 15
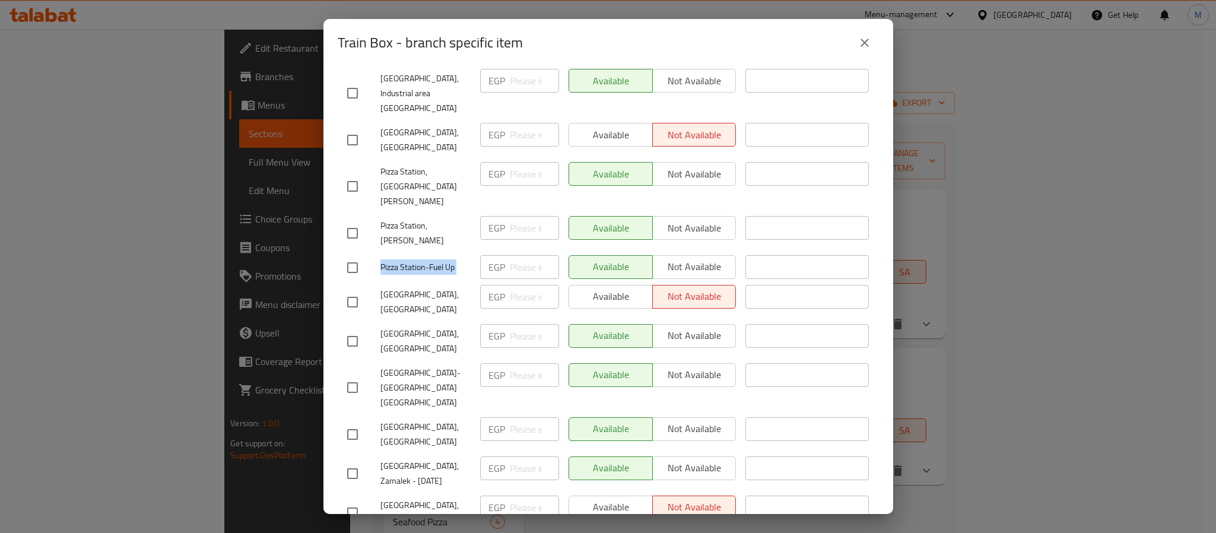
click at [862, 44] on icon "close" at bounding box center [864, 43] width 8 height 8
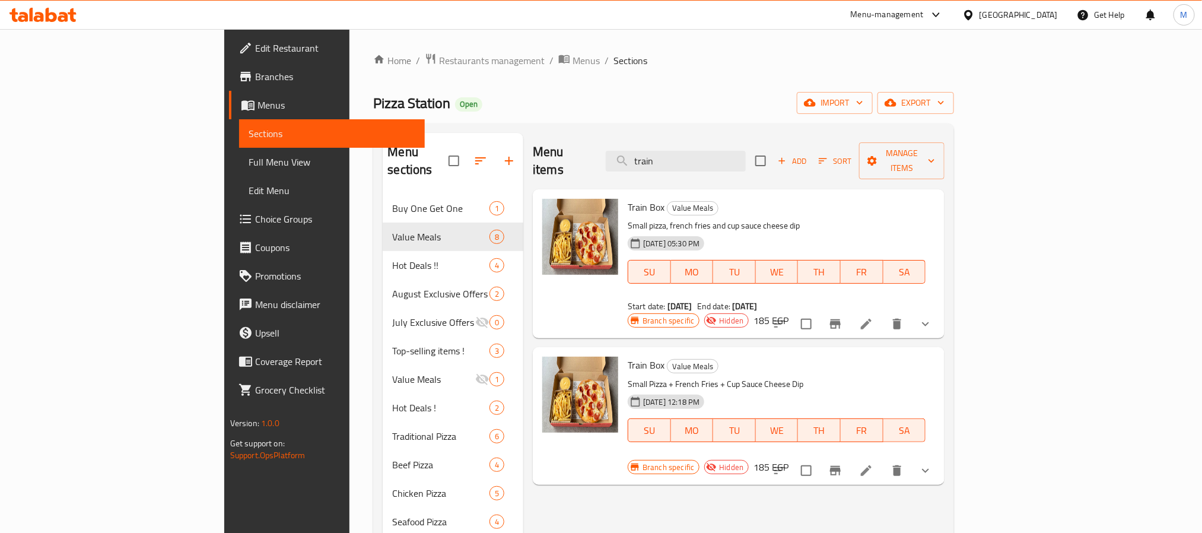
click at [628, 198] on span "Train Box" at bounding box center [646, 207] width 37 height 18
click at [872, 319] on icon at bounding box center [866, 324] width 11 height 11
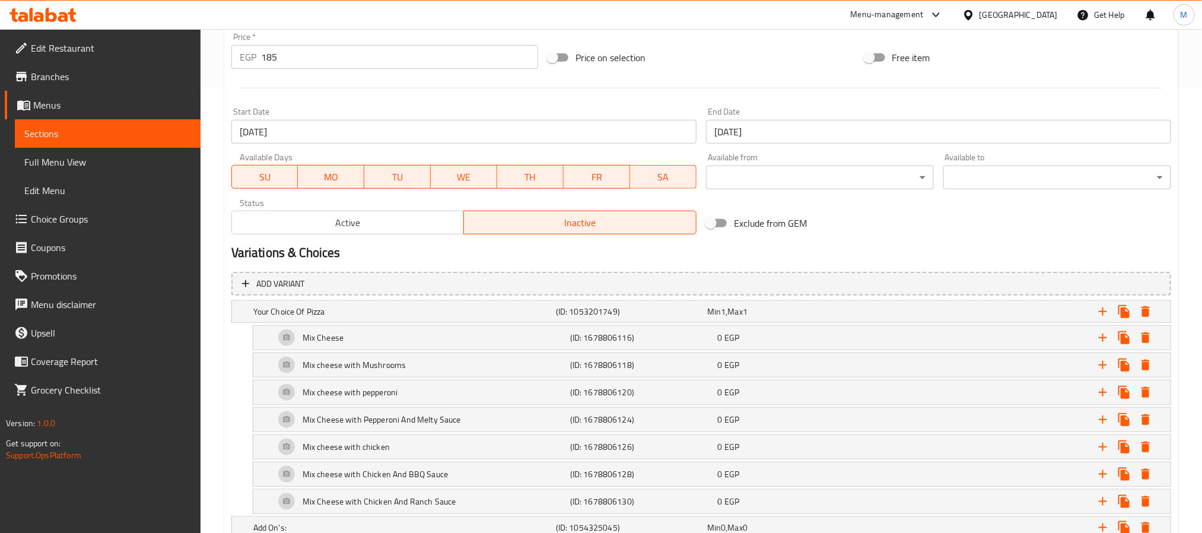
click at [365, 224] on span "Active" at bounding box center [348, 222] width 223 height 17
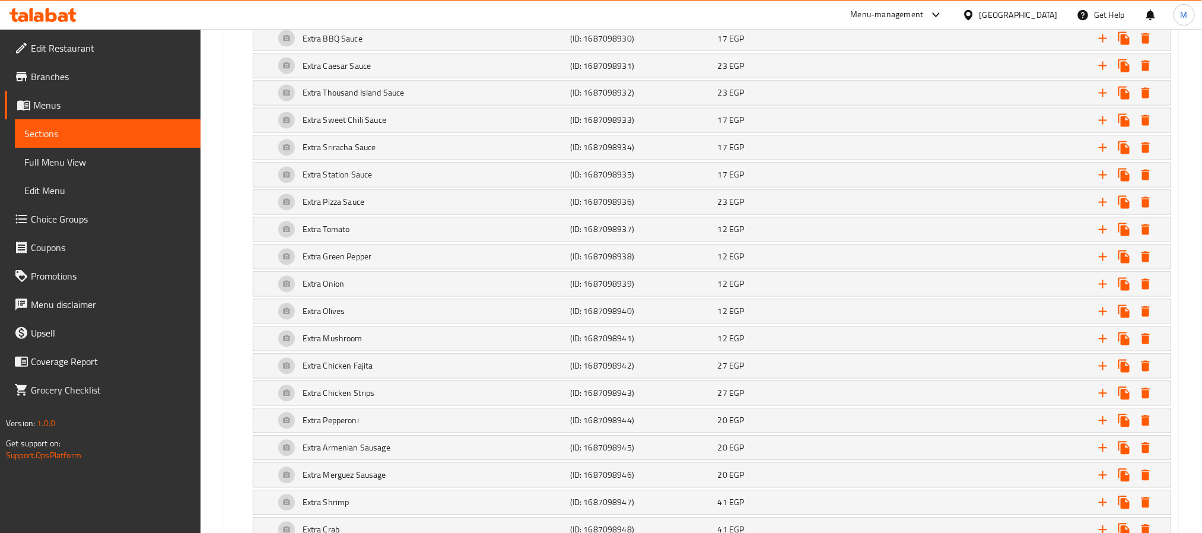
scroll to position [1254, 0]
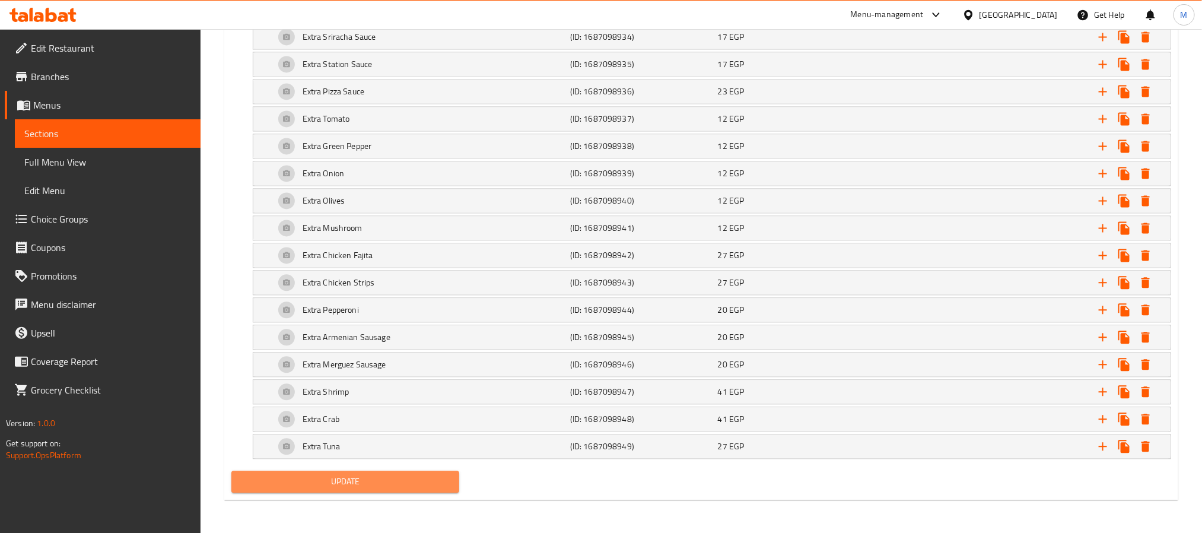
click at [281, 483] on span "Update" at bounding box center [345, 481] width 209 height 15
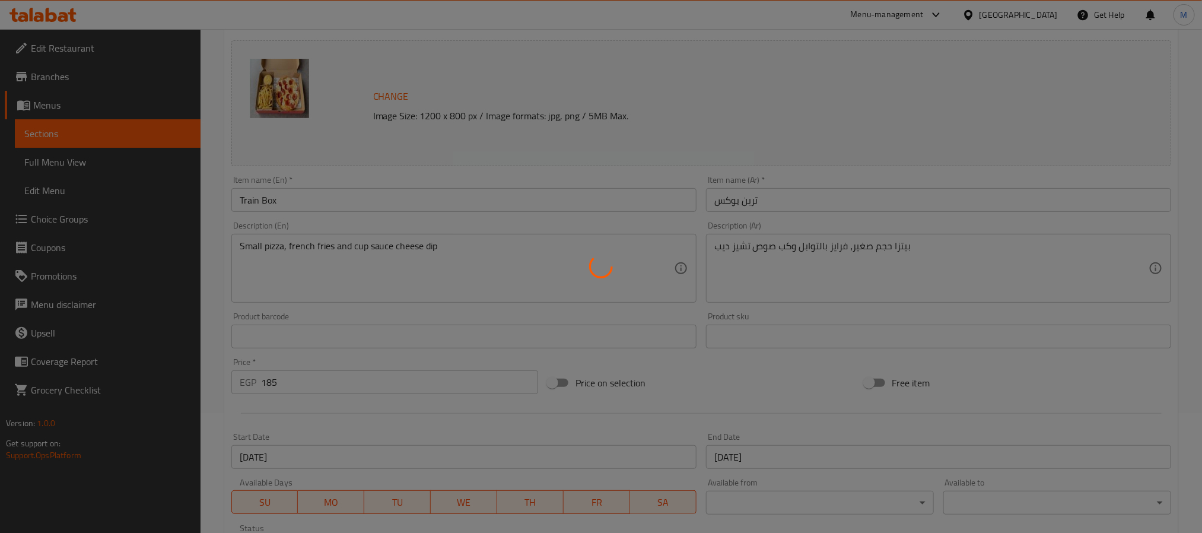
scroll to position [0, 0]
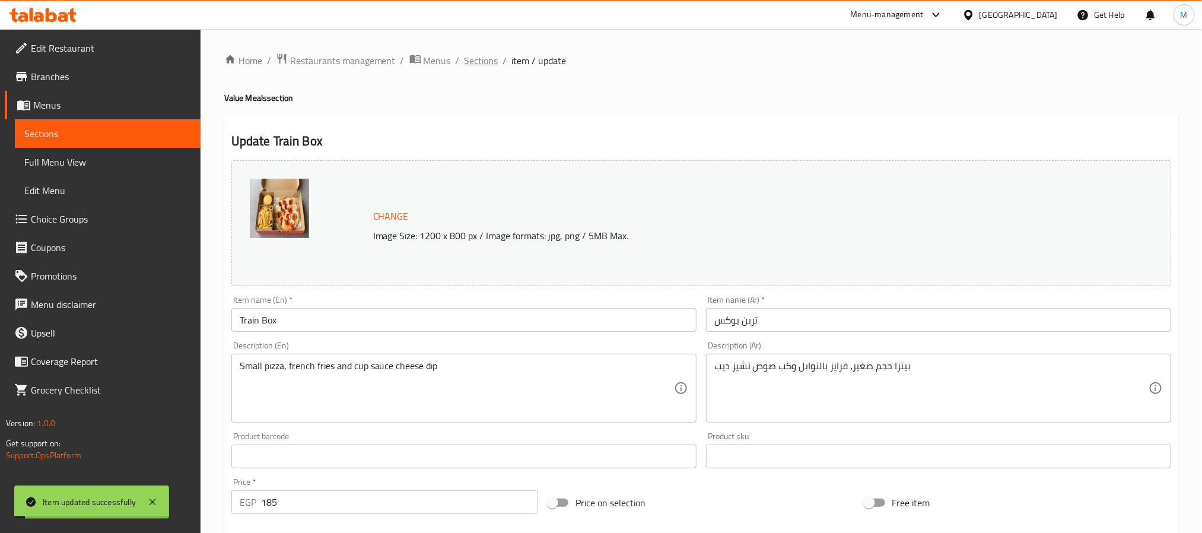
click at [489, 61] on span "Sections" at bounding box center [482, 60] width 34 height 14
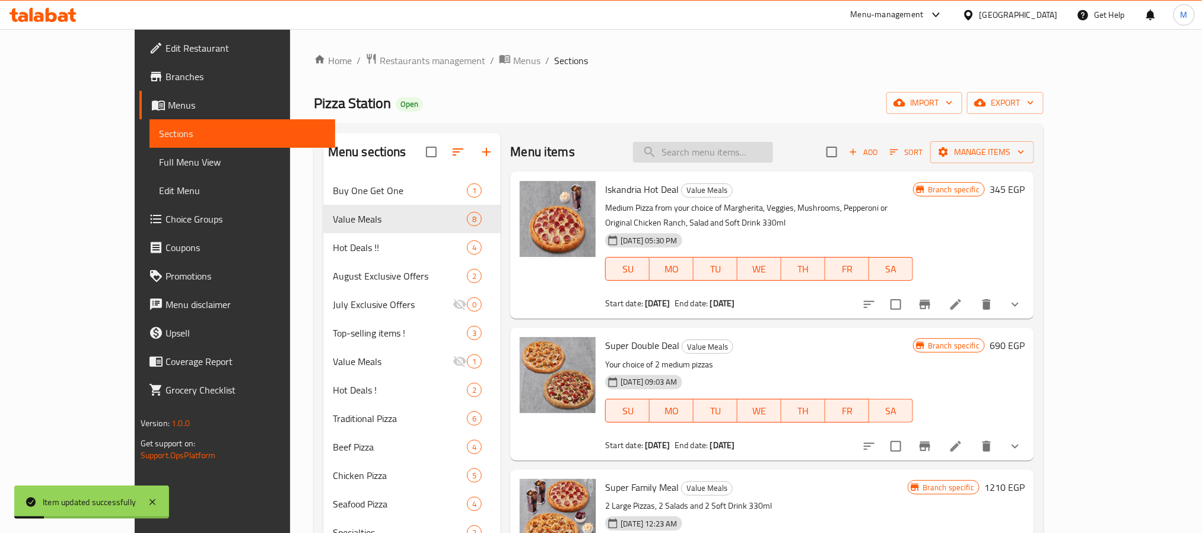
click at [723, 157] on input "search" at bounding box center [703, 152] width 140 height 21
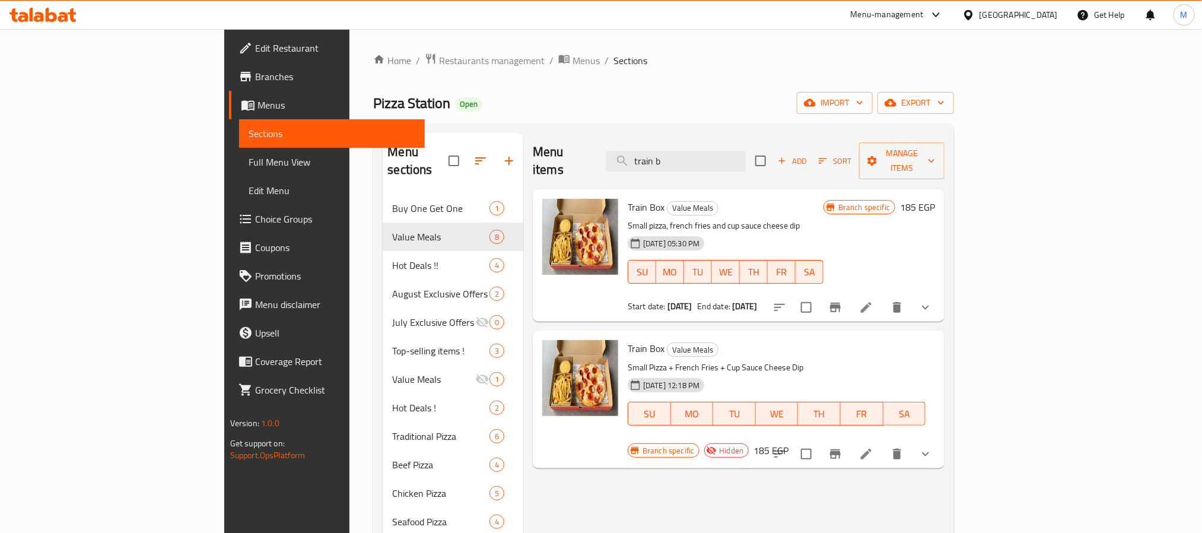
type input "train b"
click at [872, 302] on icon at bounding box center [866, 307] width 11 height 11
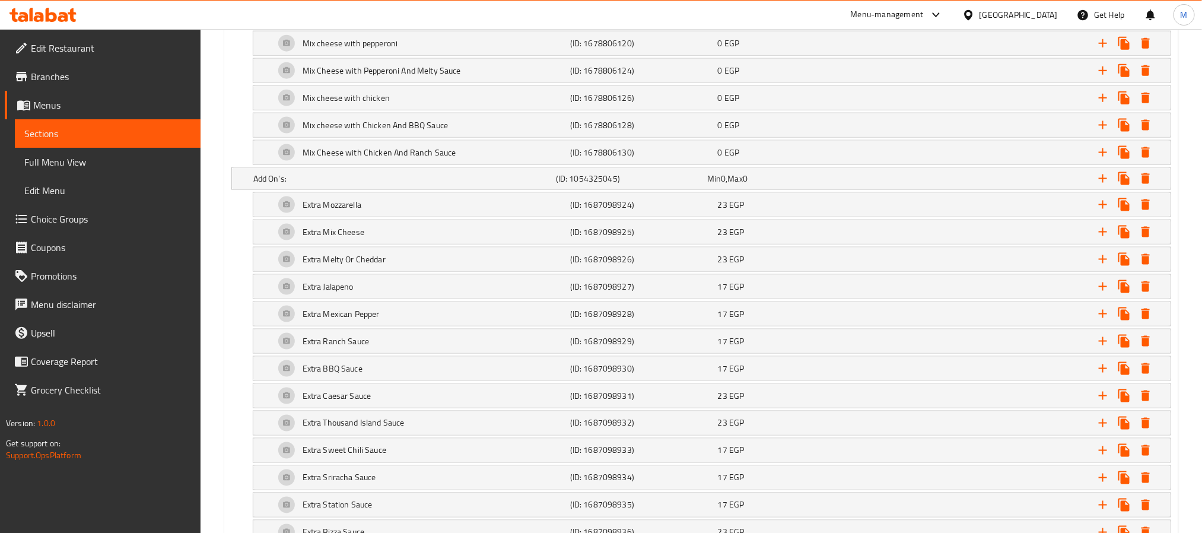
scroll to position [534, 0]
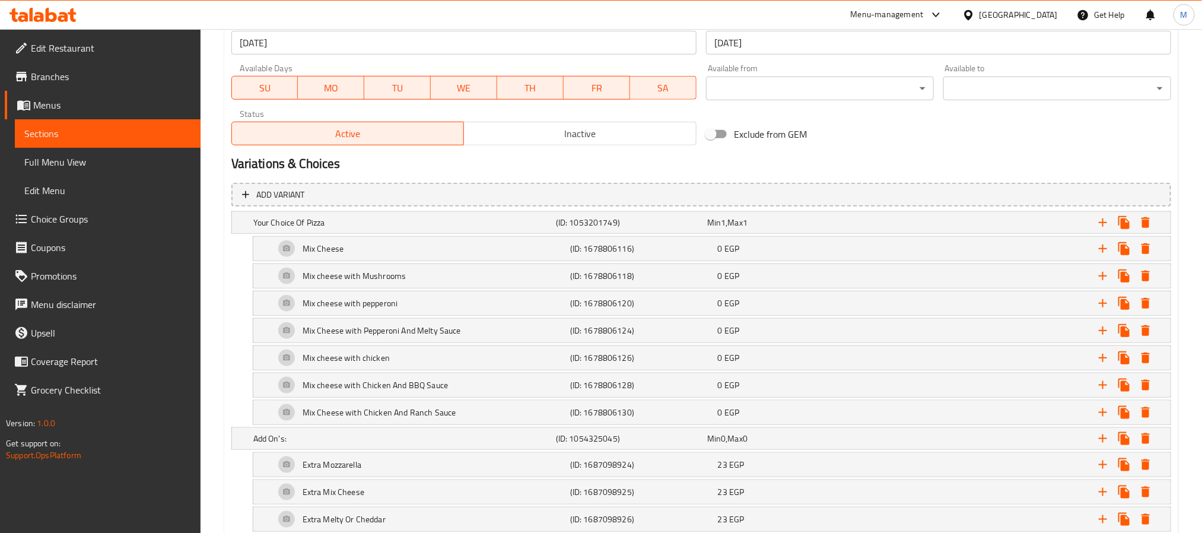
click at [539, 130] on span "Inactive" at bounding box center [580, 133] width 223 height 17
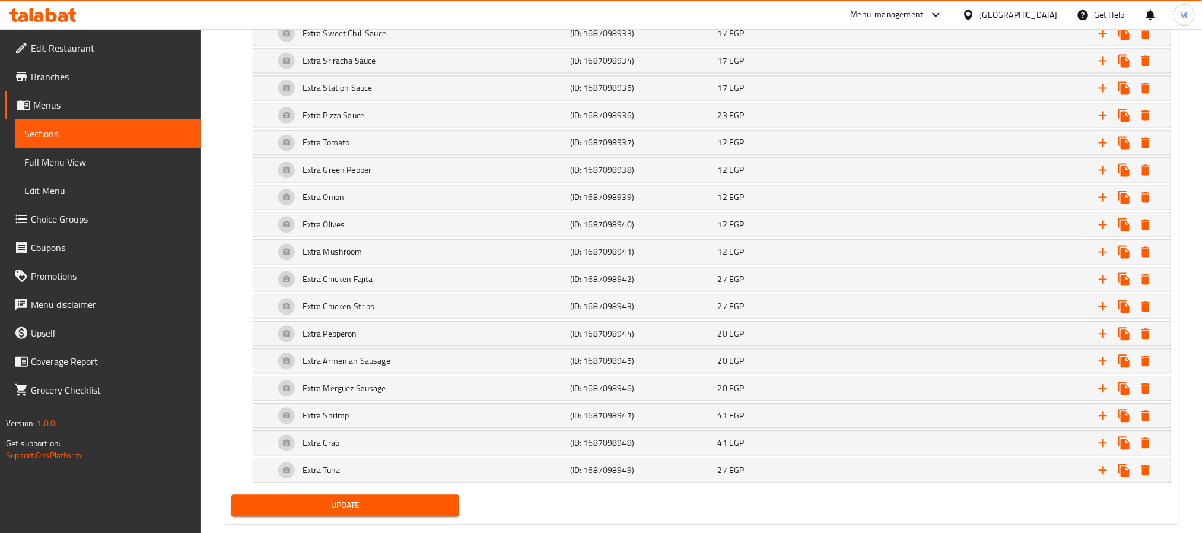
scroll to position [1254, 0]
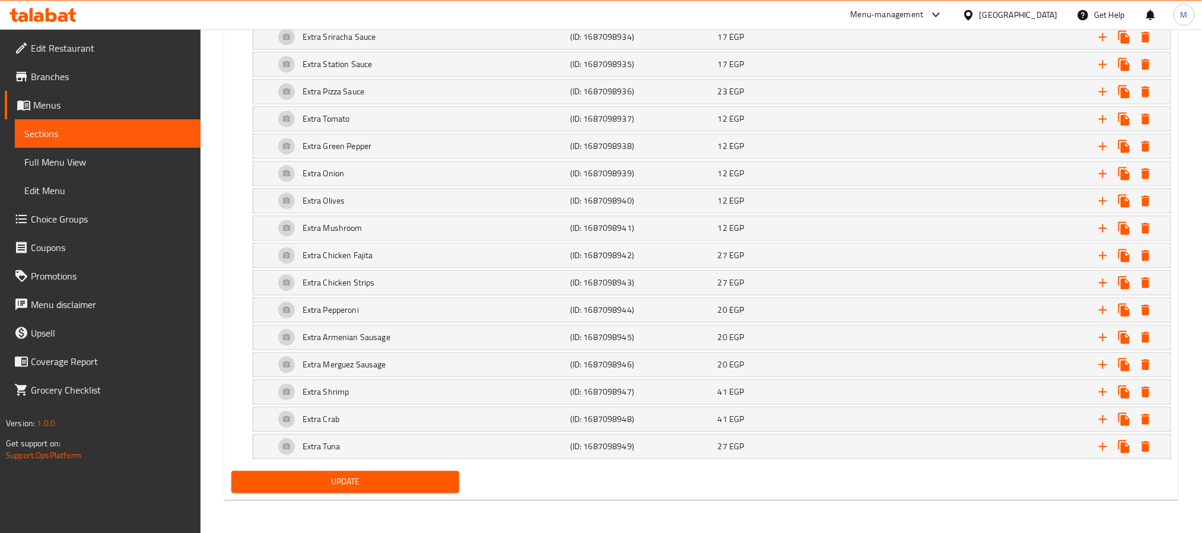
click at [273, 495] on div "Update" at bounding box center [345, 481] width 237 height 31
click at [276, 488] on span "Update" at bounding box center [345, 481] width 209 height 15
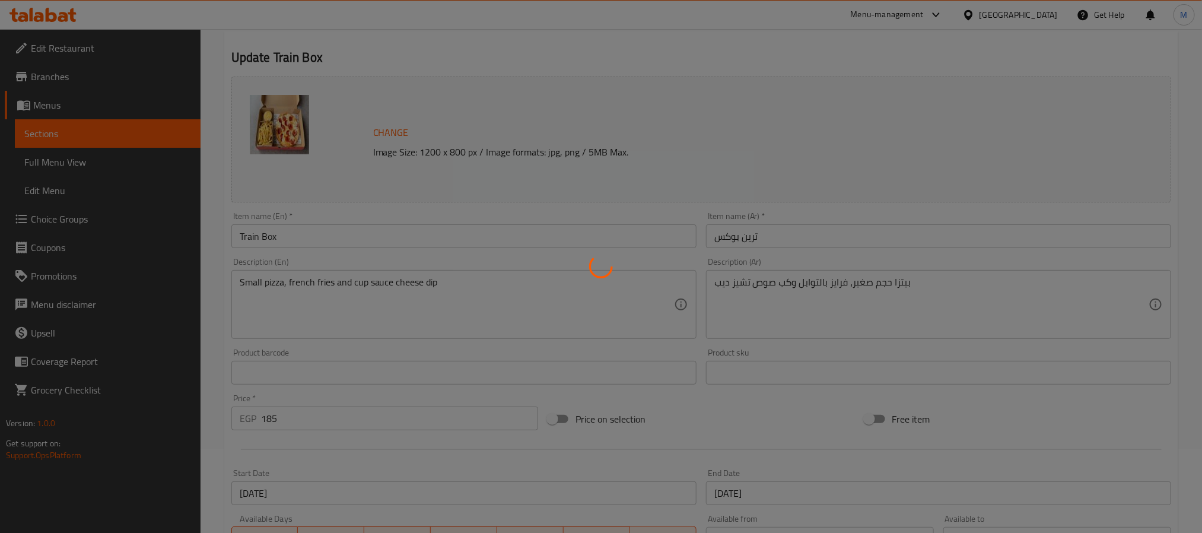
scroll to position [0, 0]
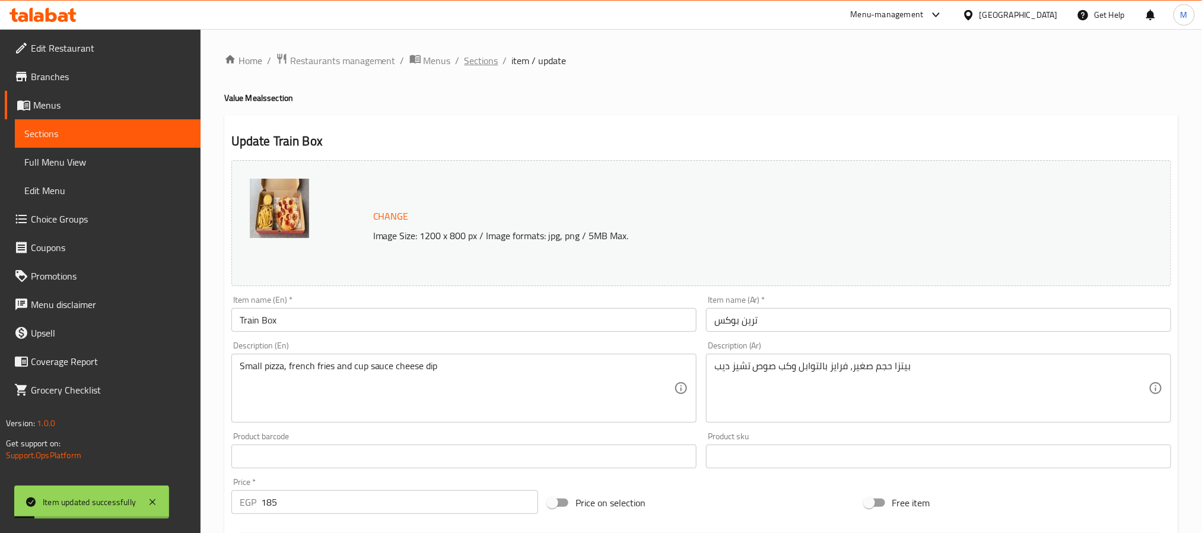
click at [493, 59] on span "Sections" at bounding box center [482, 60] width 34 height 14
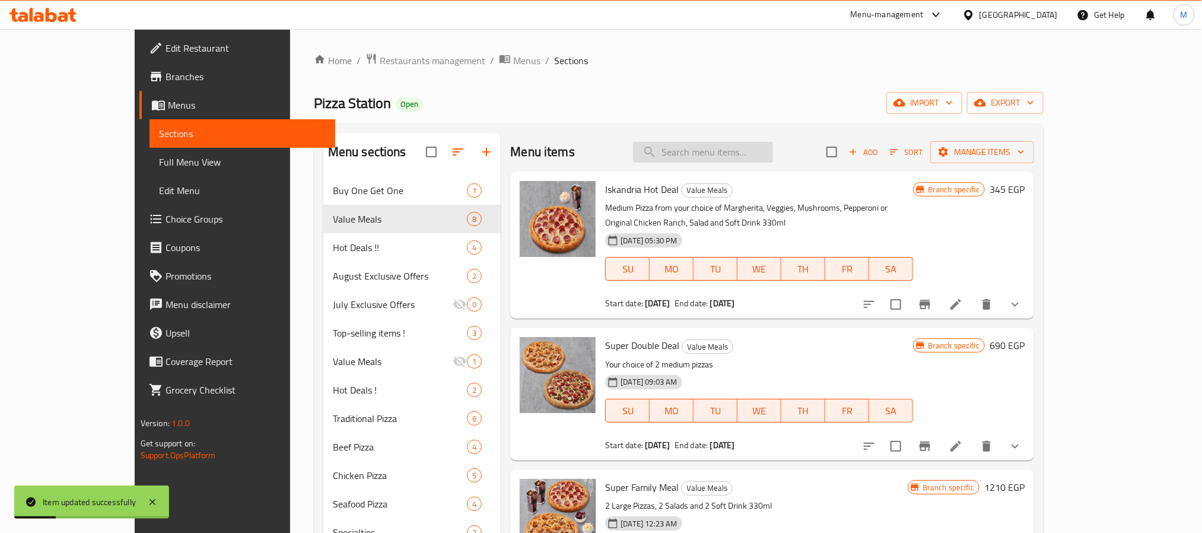
click at [732, 157] on input "search" at bounding box center [703, 152] width 140 height 21
click at [767, 151] on input "train" at bounding box center [703, 152] width 140 height 21
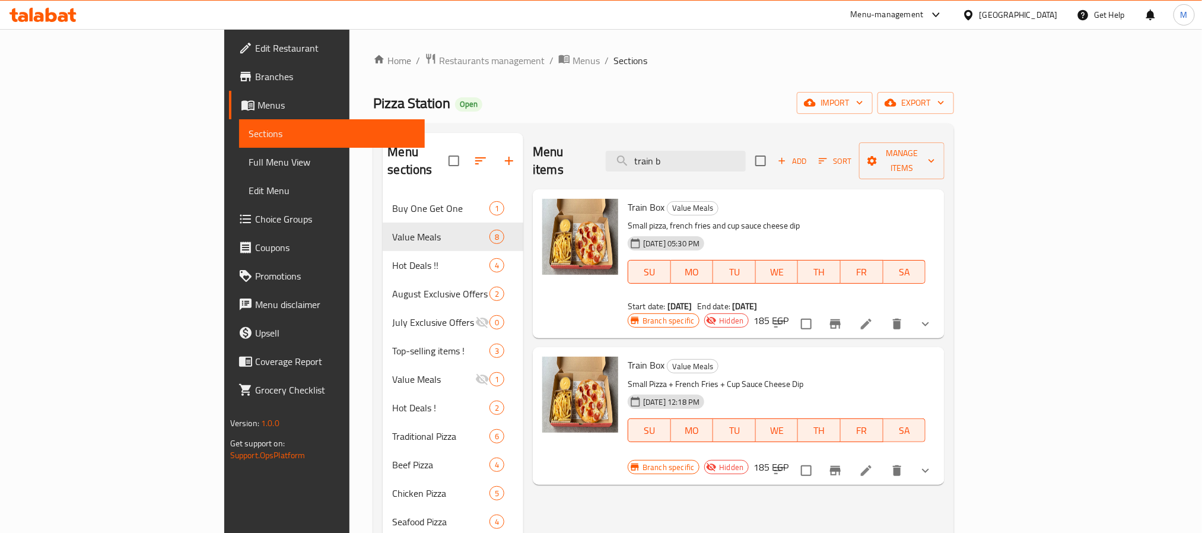
type input "train b"
click at [933, 463] on icon "show more" at bounding box center [925, 470] width 14 height 14
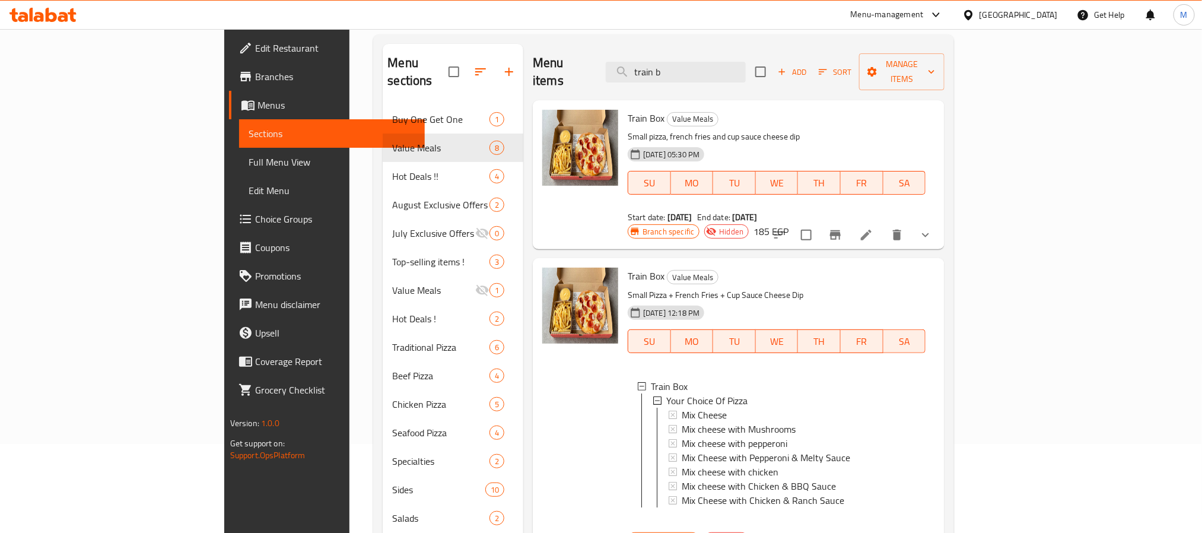
scroll to position [2, 0]
click at [933, 532] on icon "show more" at bounding box center [925, 543] width 14 height 14
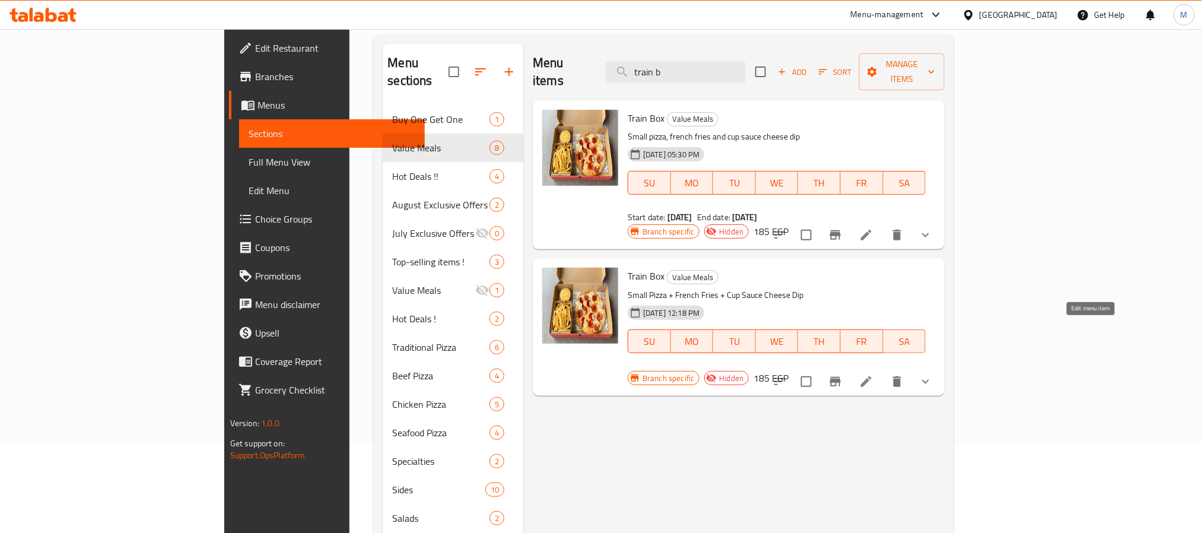
click at [873, 374] on icon at bounding box center [866, 381] width 14 height 14
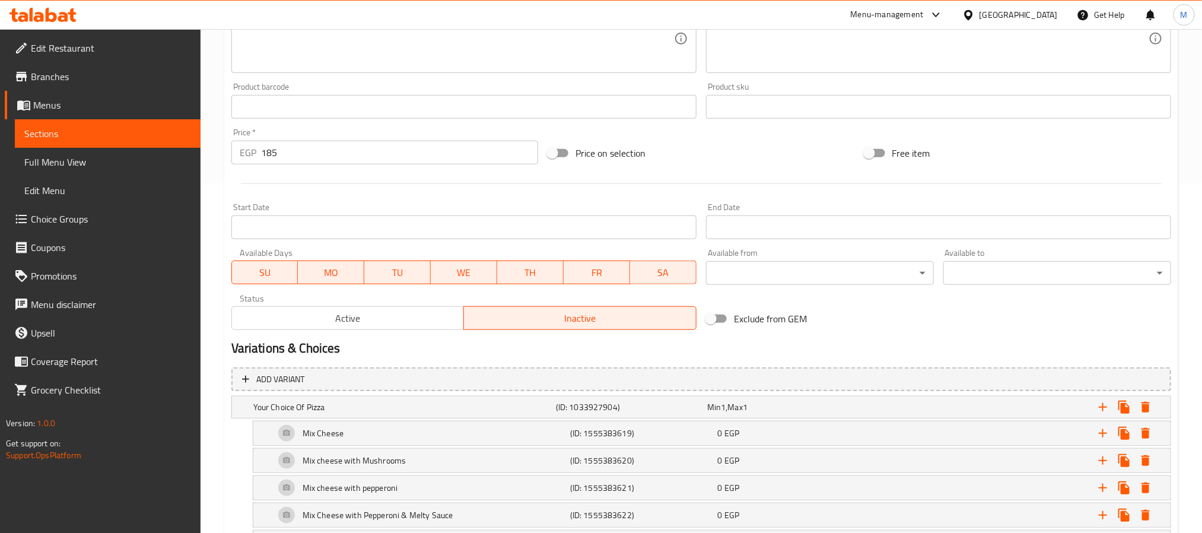
scroll to position [504, 0]
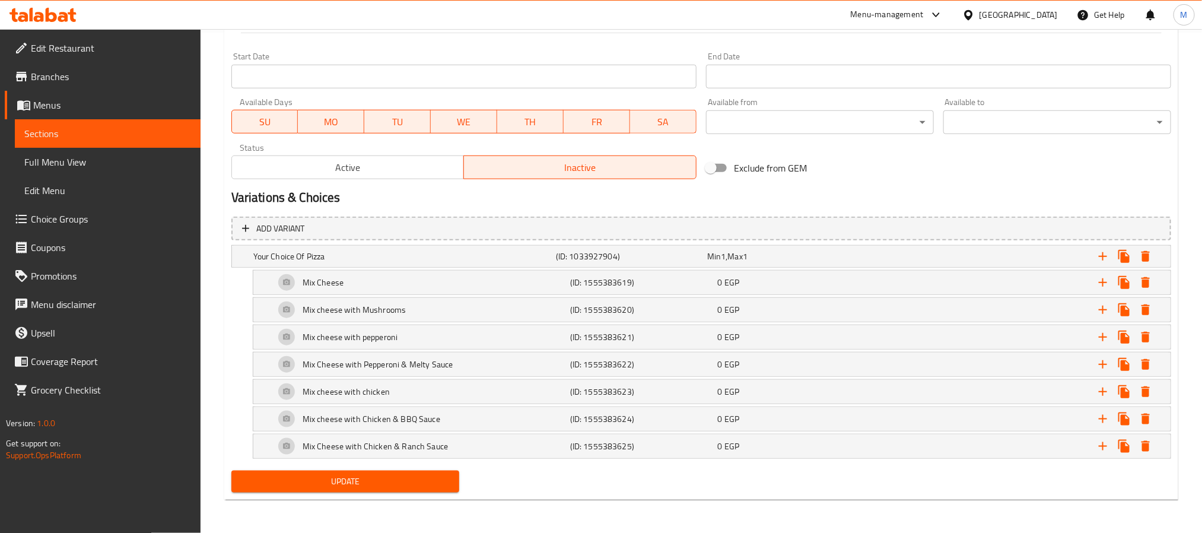
click at [389, 159] on span "Active" at bounding box center [348, 167] width 223 height 17
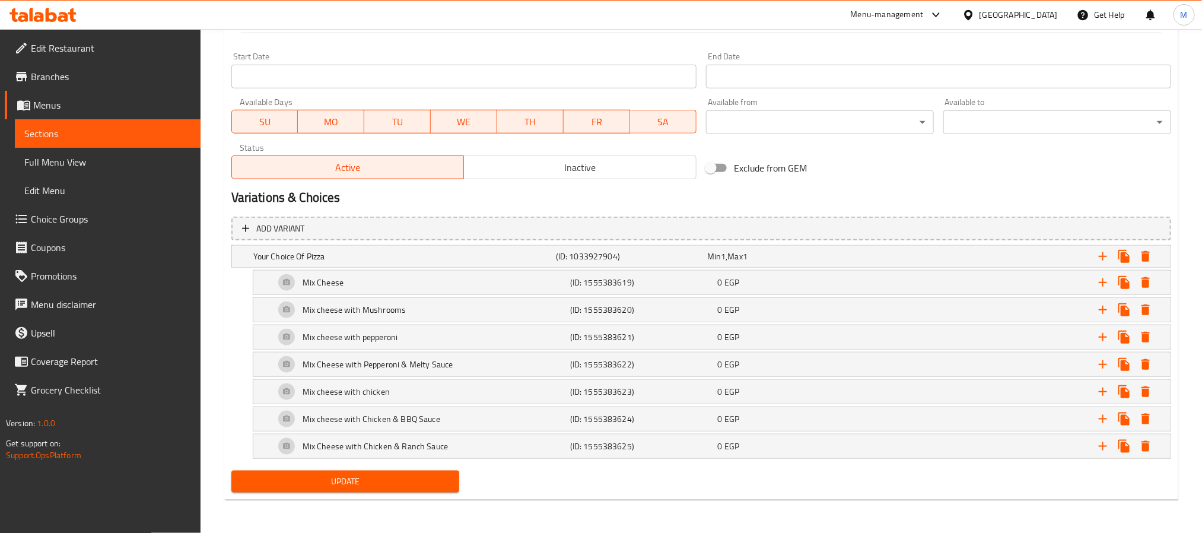
click at [332, 485] on span "Update" at bounding box center [345, 481] width 209 height 15
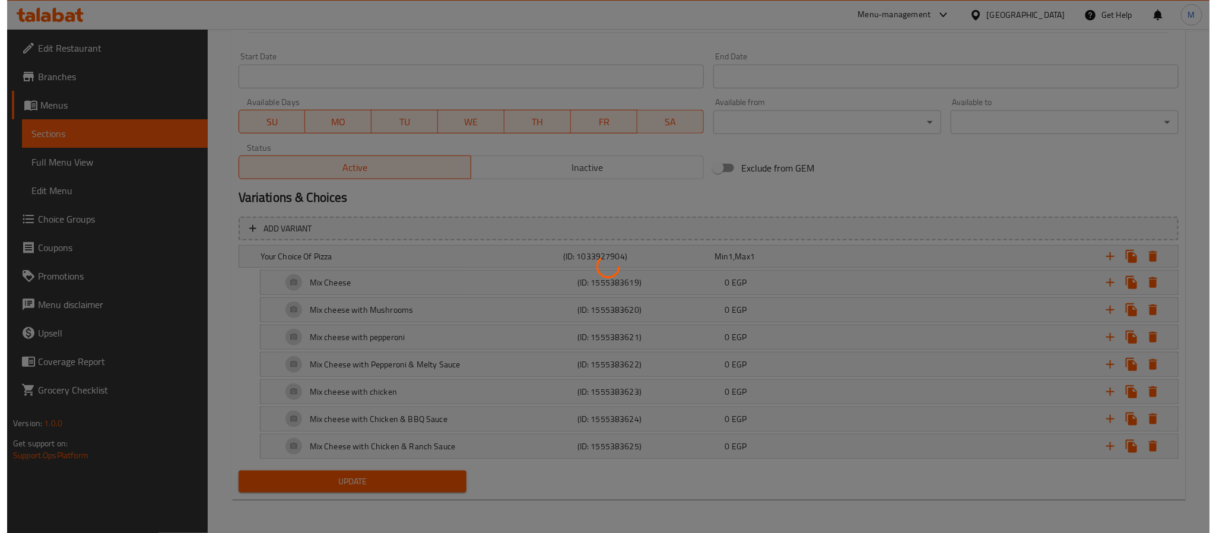
scroll to position [0, 0]
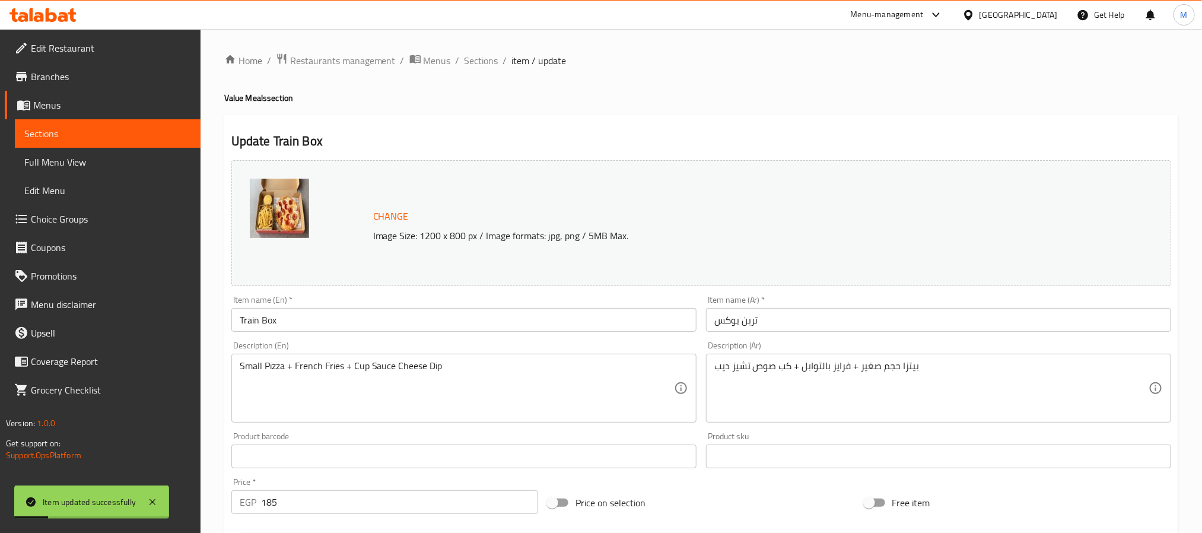
click at [492, 59] on span "Sections" at bounding box center [482, 60] width 34 height 14
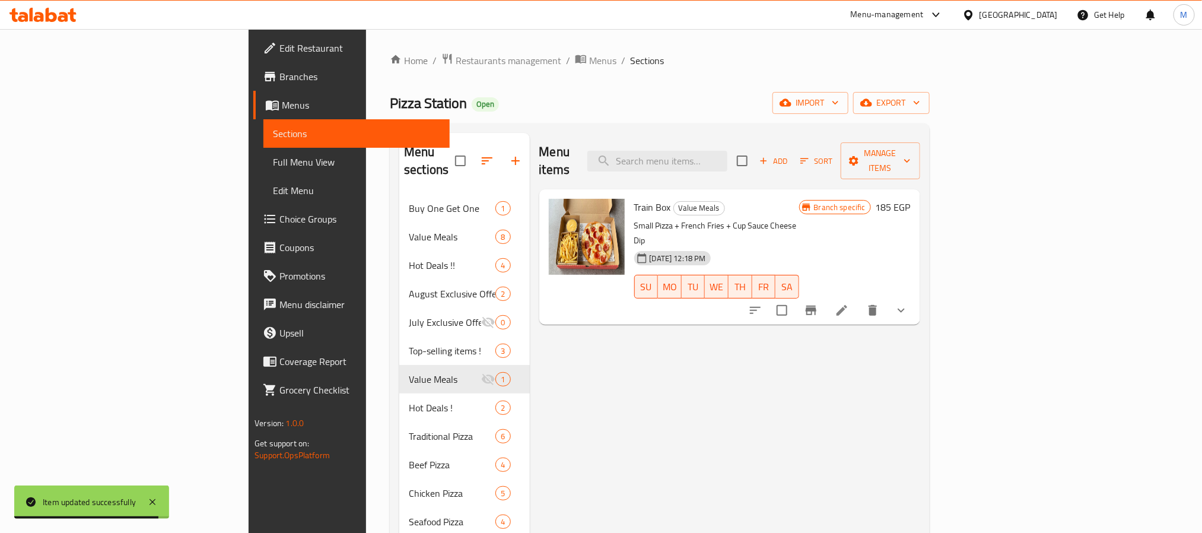
click at [818, 303] on icon "Branch-specific-item" at bounding box center [811, 310] width 14 height 14
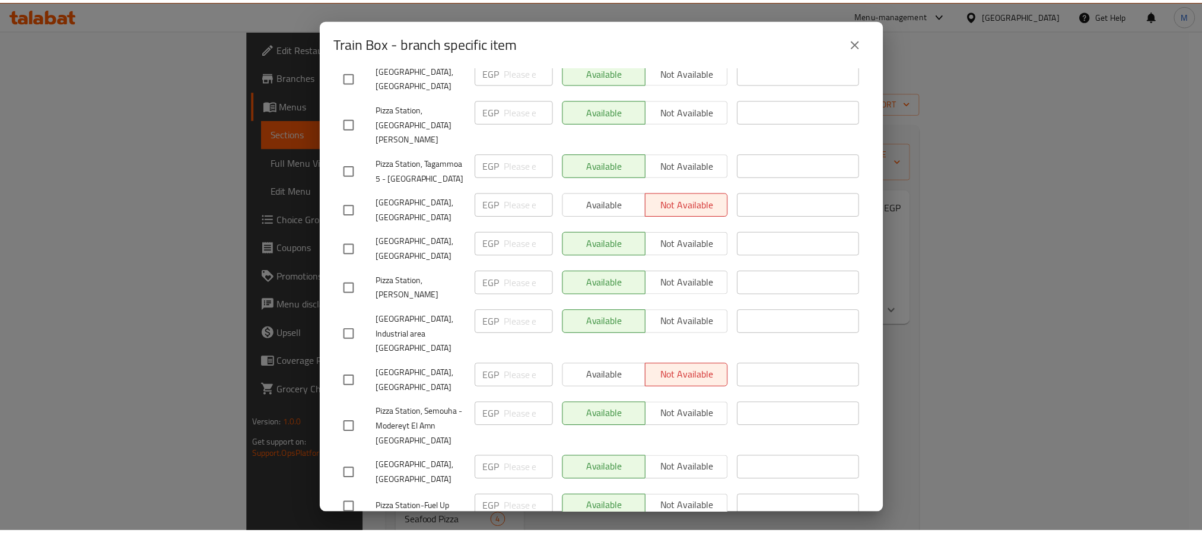
scroll to position [356, 0]
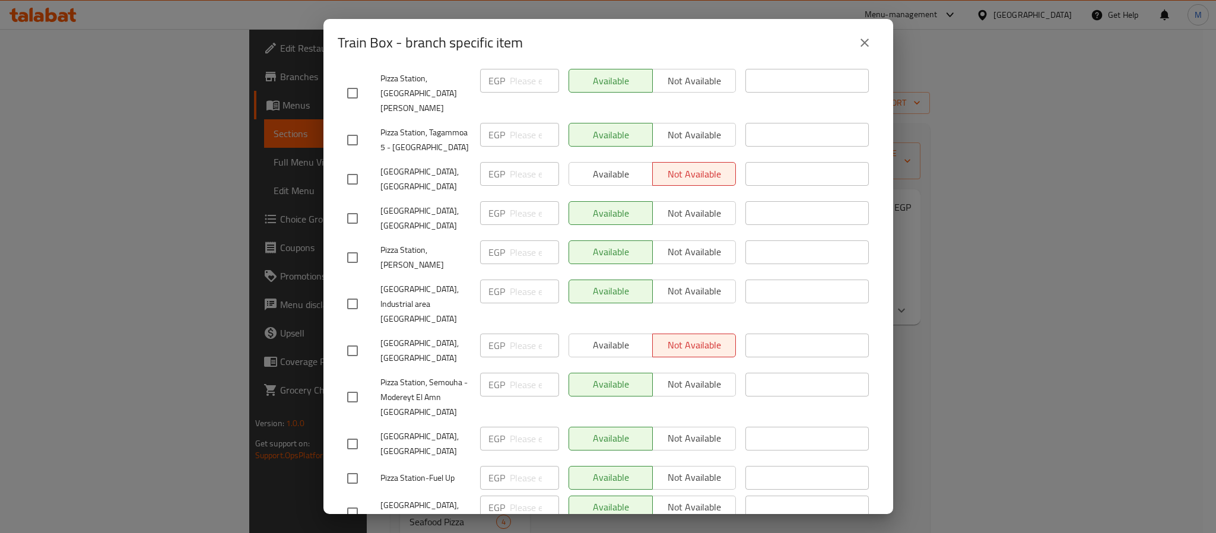
click at [872, 46] on button "close" at bounding box center [864, 42] width 28 height 28
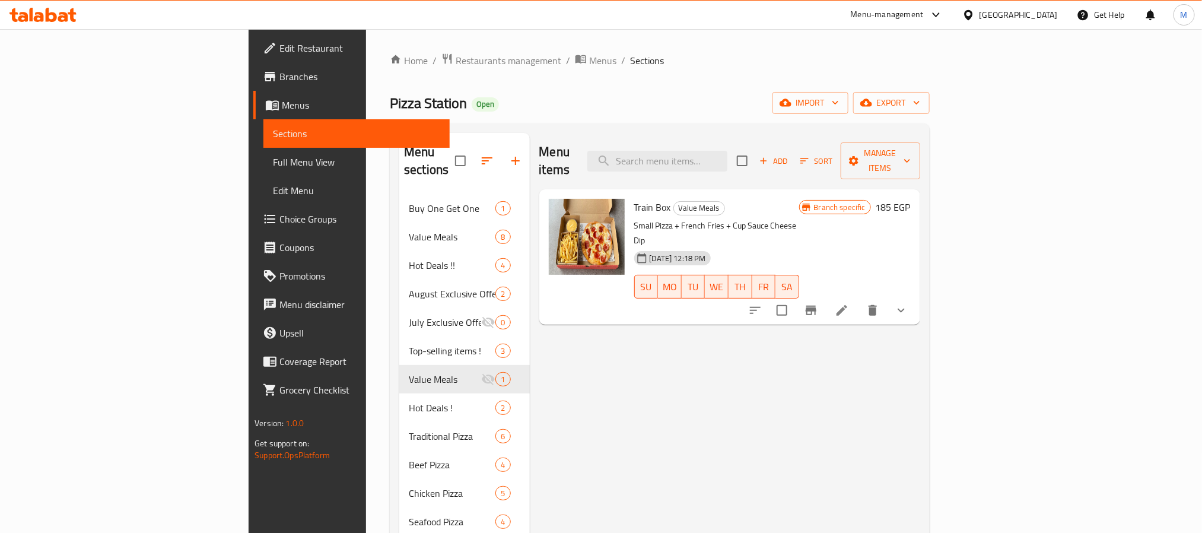
click at [634, 198] on span "Train Box" at bounding box center [652, 207] width 37 height 18
copy h6 "Train Box"
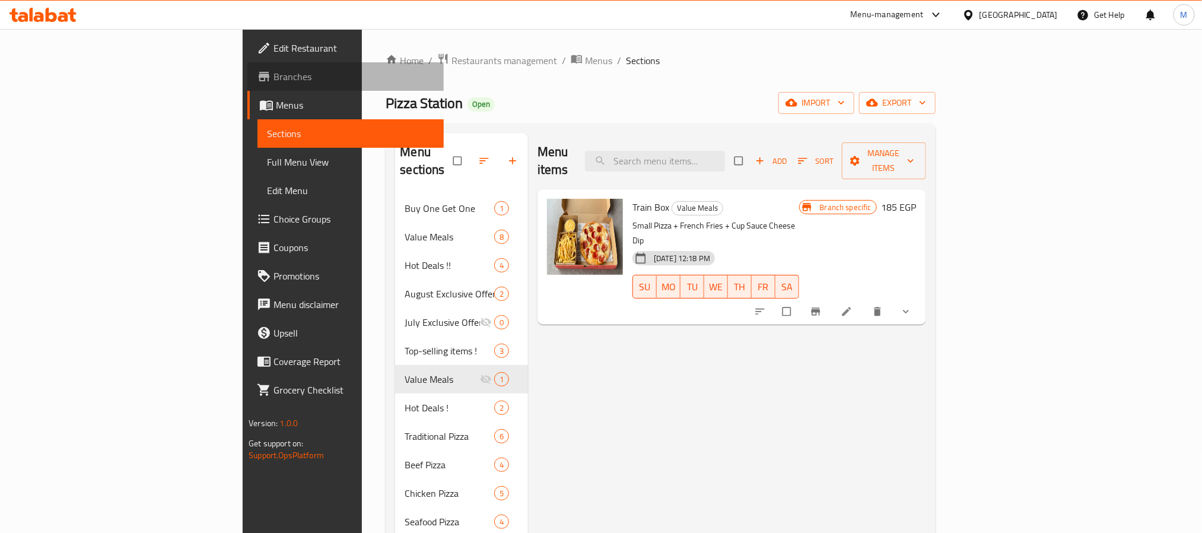
click at [274, 78] on span "Branches" at bounding box center [354, 76] width 160 height 14
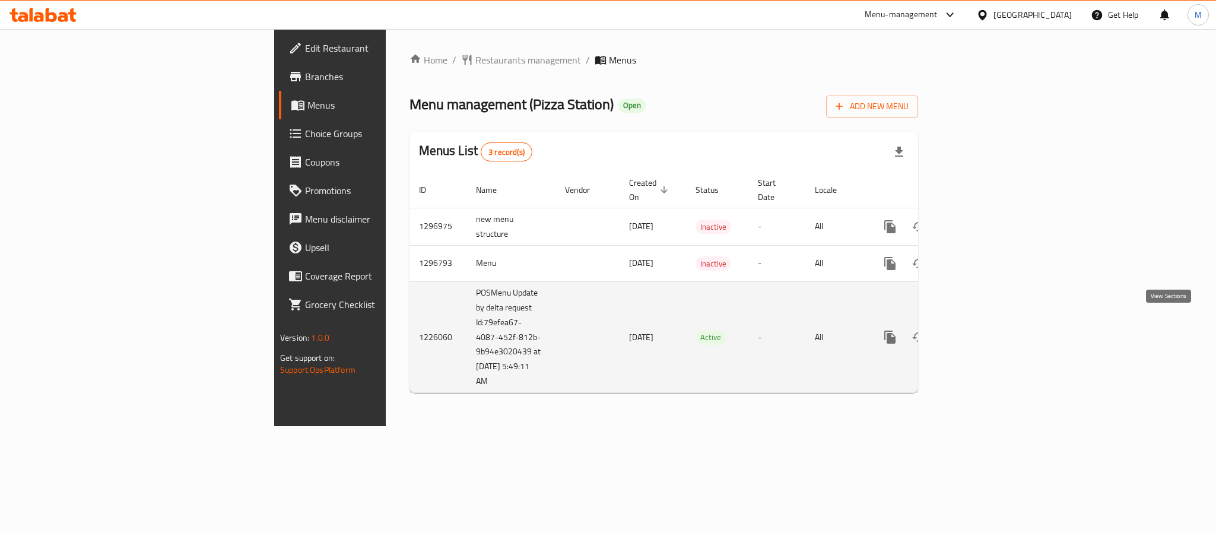
click at [983, 330] on icon "enhanced table" at bounding box center [975, 337] width 14 height 14
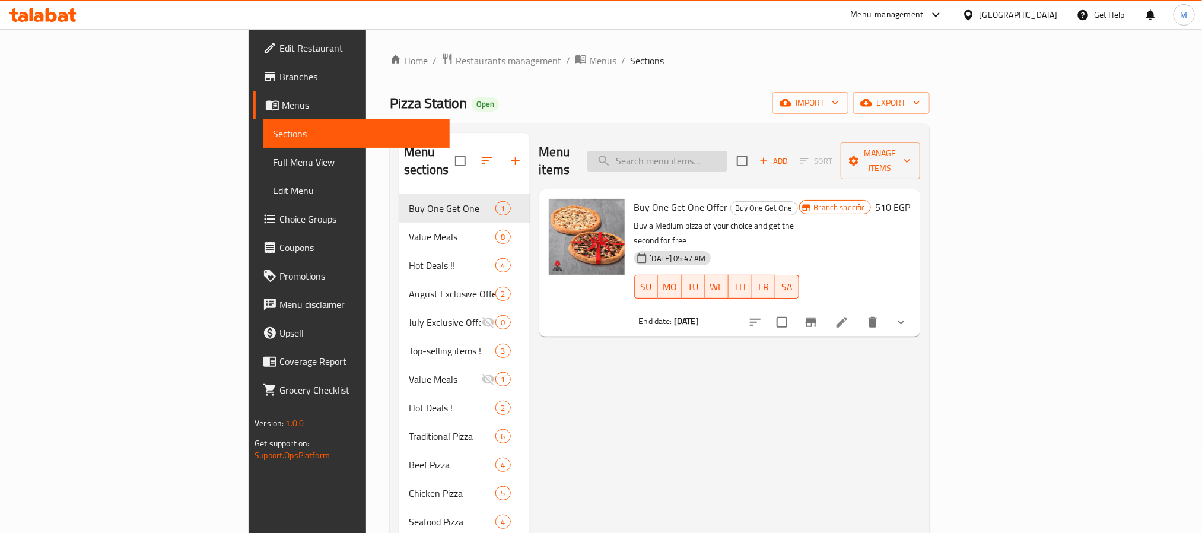
click at [727, 155] on input "search" at bounding box center [657, 161] width 140 height 21
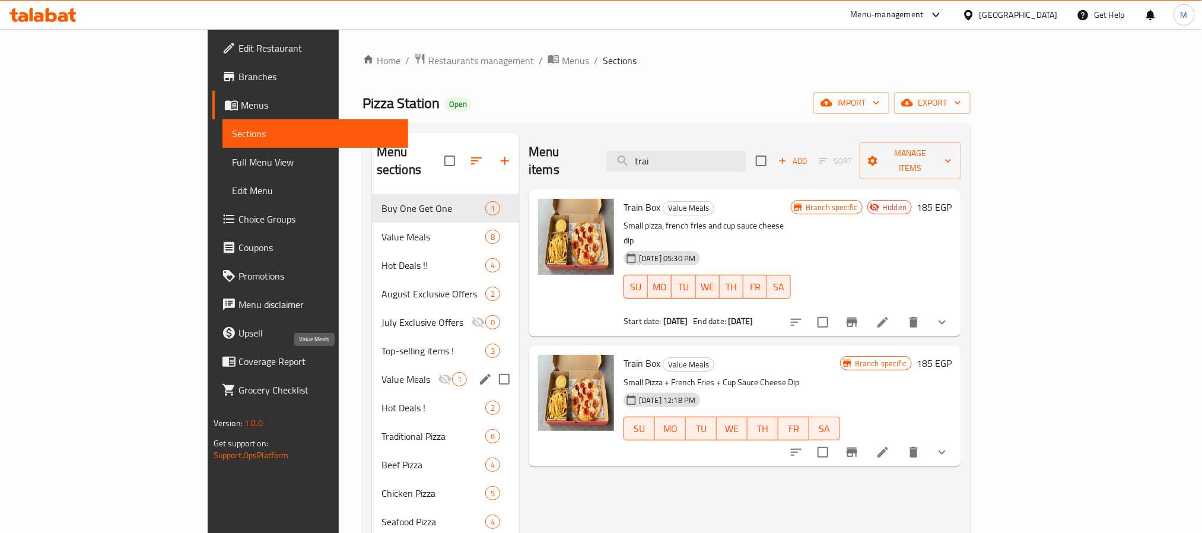
type input "trai"
click at [382, 372] on span "Value Meals" at bounding box center [410, 379] width 56 height 14
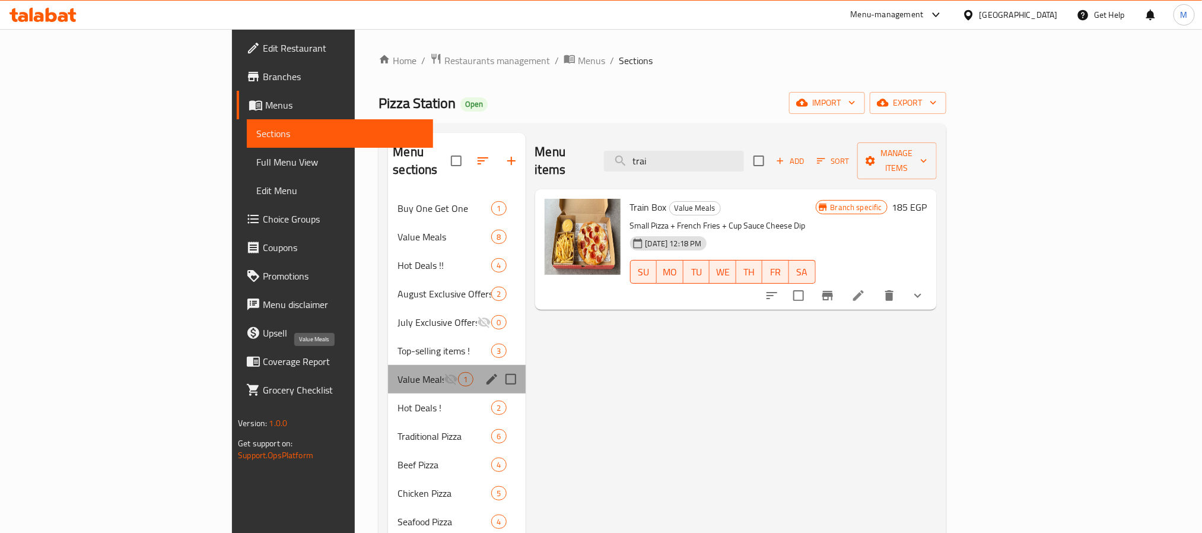
click at [398, 372] on span "Value Meals" at bounding box center [421, 379] width 46 height 14
click at [487, 374] on icon "edit" at bounding box center [492, 379] width 11 height 11
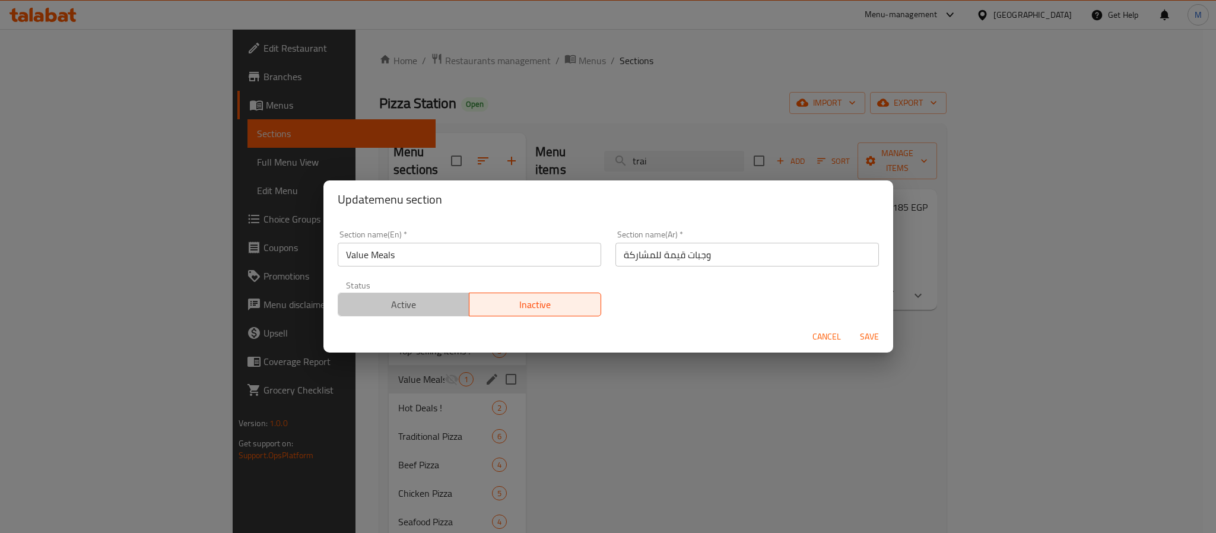
click at [415, 311] on span "Active" at bounding box center [404, 304] width 122 height 17
click at [860, 336] on span "Save" at bounding box center [869, 336] width 28 height 15
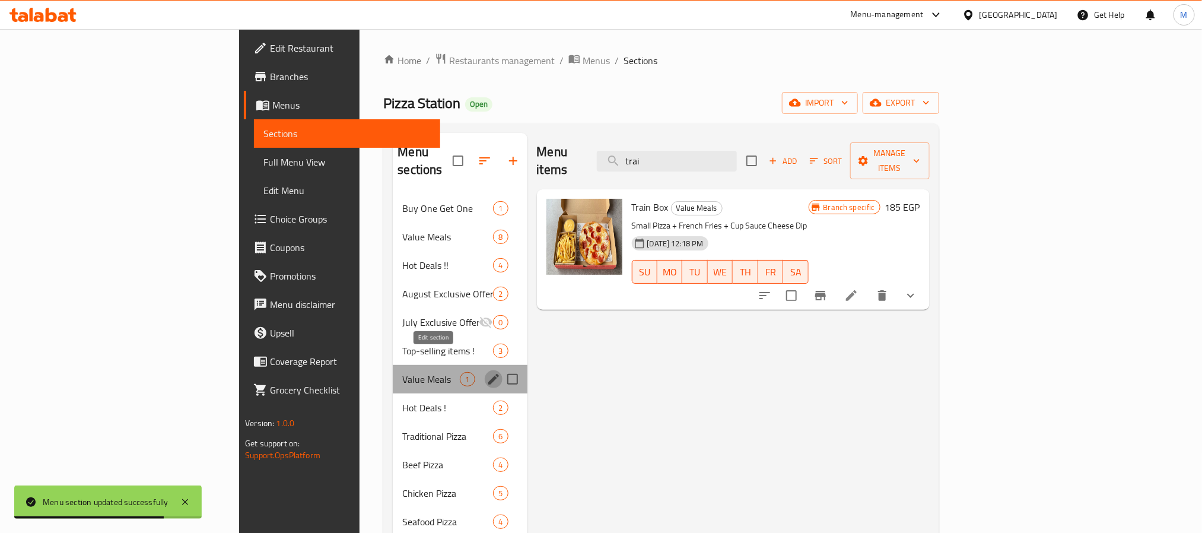
click at [487, 372] on icon "edit" at bounding box center [494, 379] width 14 height 14
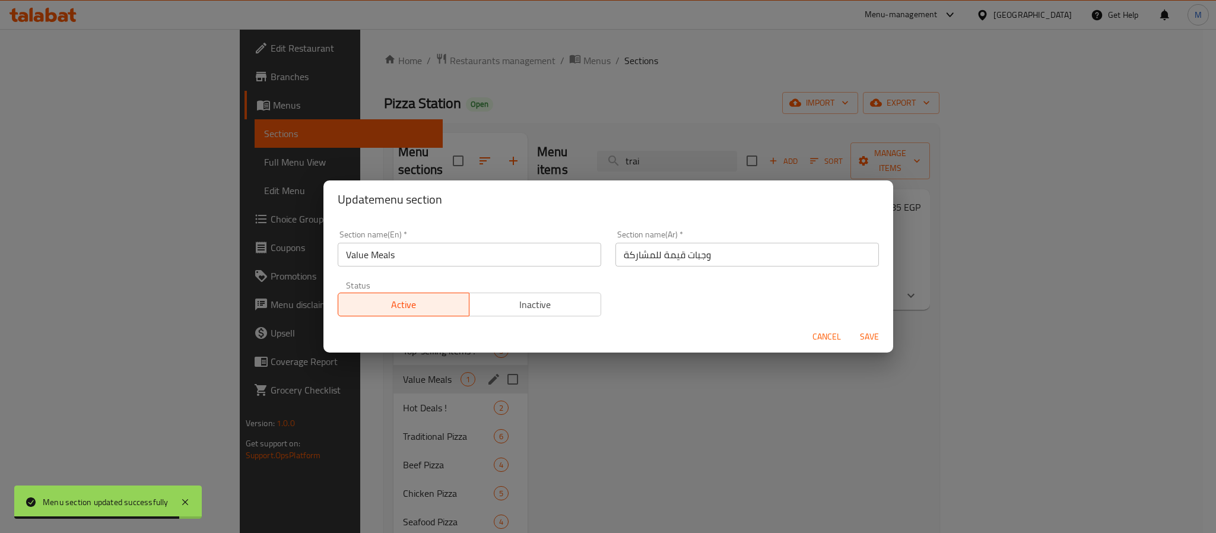
click at [483, 307] on span "Inactive" at bounding box center [535, 304] width 122 height 17
click at [863, 333] on span "Save" at bounding box center [869, 336] width 28 height 15
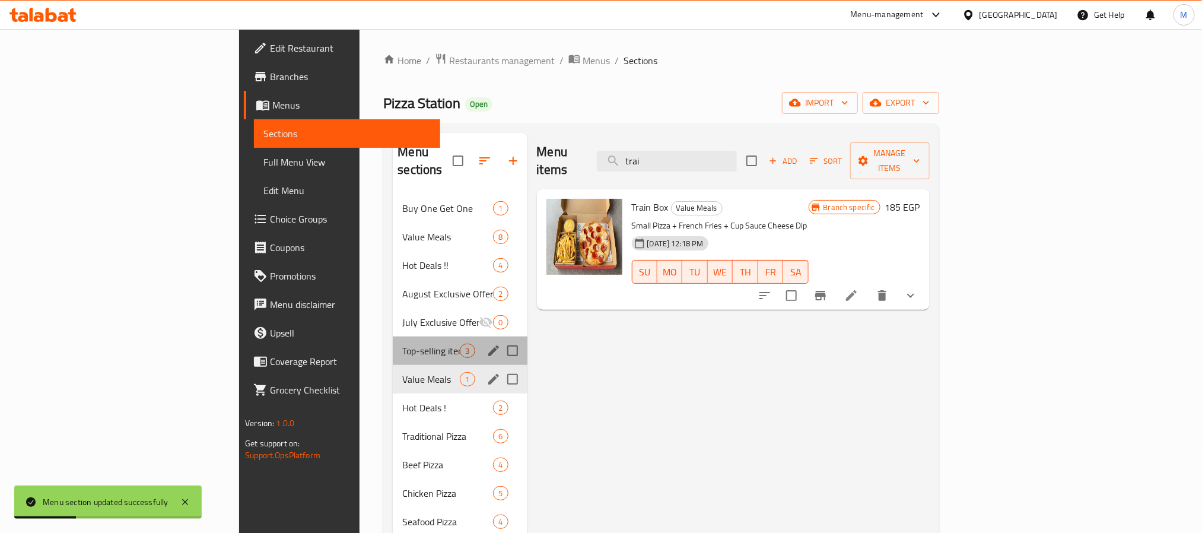
click at [393, 336] on div "Top-selling items ! 3" at bounding box center [460, 350] width 134 height 28
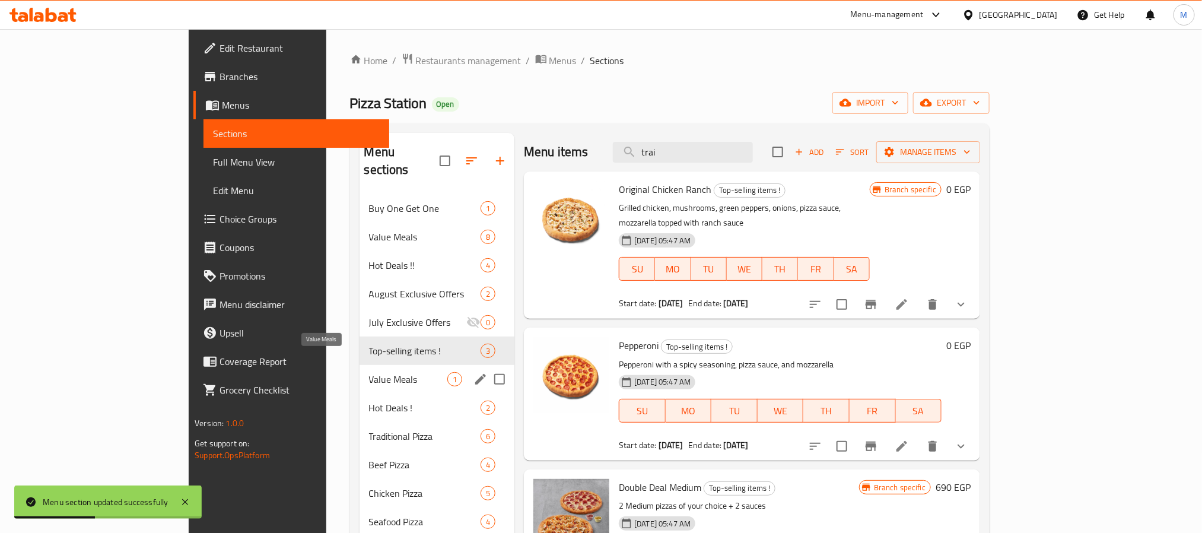
click at [369, 372] on span "Value Meals" at bounding box center [408, 379] width 79 height 14
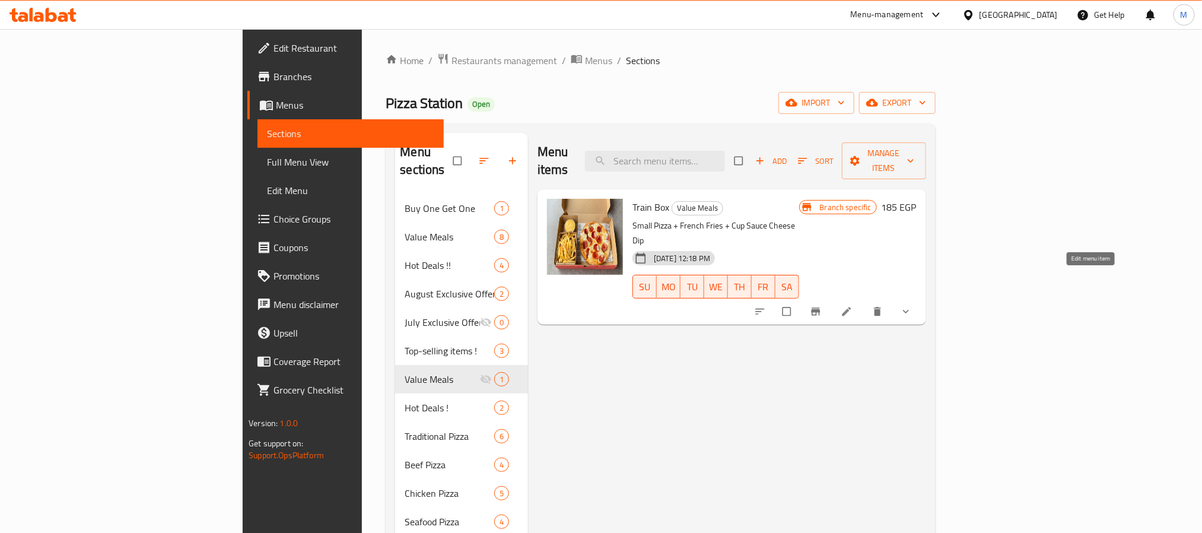
click at [853, 306] on icon at bounding box center [847, 312] width 12 height 12
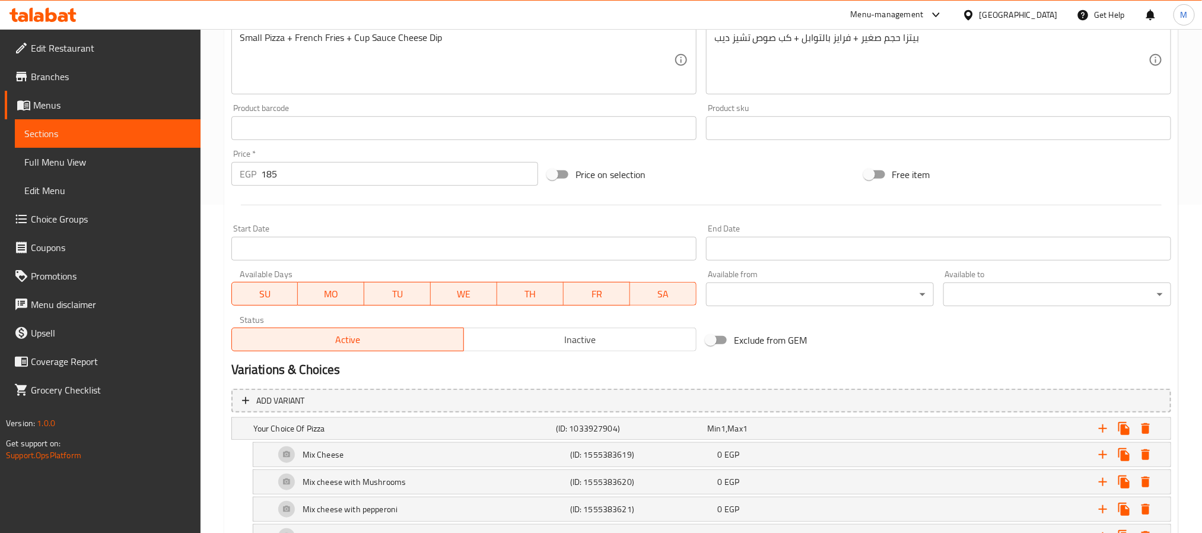
scroll to position [504, 0]
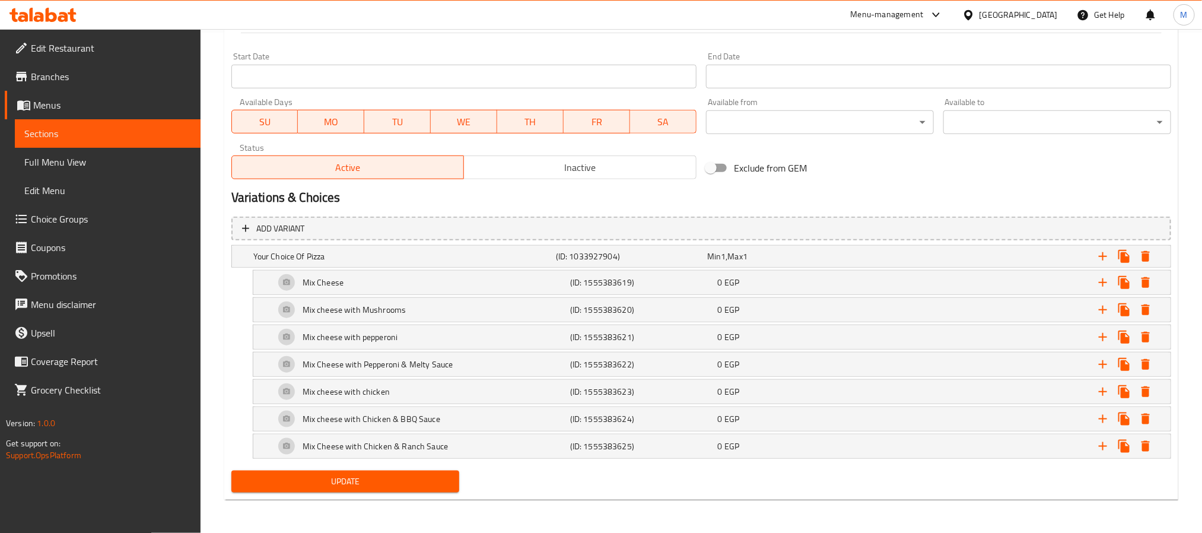
click at [520, 155] on button "Inactive" at bounding box center [579, 167] width 233 height 24
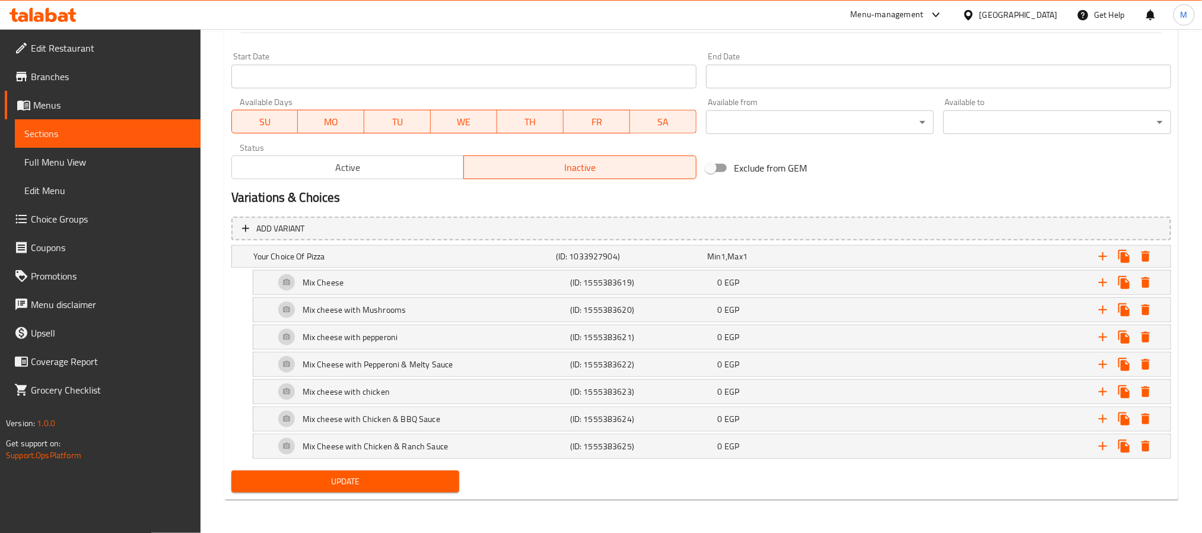
click at [362, 486] on span "Update" at bounding box center [345, 481] width 209 height 15
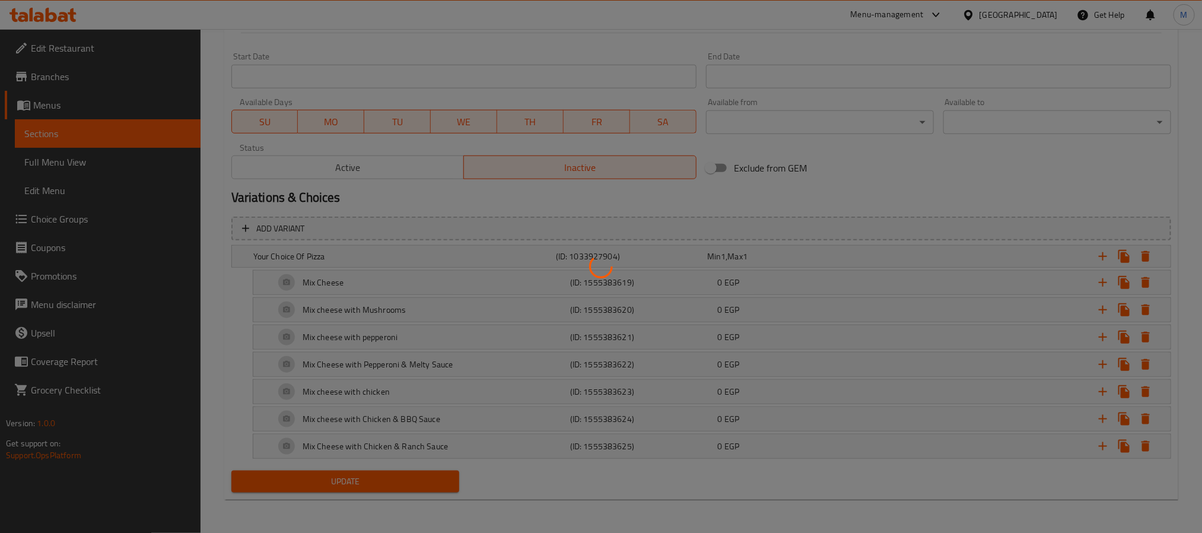
scroll to position [0, 0]
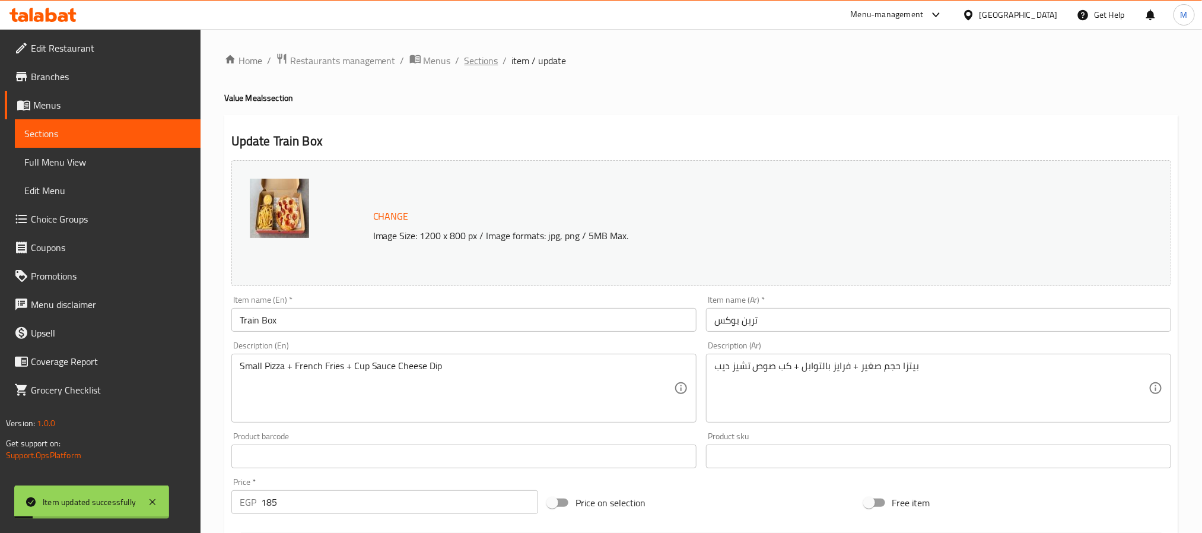
click at [481, 61] on span "Sections" at bounding box center [482, 60] width 34 height 14
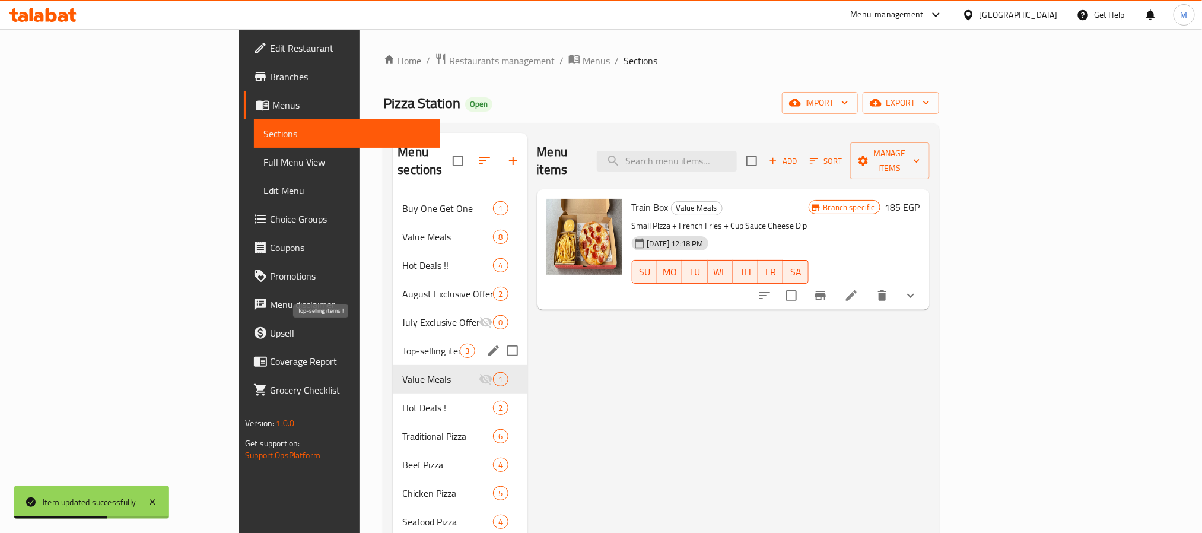
click at [402, 344] on span "Top-selling items !" at bounding box center [431, 351] width 58 height 14
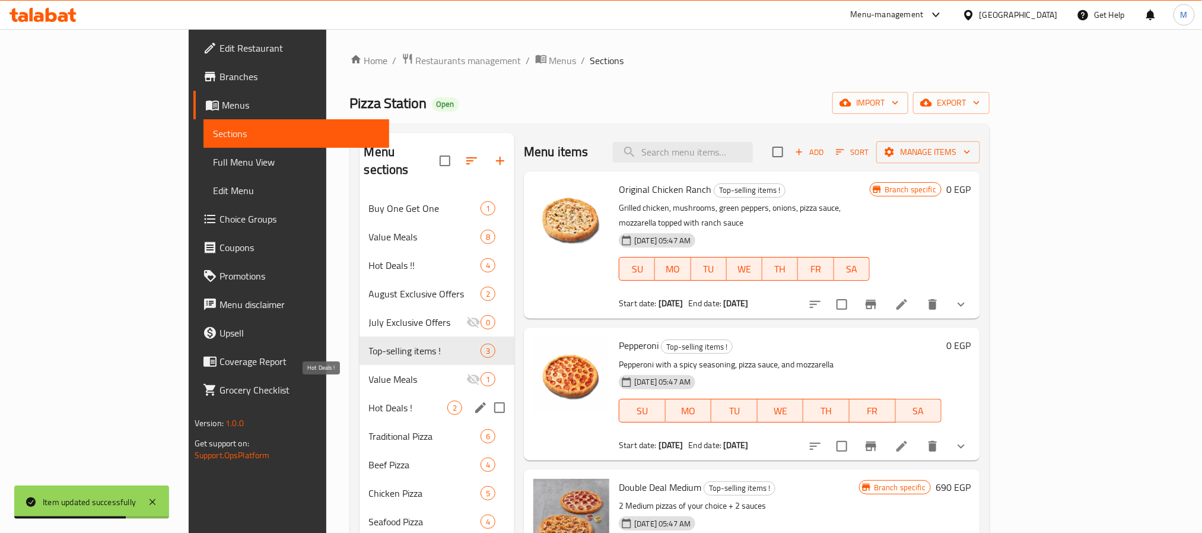
click at [369, 400] on span "Hot Deals !" at bounding box center [408, 407] width 79 height 14
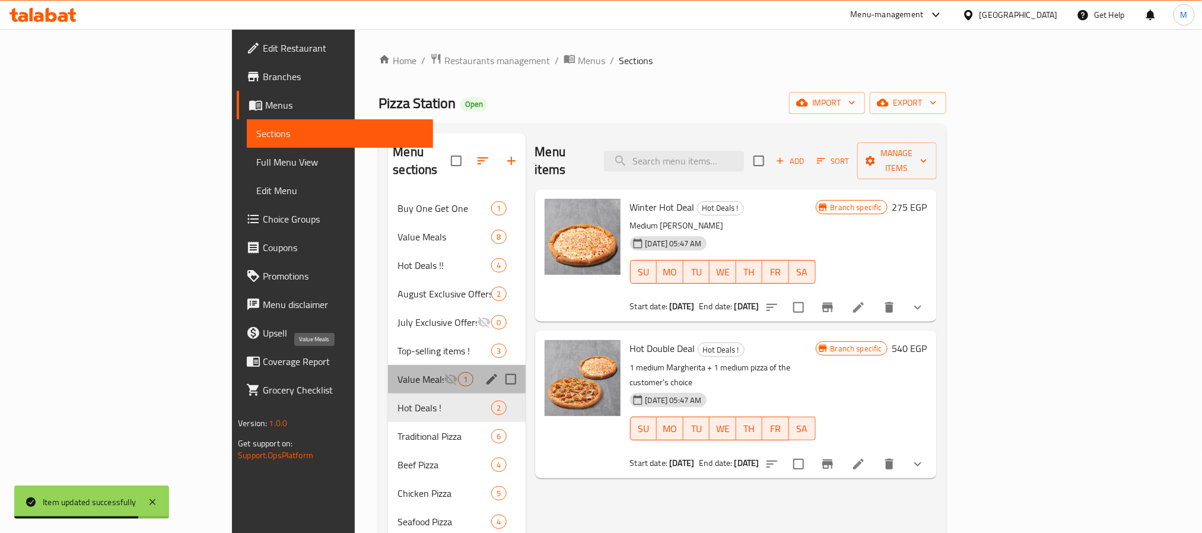
click at [398, 372] on span "Value Meals" at bounding box center [421, 379] width 46 height 14
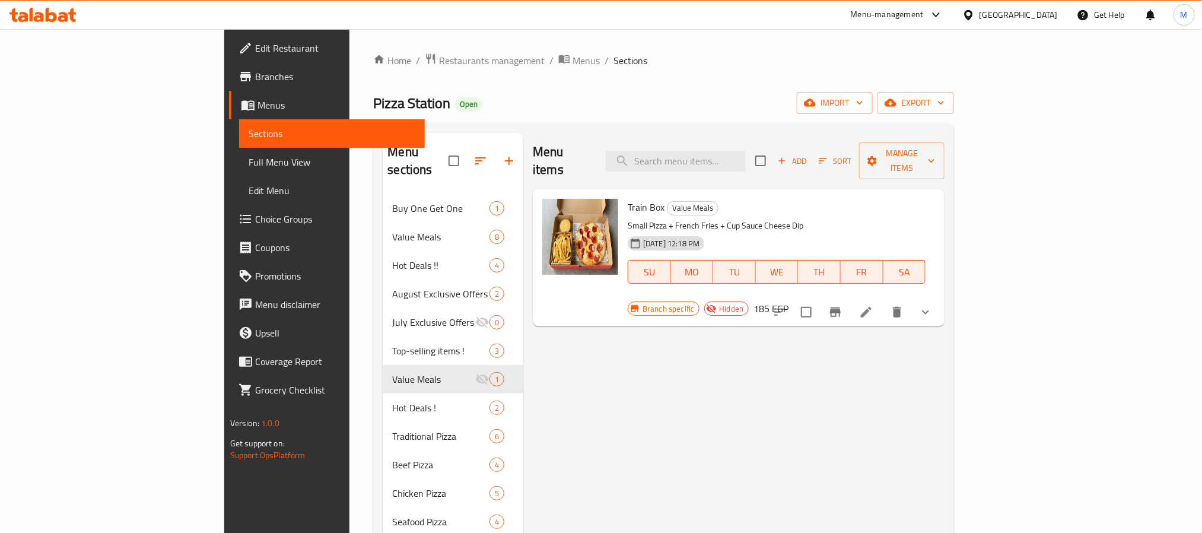
click at [255, 77] on span "Branches" at bounding box center [335, 76] width 160 height 14
